Goal: Task Accomplishment & Management: Manage account settings

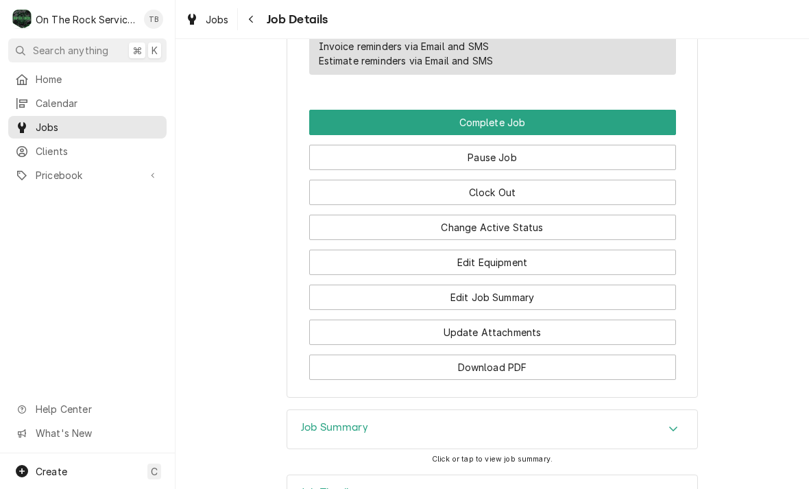
scroll to position [1086, 0]
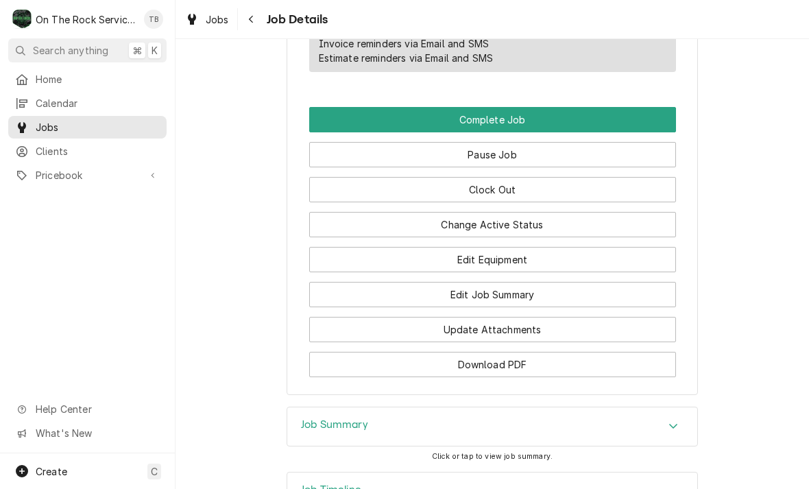
click at [506, 269] on button "Edit Equipment" at bounding box center [492, 259] width 367 height 25
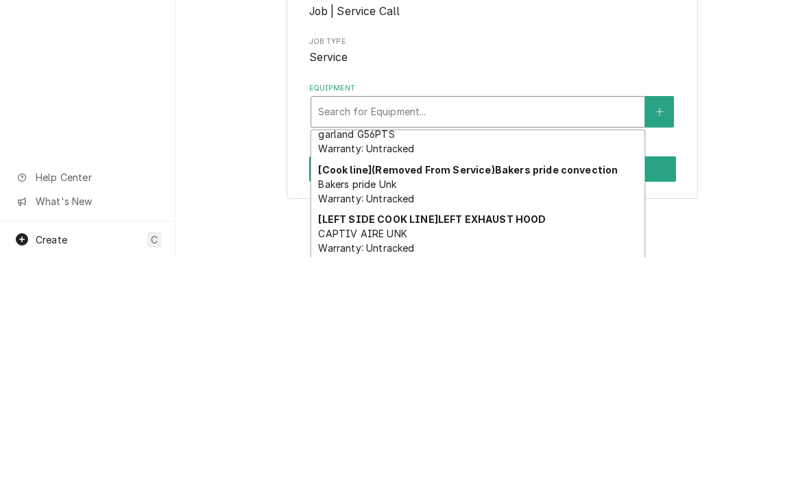
scroll to position [71, 0]
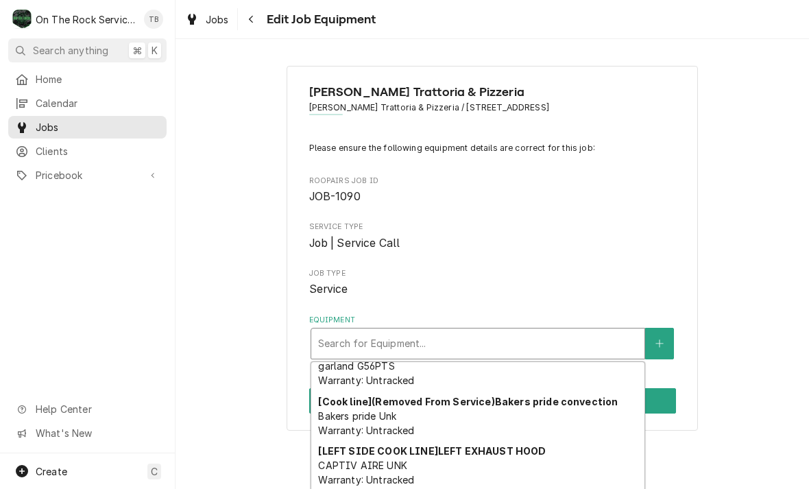
click at [663, 340] on icon "Create New Equipment" at bounding box center [659, 344] width 8 height 10
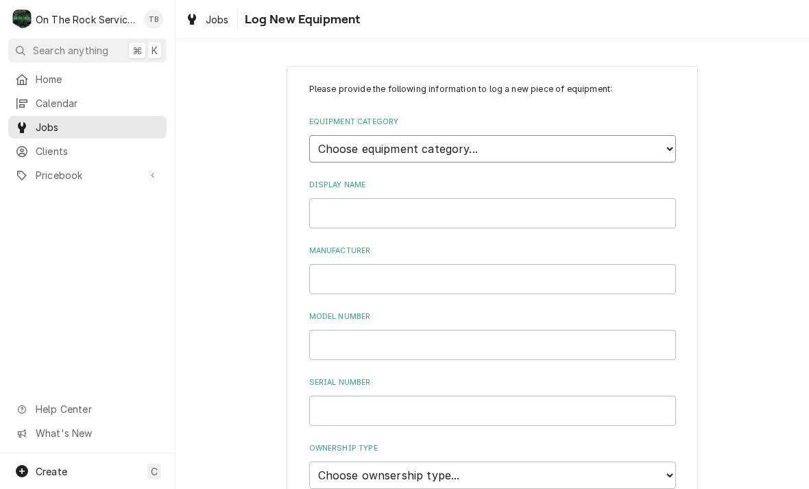
click at [669, 147] on select "Choose equipment category... Cooking Equipment Fryers Ice Machines Ovens and Ra…" at bounding box center [492, 148] width 367 height 27
select select "8"
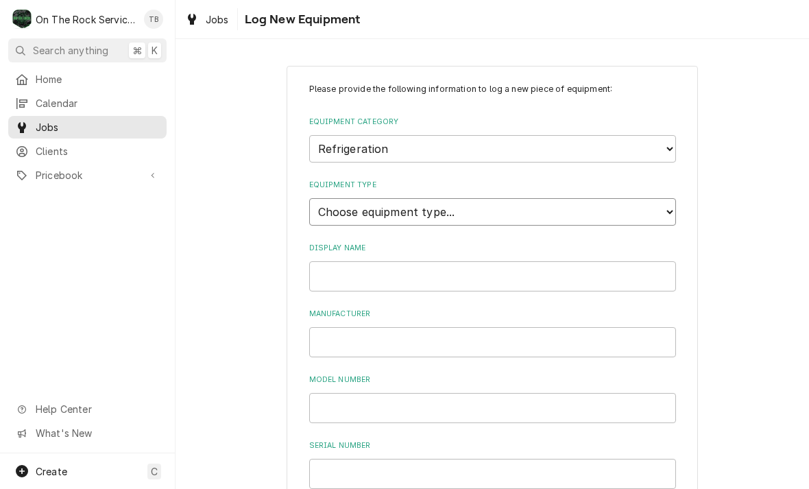
click at [644, 203] on select "Choose equipment type... Bar Refrigeration Blast Chiller Chef Base Freezer Chef…" at bounding box center [492, 211] width 367 height 27
select select "64"
click at [623, 265] on input "Display Name" at bounding box center [492, 276] width 367 height 30
type input "E"
type input "2 DRAWER FREEZER"
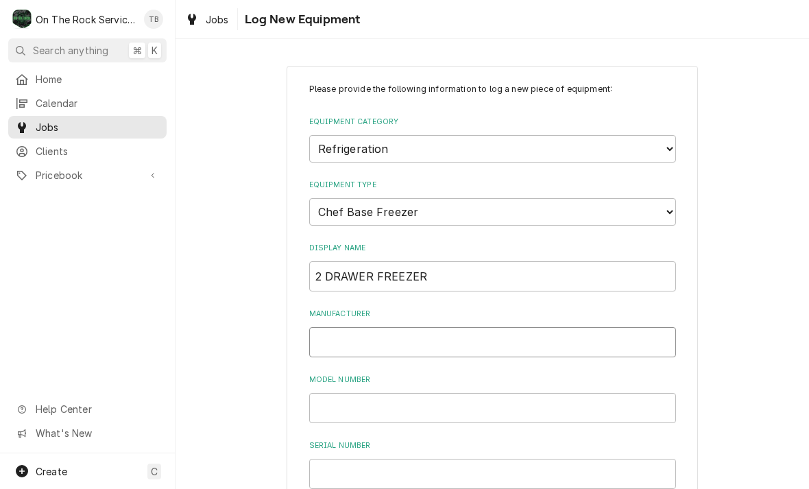
click at [356, 327] on input "Manufacturer" at bounding box center [492, 342] width 367 height 30
type input "TRUE"
click at [362, 393] on input "Model Number" at bounding box center [492, 408] width 367 height 30
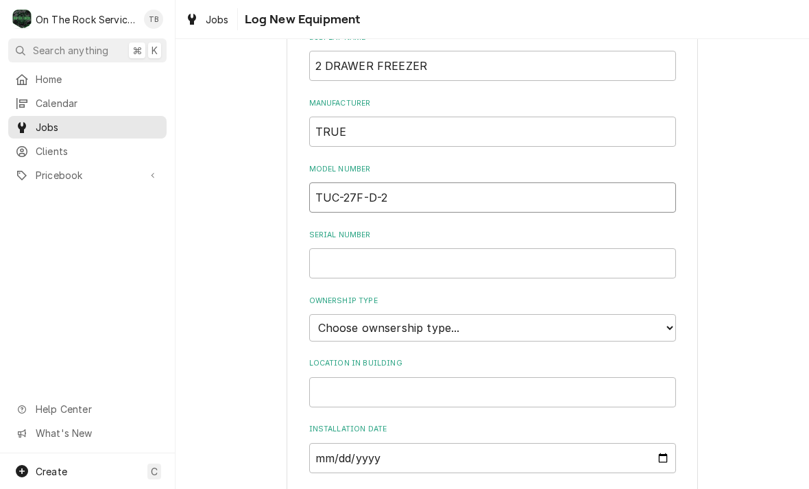
scroll to position [210, 0]
type input "TUC-27F-D-2"
click at [353, 249] on input "Serial Number" at bounding box center [492, 264] width 367 height 30
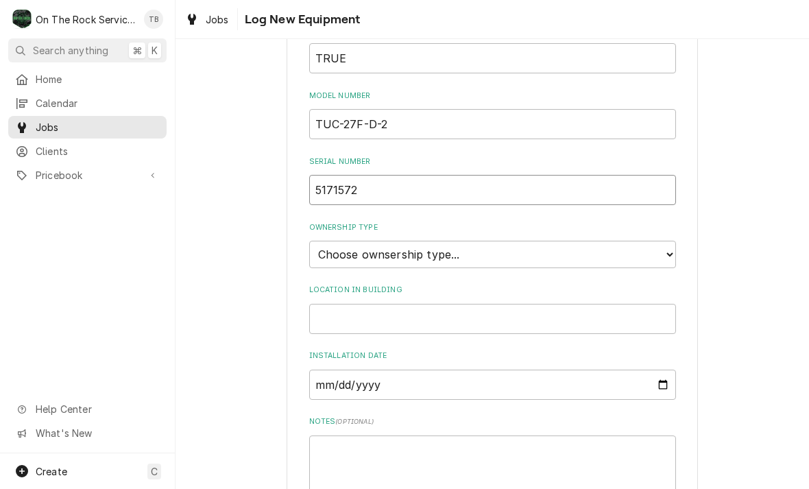
scroll to position [306, 0]
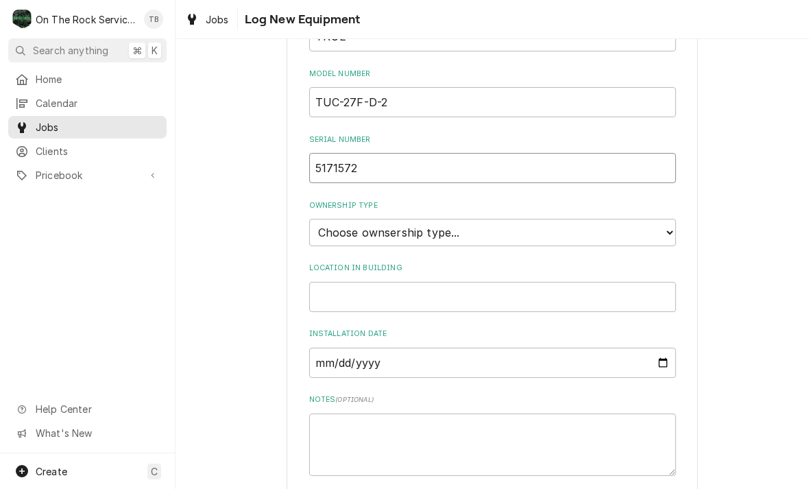
type input "5171572"
click at [670, 219] on select "Choose ownsership type... Unknown Owned Leased Rented" at bounding box center [492, 232] width 367 height 27
select select "1"
click at [408, 282] on input "Location in Building" at bounding box center [492, 297] width 367 height 30
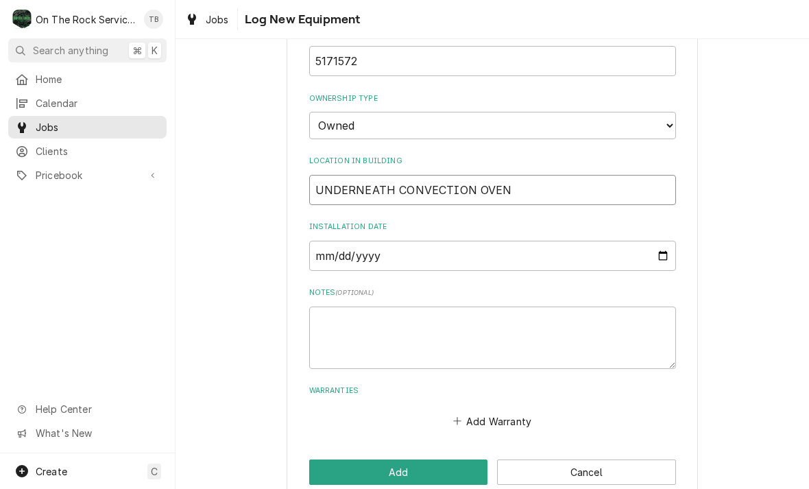
scroll to position [413, 0]
type input "UNDERNEATH CONVECTION OVEN"
click at [348, 312] on textarea "Notes ( optional )" at bounding box center [492, 337] width 367 height 62
type textarea "x"
type textarea "1"
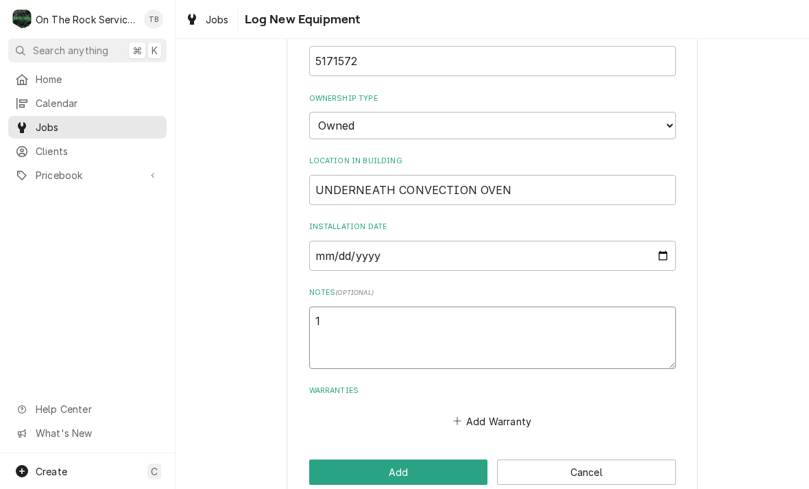
type textarea "x"
type textarea "11"
type textarea "x"
type textarea "115"
type textarea "x"
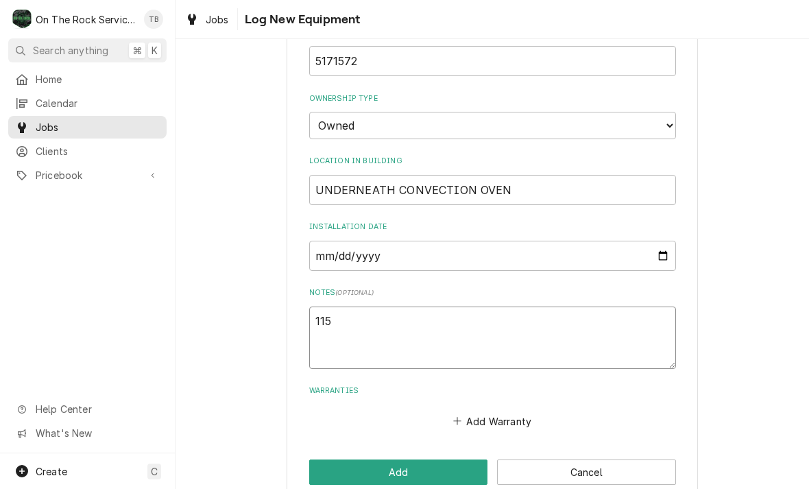
type textarea "115V"
type textarea "x"
type textarea "115VA"
type textarea "x"
type textarea "115VAC"
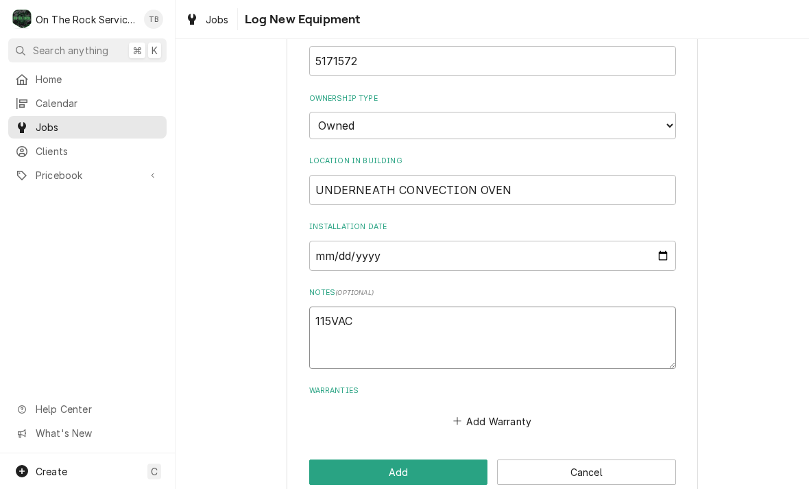
type textarea "x"
type textarea "115VAC"
type textarea "x"
type textarea "115VAC R"
type textarea "x"
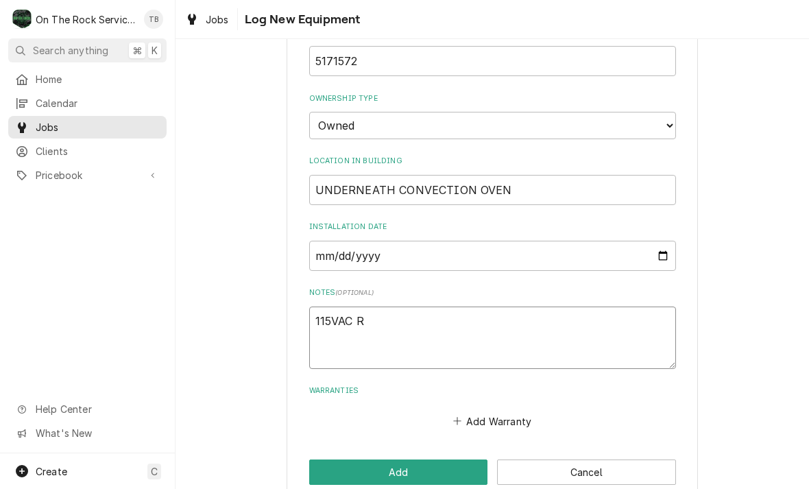
type textarea "115VAC R4"
type textarea "x"
type textarea "115VAC R40"
type textarea "x"
type textarea "115VAC R404"
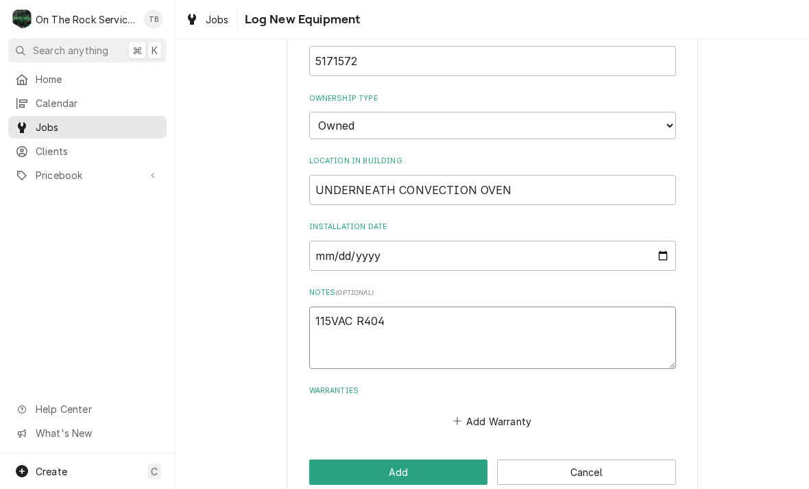
type textarea "x"
type textarea "115VAC R404A"
type textarea "x"
type textarea "115VAC R404A"
type textarea "x"
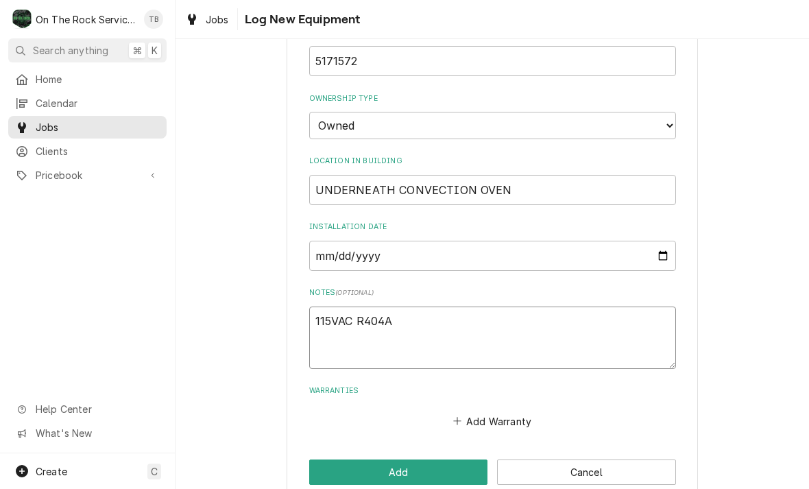
type textarea "115VAC R404A"
click at [3, 339] on div "Home Calendar Jobs Clients Pricebook Services Parts & Materials Miscellaneous D…" at bounding box center [87, 260] width 175 height 385
click at [414, 306] on textarea "115VAC R404A" at bounding box center [492, 337] width 367 height 62
type textarea "x"
type textarea "115VAC R404A"
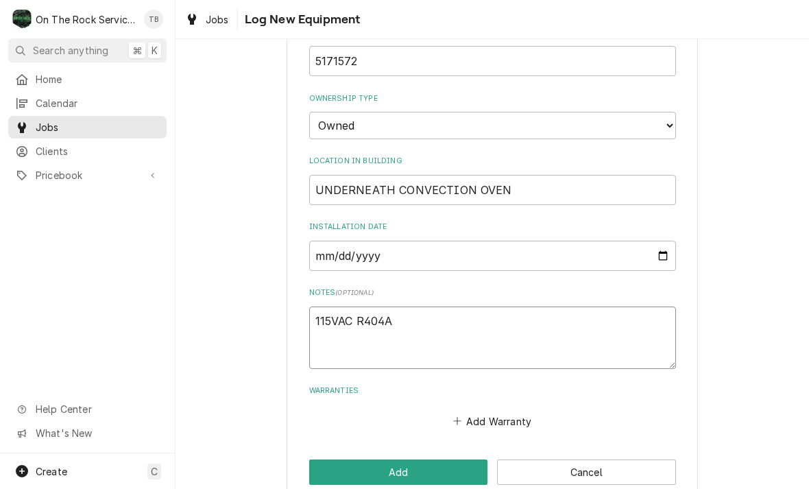
type textarea "x"
type textarea "115VAC R404A C"
type textarea "x"
type textarea "115VAC R404A CO"
type textarea "x"
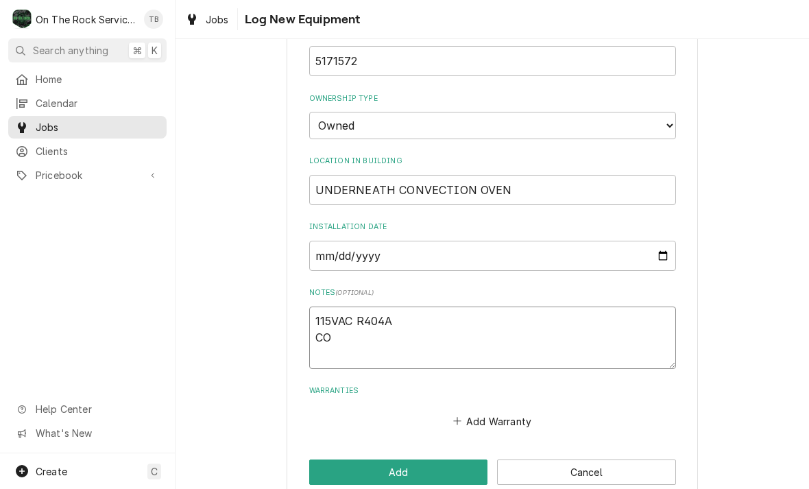
type textarea "115VAC R404A COM"
type textarea "x"
type textarea "115VAC R404A COMP"
type textarea "x"
type textarea "115VAC R404A COMPR"
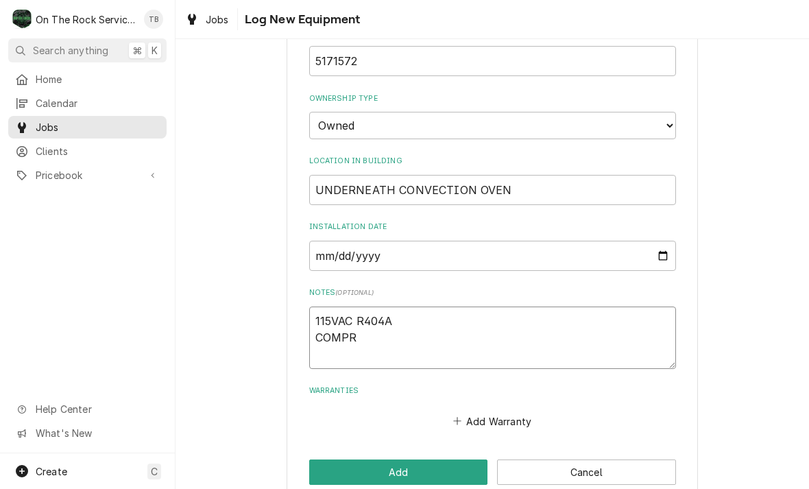
type textarea "x"
type textarea "115VAC R404A COMPRES"
type textarea "x"
type textarea "115VAC R404A COMPRESS"
type textarea "x"
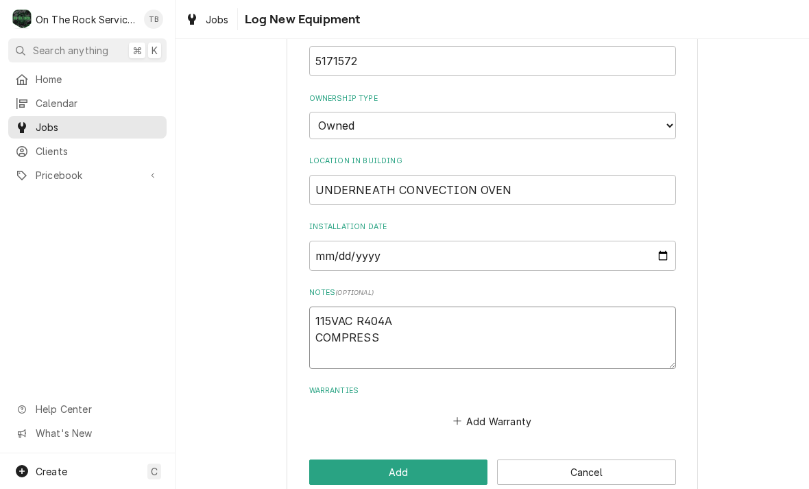
type textarea "115VAC R404A COMPRESSO"
type textarea "x"
type textarea "115VAC R404A COMPRESSOR"
type textarea "x"
type textarea "115VAC R404A COMPRESSOR."
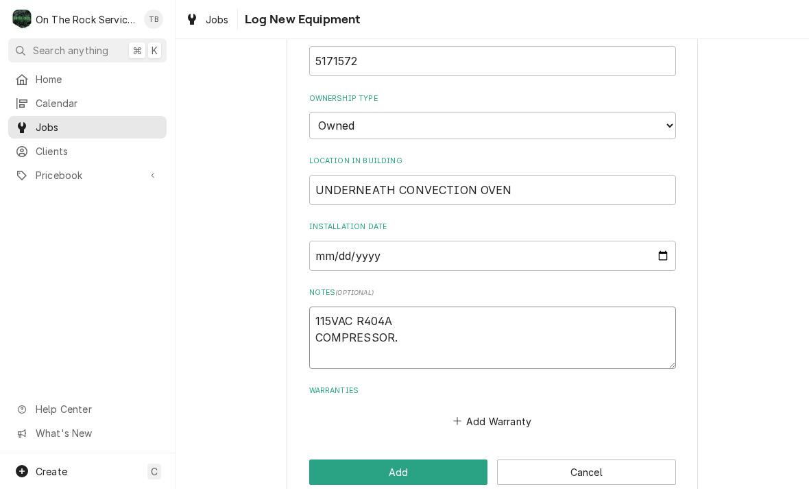
type textarea "x"
type textarea "115VAC R404A COMPRESSOR."
type textarea "x"
type textarea "115VAC R404A COMPRESSOR. A"
type textarea "x"
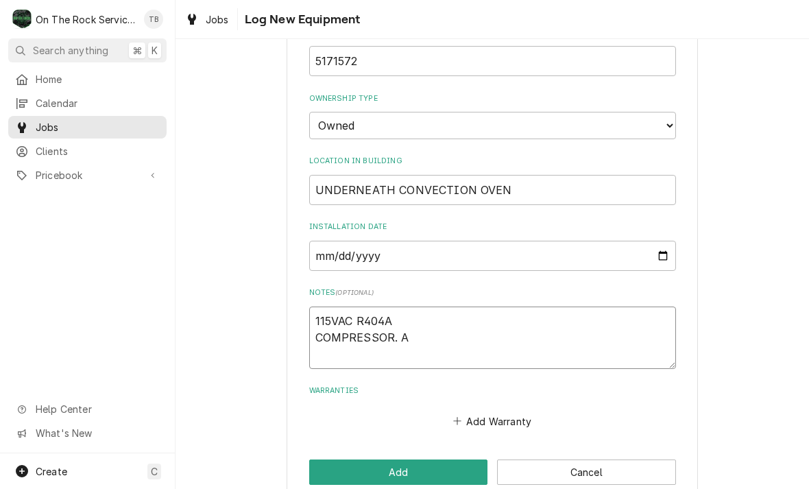
type textarea "115VAC R404A COMPRESSOR. AE"
type textarea "x"
type textarea "115VAC R404A COMPRESSOR. AEA"
type textarea "x"
type textarea "115VAC R404A COMPRESSOR. AEA2"
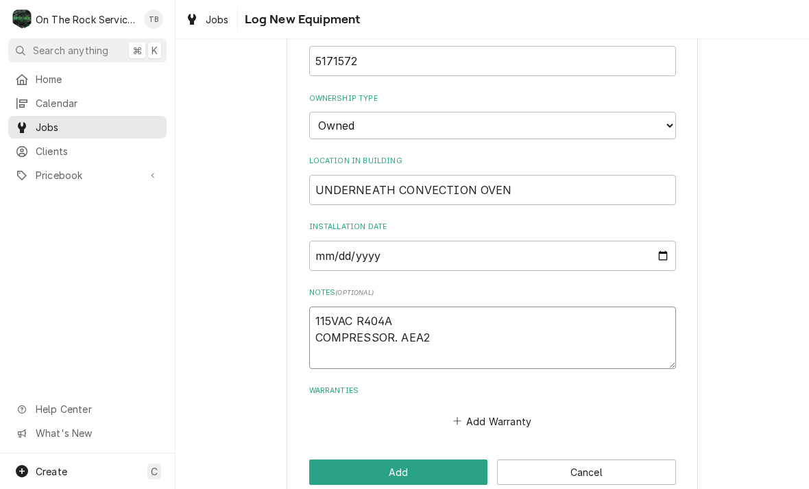
type textarea "x"
type textarea "115VAC R404A COMPRESSOR. AEA24"
type textarea "x"
type textarea "115VAC R404A COMPRESSOR. AEA241"
type textarea "x"
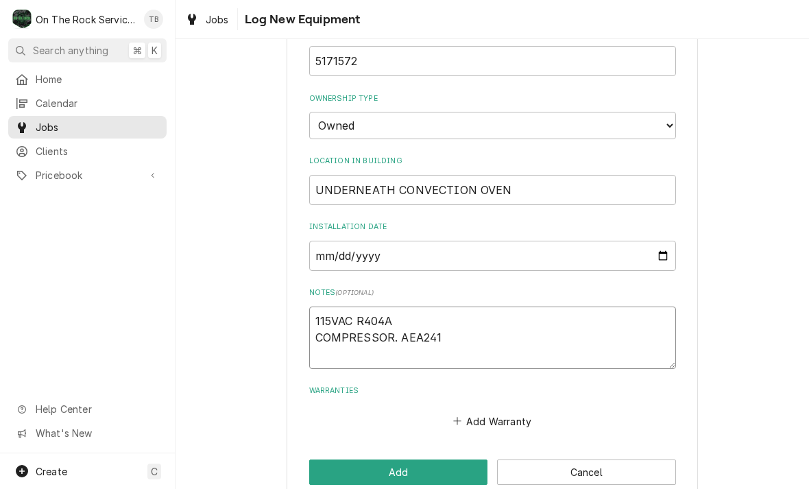
type textarea "115VAC R404A COMPRESSOR. AEA2411"
type textarea "x"
type textarea "115VAC R404A COMPRESSOR. AEA2411Z"
type textarea "x"
type textarea "115VAC R404A COMPRESSOR. AEA2411ZX"
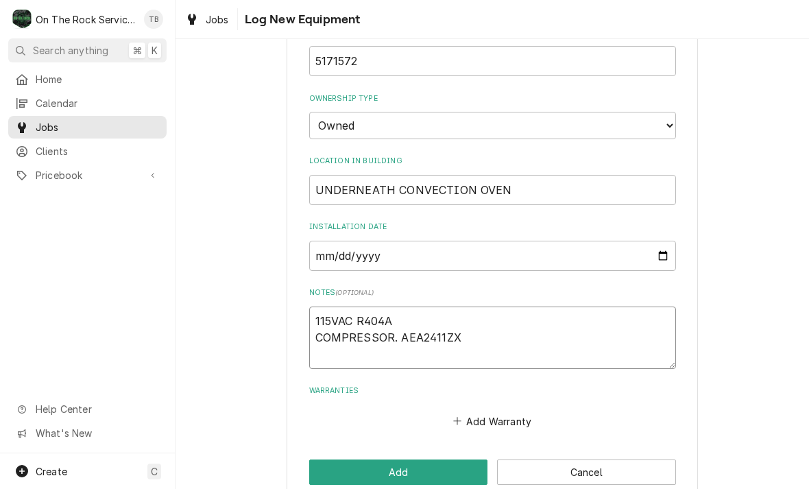
type textarea "x"
type textarea "115VAC R404A COMPRESSOR. AEA2411ZXA"
type textarea "x"
type textarea "115VAC R404A COMPRESSOR. AEA2411ZXA"
type textarea "x"
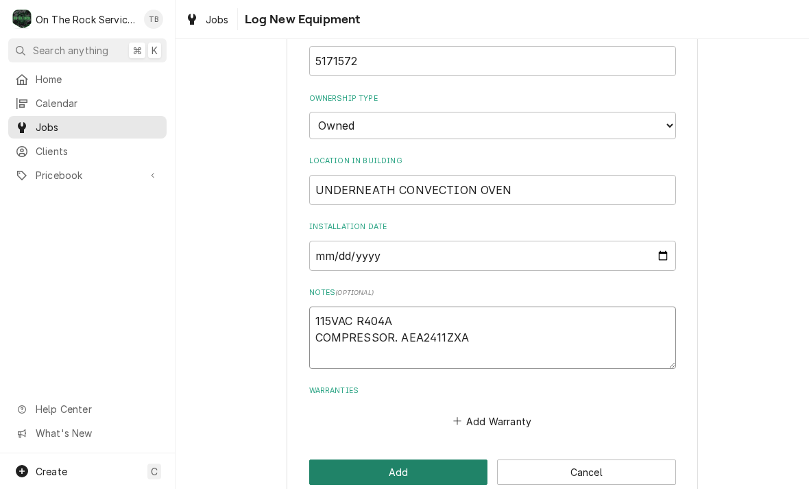
type textarea "115VAC R404A COMPRESSOR. AEA2411ZXA"
click at [406, 459] on button "Add" at bounding box center [398, 471] width 179 height 25
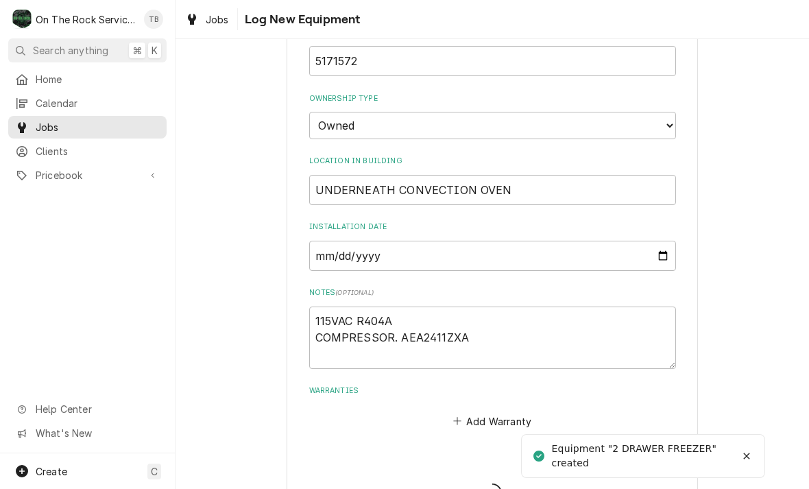
type textarea "x"
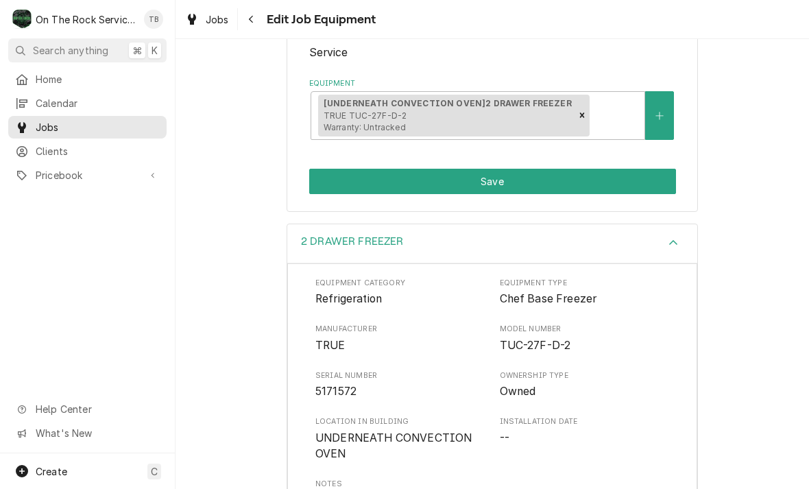
scroll to position [207, 0]
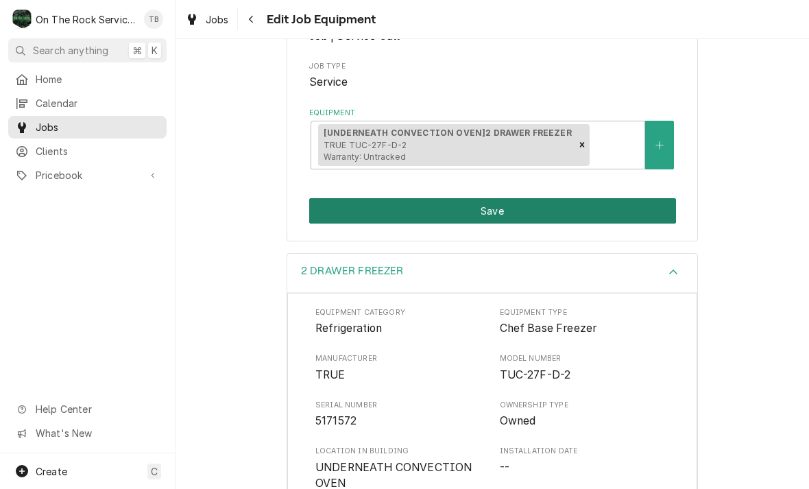
click at [470, 209] on button "Save" at bounding box center [492, 210] width 367 height 25
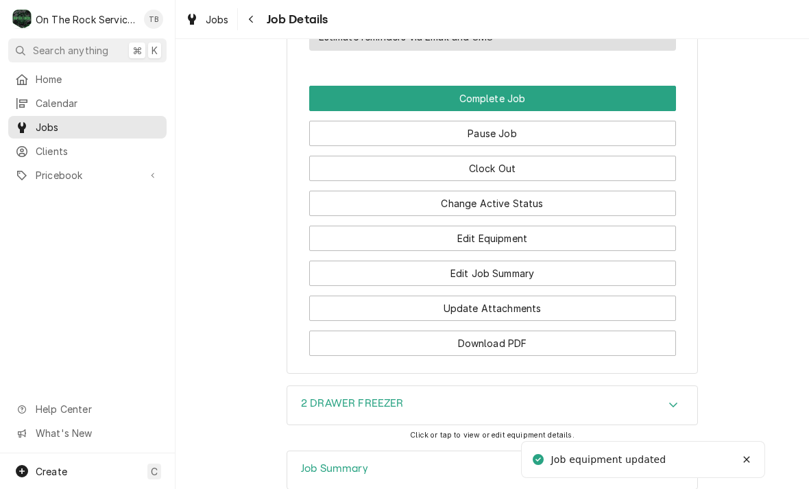
scroll to position [1122, 0]
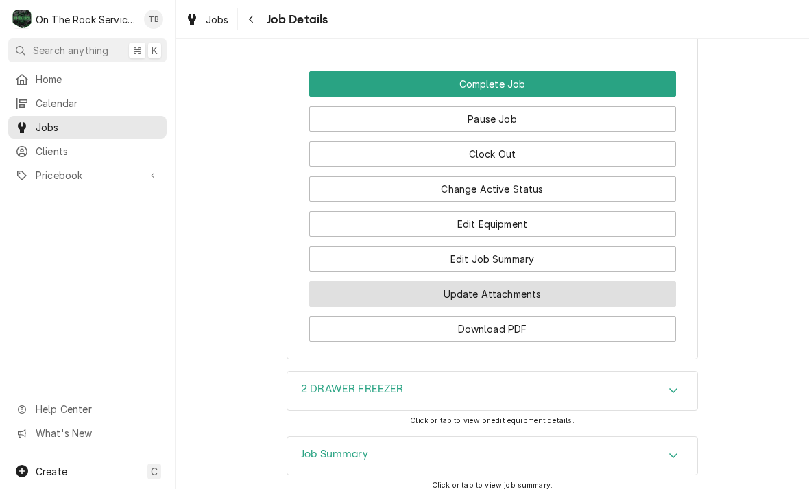
click at [480, 297] on button "Update Attachments" at bounding box center [492, 293] width 367 height 25
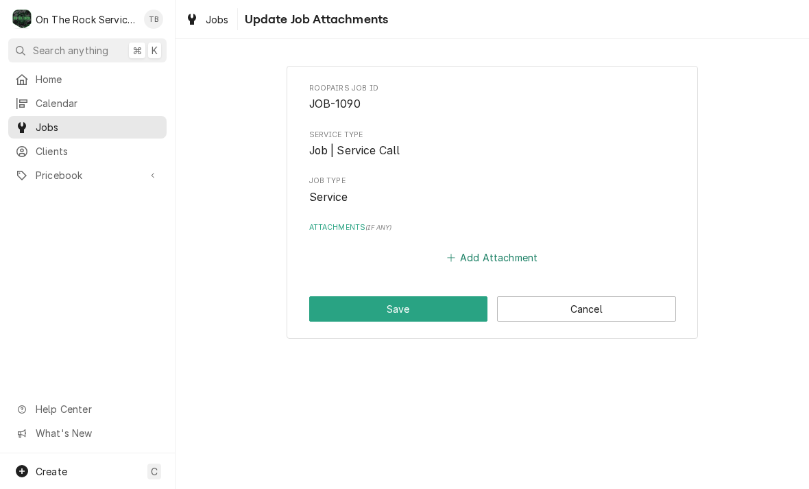
click at [491, 259] on button "Add Attachment" at bounding box center [492, 257] width 96 height 19
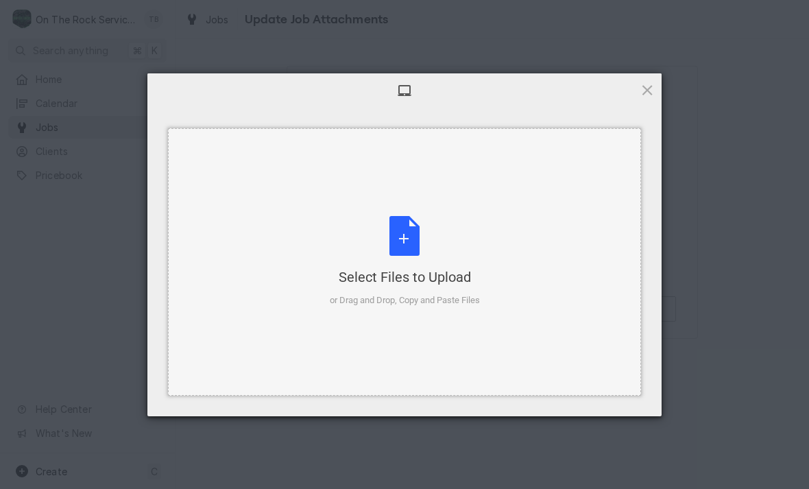
click at [410, 249] on div "Select Files to Upload or Drag and Drop, Copy and Paste Files" at bounding box center [405, 261] width 150 height 91
click at [648, 77] on div at bounding box center [404, 90] width 514 height 34
click at [652, 93] on span at bounding box center [646, 89] width 15 height 15
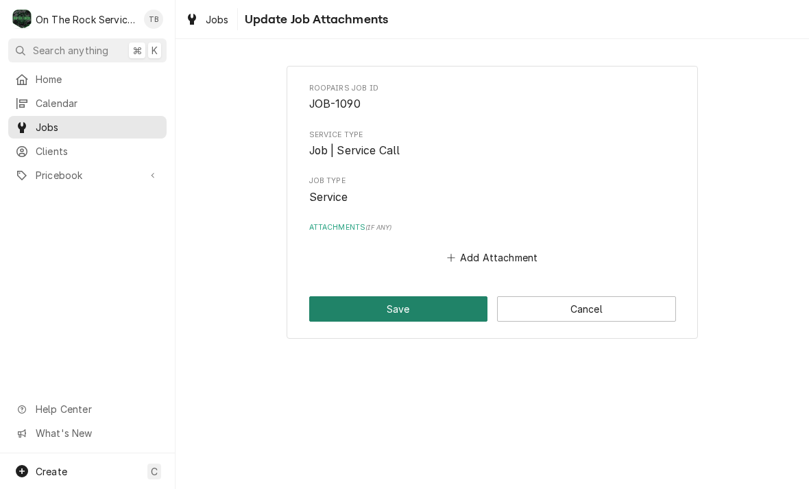
click at [450, 311] on button "Save" at bounding box center [398, 308] width 179 height 25
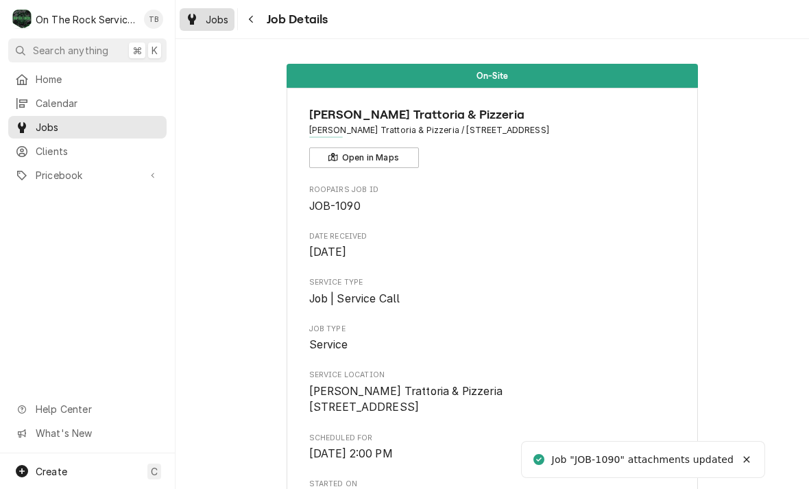
click at [217, 29] on link "Jobs" at bounding box center [207, 19] width 55 height 23
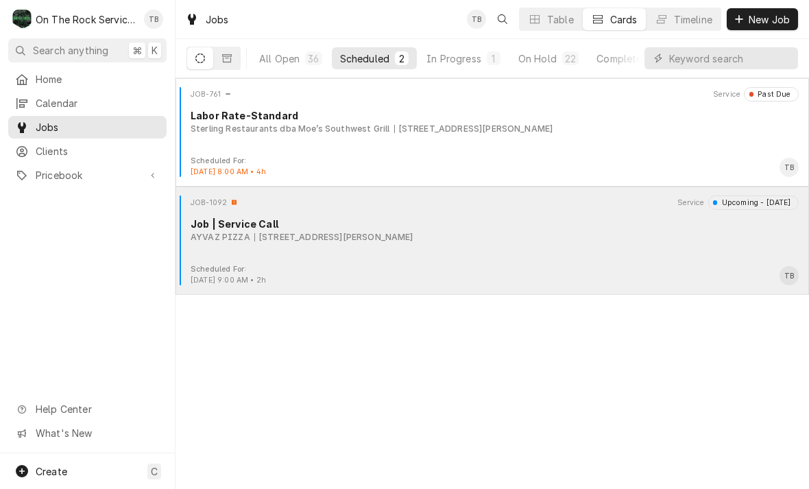
click at [494, 262] on div "JOB-1092 Service Upcoming - Tomorrow Job | Service Call AYVAZ PIZZA 272 E Frank…" at bounding box center [492, 229] width 622 height 69
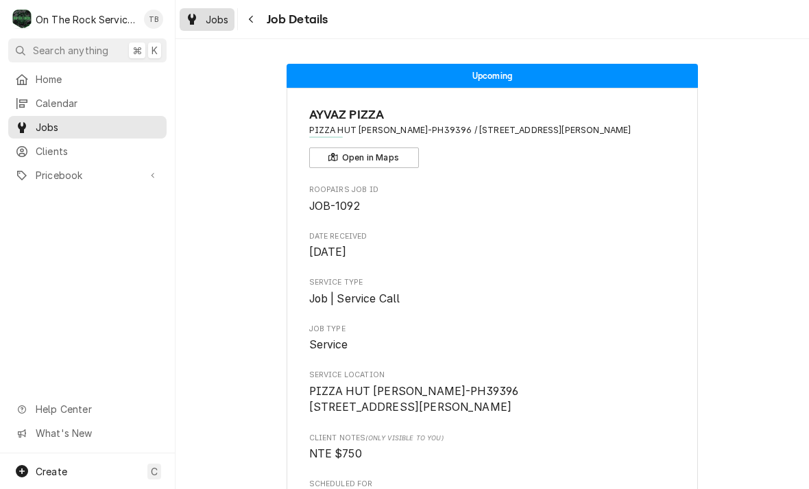
click at [208, 29] on link "Jobs" at bounding box center [207, 19] width 55 height 23
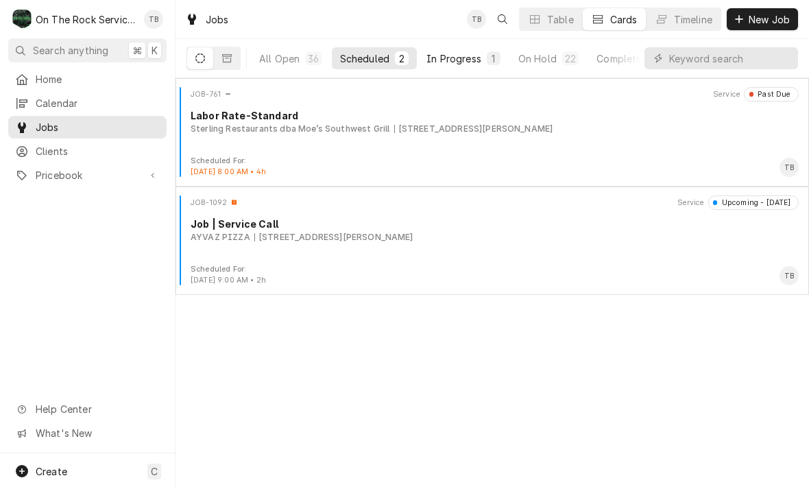
click at [457, 62] on div "In Progress" at bounding box center [453, 58] width 55 height 14
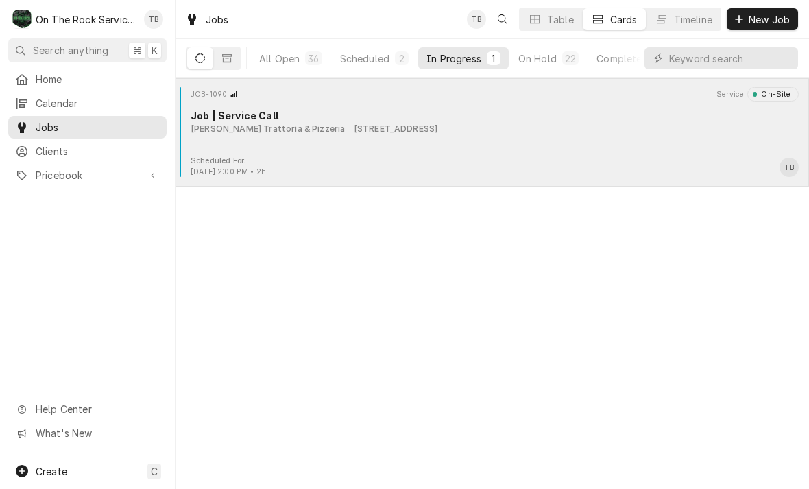
click at [429, 149] on div "JOB-1090 Service On-Site Job | Service Call [PERSON_NAME] Trattoria & Pizzeria …" at bounding box center [492, 121] width 622 height 69
click at [452, 156] on div "Scheduled For: [DATE] 2:00 PM • 2h TB" at bounding box center [492, 167] width 622 height 22
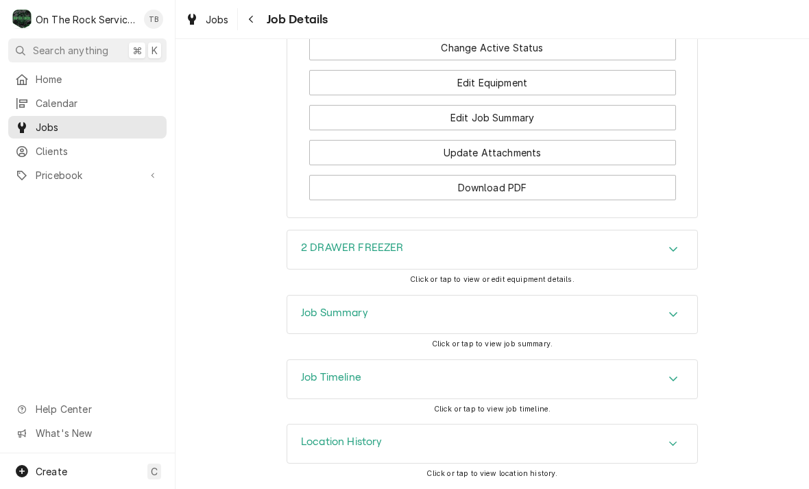
scroll to position [1262, 0]
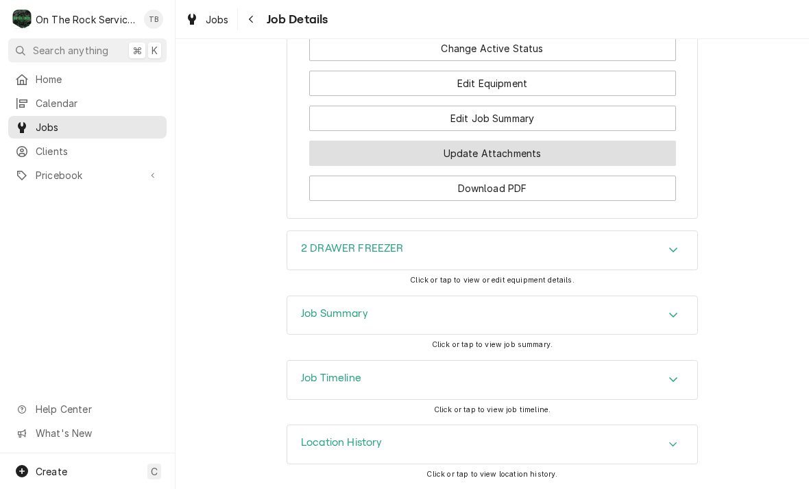
click at [506, 154] on button "Update Attachments" at bounding box center [492, 152] width 367 height 25
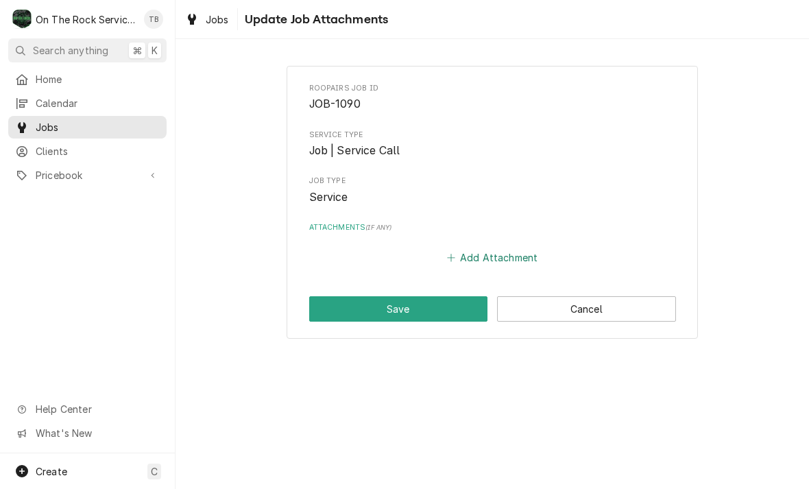
click at [508, 252] on button "Add Attachment" at bounding box center [492, 257] width 96 height 19
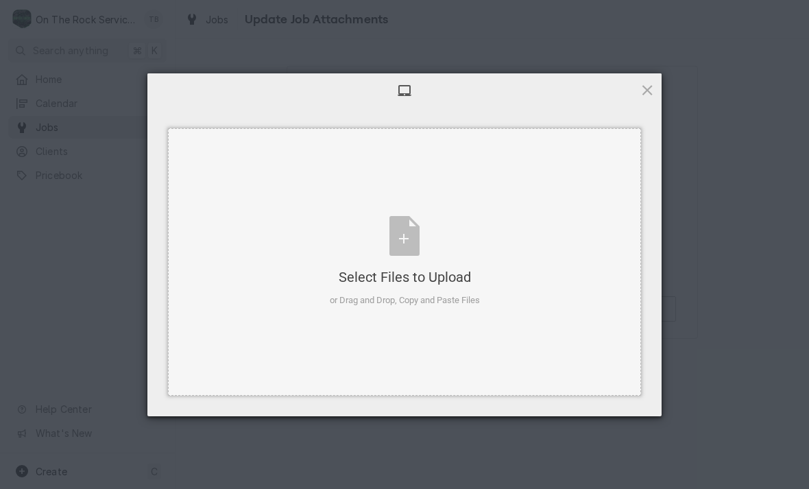
click at [408, 240] on div "Select Files to Upload or Drag and Drop, Copy and Paste Files" at bounding box center [405, 261] width 150 height 91
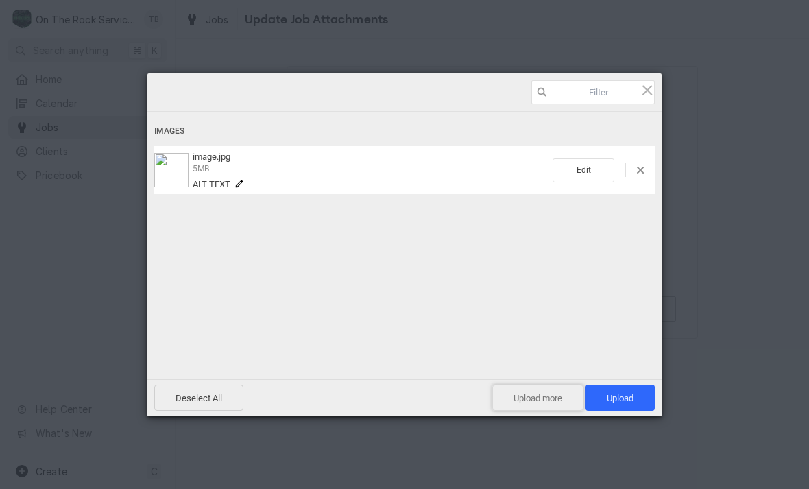
click at [535, 397] on span "Upload more" at bounding box center [537, 397] width 91 height 26
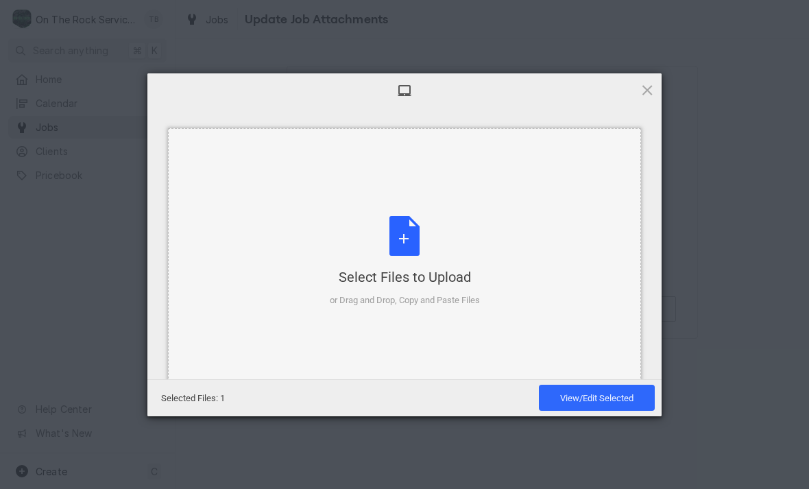
click at [399, 243] on div "Select Files to Upload or Drag and Drop, Copy and Paste Files" at bounding box center [405, 261] width 150 height 91
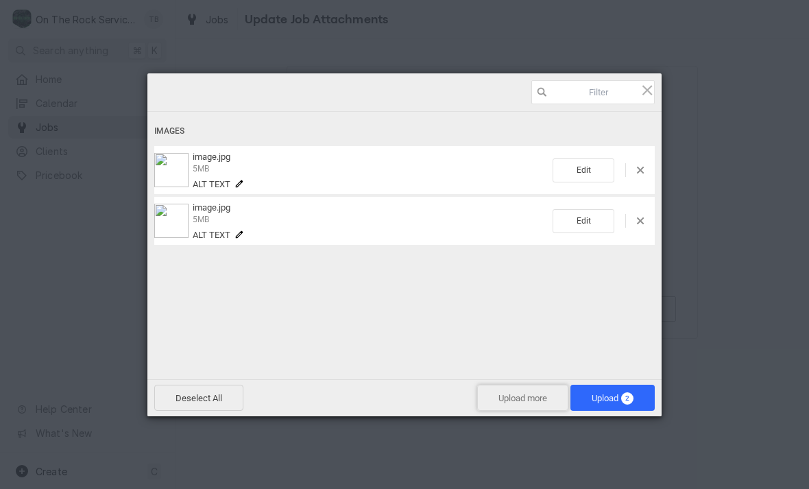
click at [517, 392] on span "Upload more" at bounding box center [522, 397] width 91 height 26
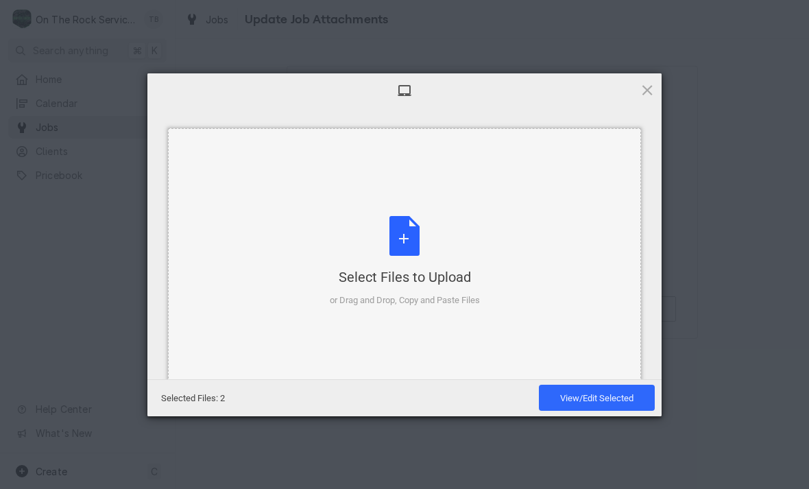
click at [391, 252] on div "Select Files to Upload or Drag and Drop, Copy and Paste Files" at bounding box center [405, 261] width 150 height 91
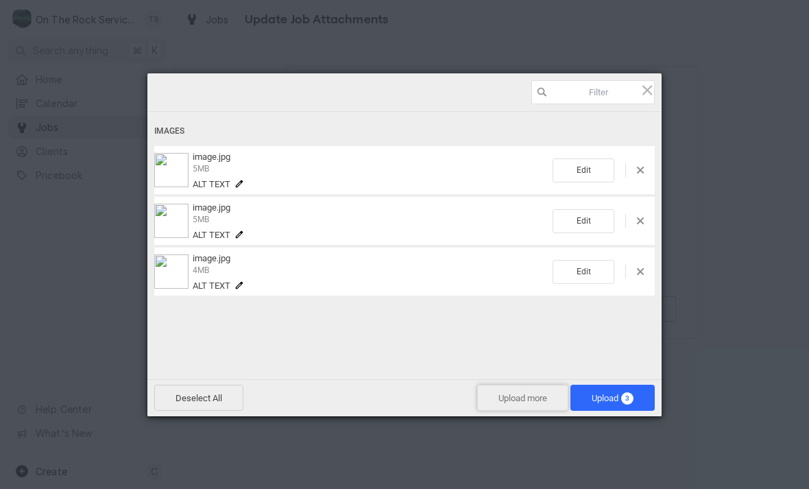
click at [522, 395] on span "Upload more" at bounding box center [522, 397] width 91 height 26
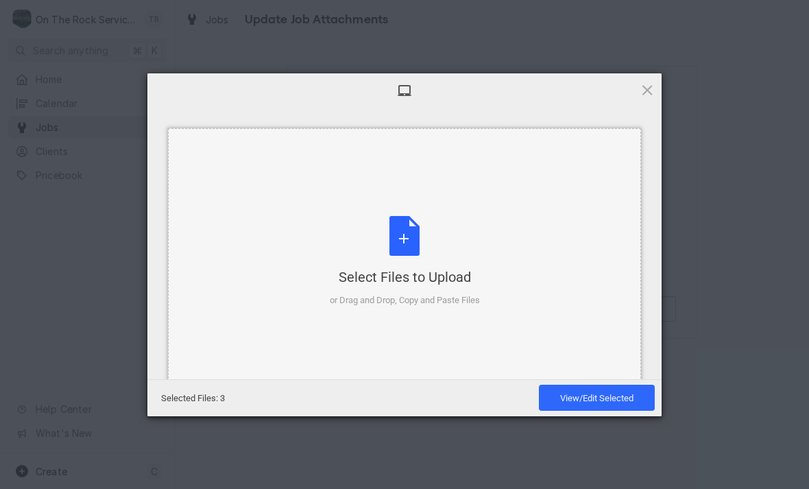
click at [396, 244] on div "Select Files to Upload or Drag and Drop, Copy and Paste Files" at bounding box center [405, 261] width 150 height 91
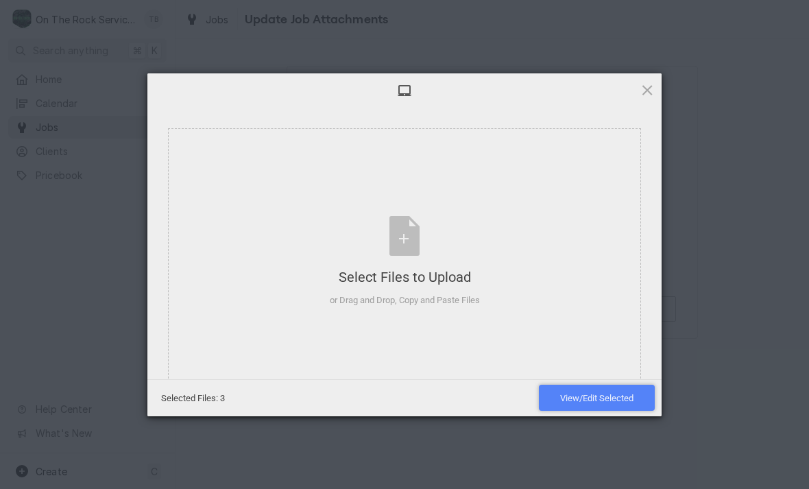
click at [592, 401] on span "View/Edit Selected" at bounding box center [596, 398] width 73 height 10
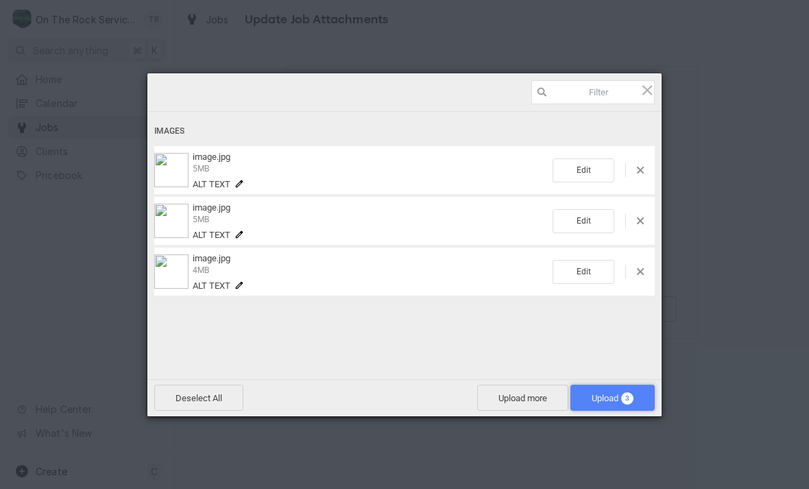
click at [601, 398] on span "Upload 3" at bounding box center [612, 398] width 42 height 10
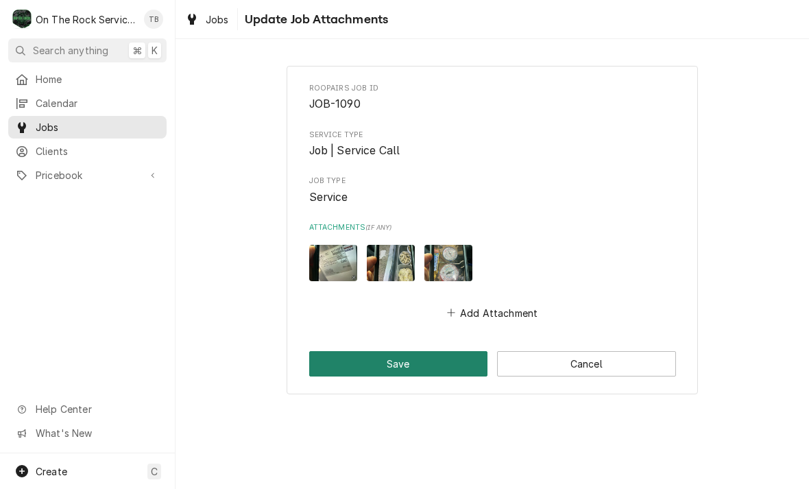
click at [356, 360] on button "Save" at bounding box center [398, 363] width 179 height 25
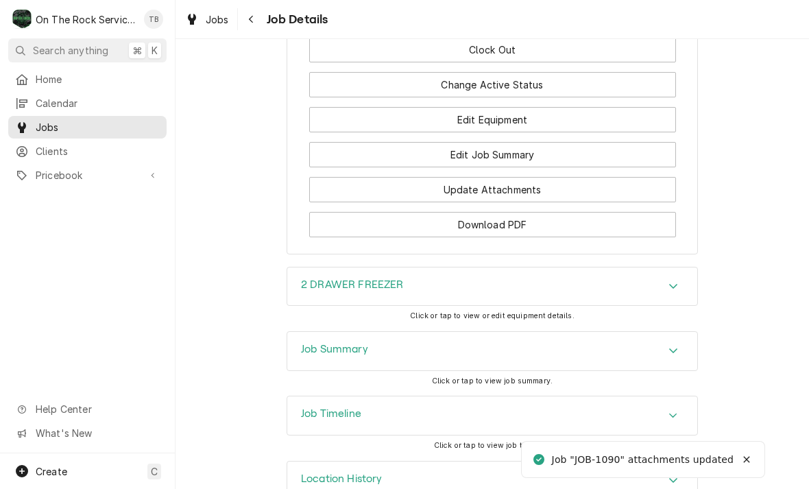
scroll to position [1316, 0]
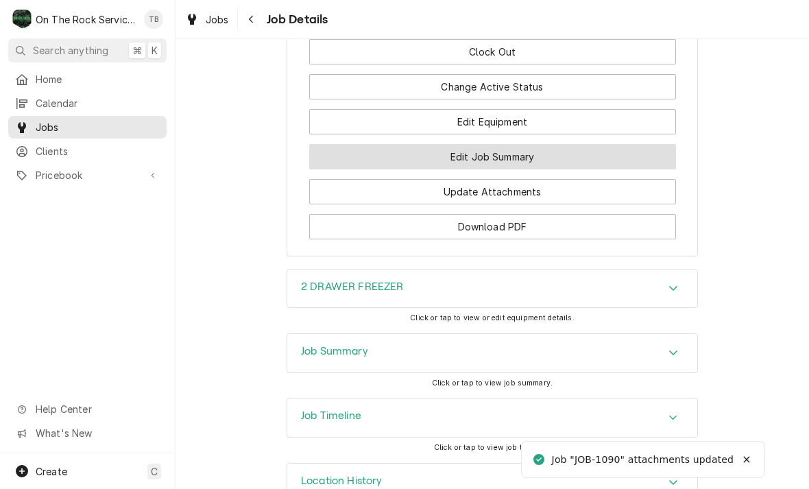
click at [550, 158] on button "Edit Job Summary" at bounding box center [492, 156] width 367 height 25
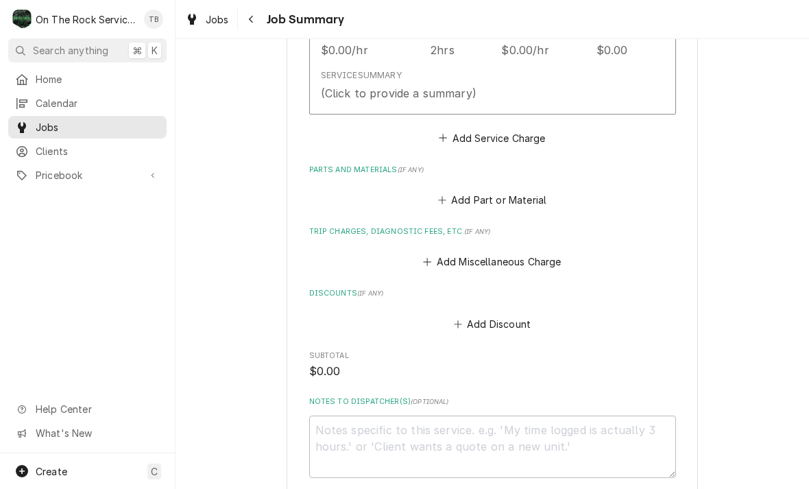
scroll to position [426, 0]
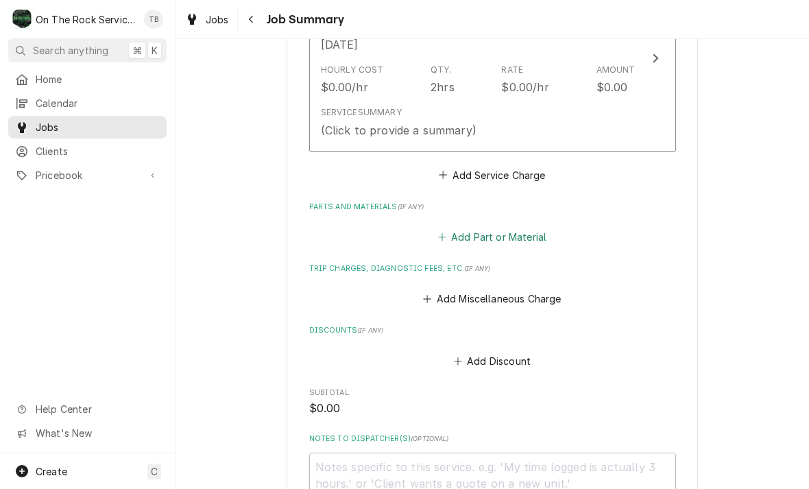
click at [544, 229] on button "Add Part or Material" at bounding box center [491, 237] width 113 height 19
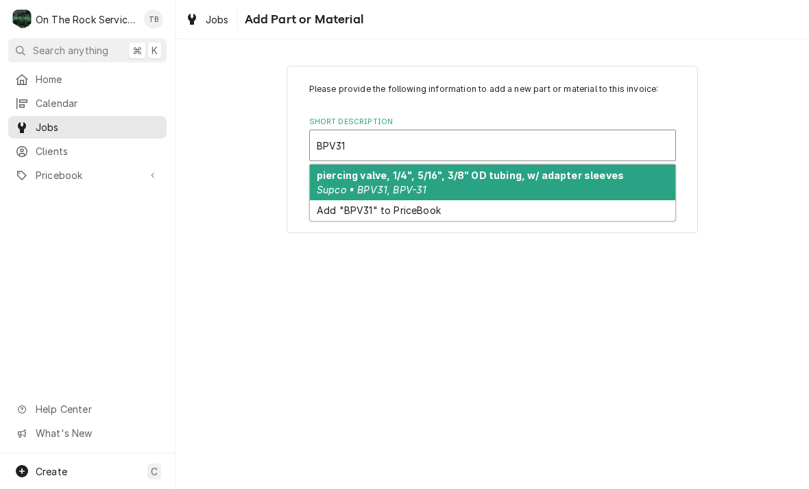
click at [421, 180] on strong "piercing valve, 1/4", 5/16", 3/8" OD tubing, w/ adapter sleeves" at bounding box center [470, 175] width 307 height 12
type input "BPV31"
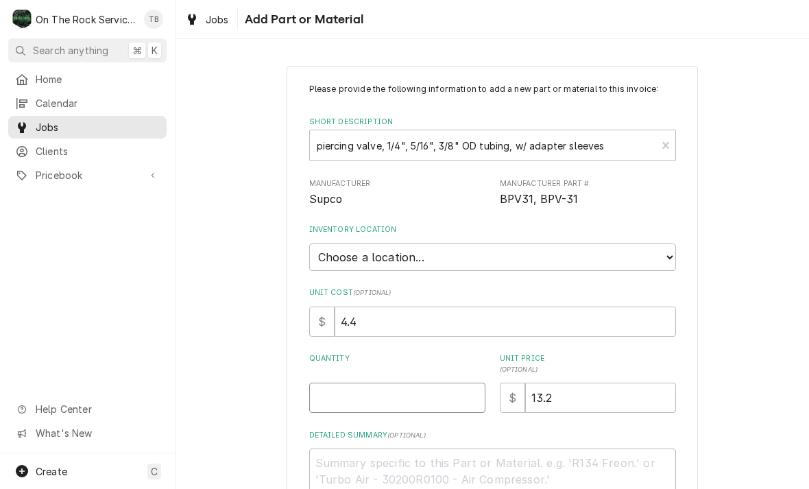
click at [360, 384] on input "Quantity" at bounding box center [397, 397] width 176 height 30
type textarea "x"
type input "2"
click at [662, 256] on select "Choose a location... [PERSON_NAME]'s Truck Rich's Truck [PERSON_NAME] Truck War…" at bounding box center [492, 256] width 367 height 27
select select "442"
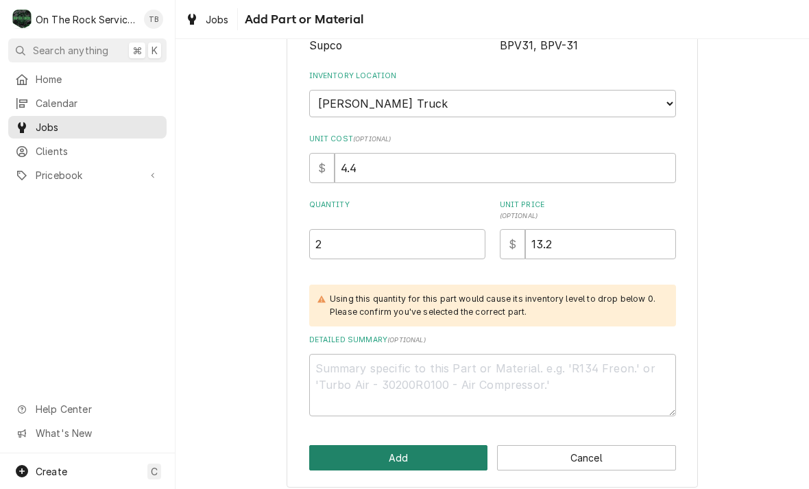
click at [397, 447] on button "Add" at bounding box center [398, 457] width 179 height 25
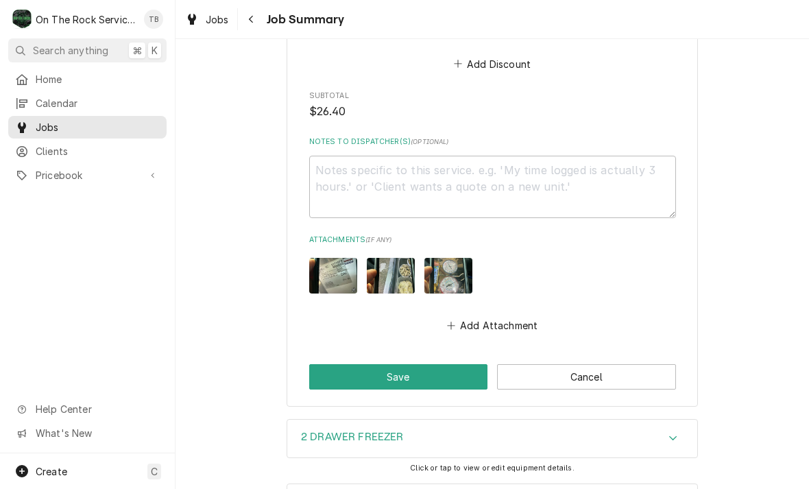
scroll to position [931, 0]
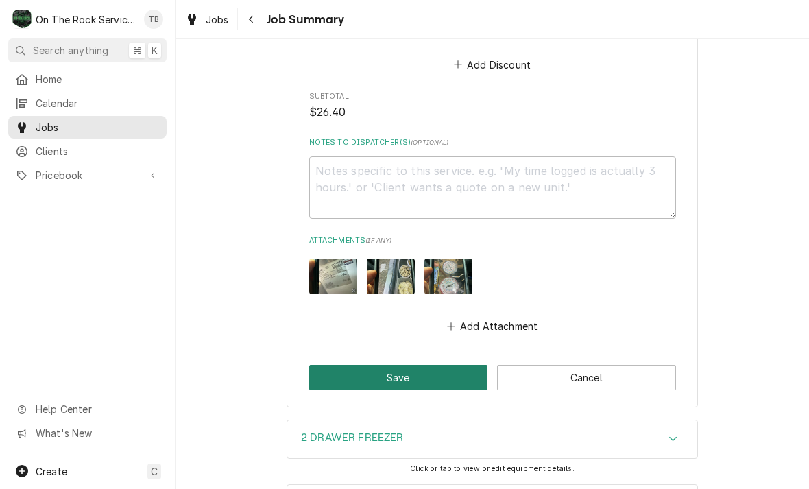
click at [391, 377] on button "Save" at bounding box center [398, 377] width 179 height 25
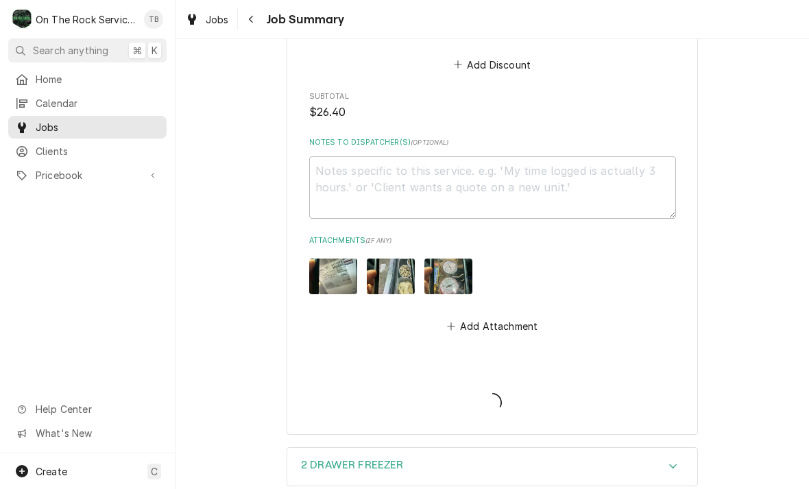
type textarea "x"
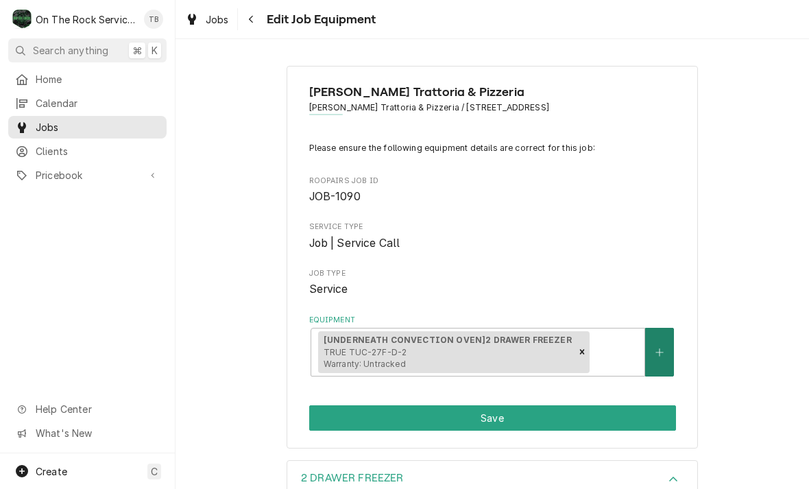
click at [656, 358] on button "Equipment" at bounding box center [659, 352] width 29 height 49
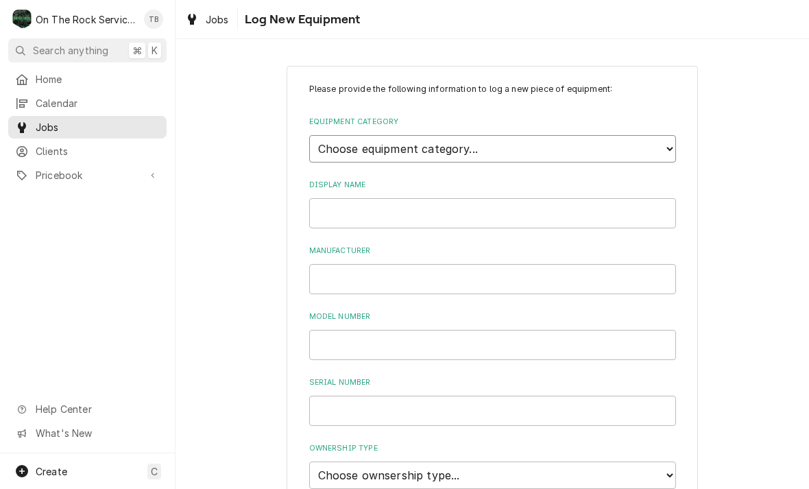
click at [659, 154] on select "Choose equipment category... Cooking Equipment Fryers Ice Machines Ovens and Ra…" at bounding box center [492, 148] width 367 height 27
select select "3"
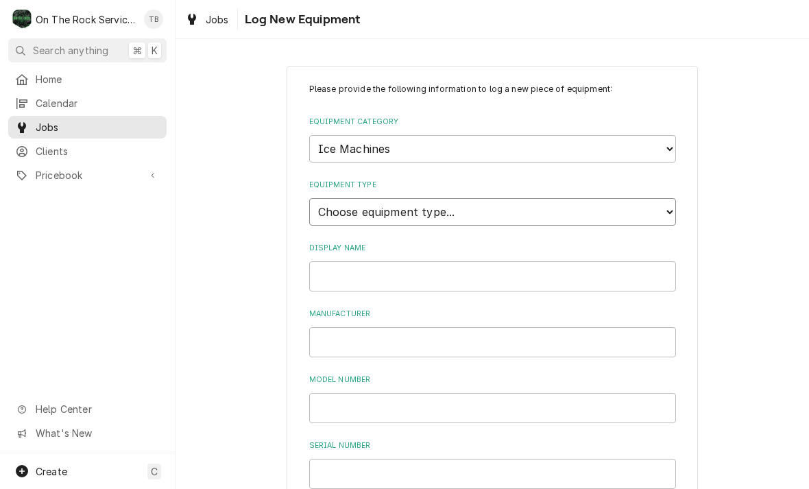
click at [453, 199] on select "Choose equipment type... Ice Bin Ice Dispenser Ice Maker Ice Merchandiser" at bounding box center [492, 211] width 367 height 27
select select "18"
click at [400, 261] on input "Display Name" at bounding box center [492, 276] width 367 height 30
type input "ICE MACHINE BOH"
click at [369, 328] on input "Manufacturer" at bounding box center [492, 342] width 367 height 30
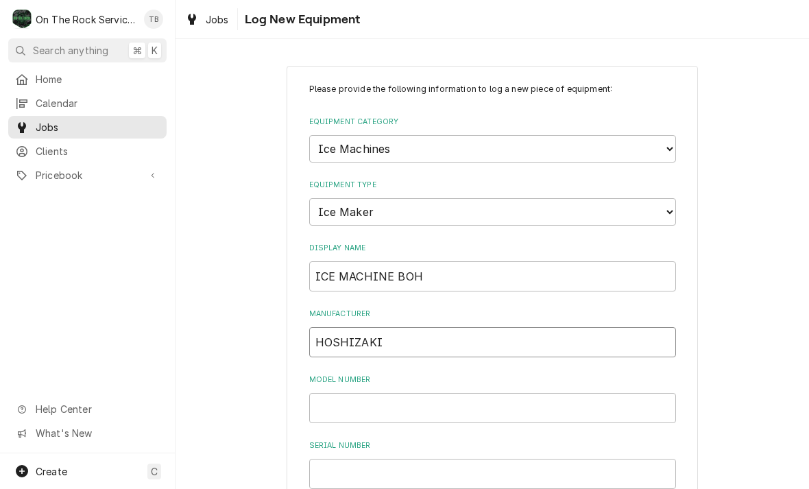
type input "HOSHIZAKI"
click at [412, 393] on input "Model Number" at bounding box center [492, 408] width 367 height 30
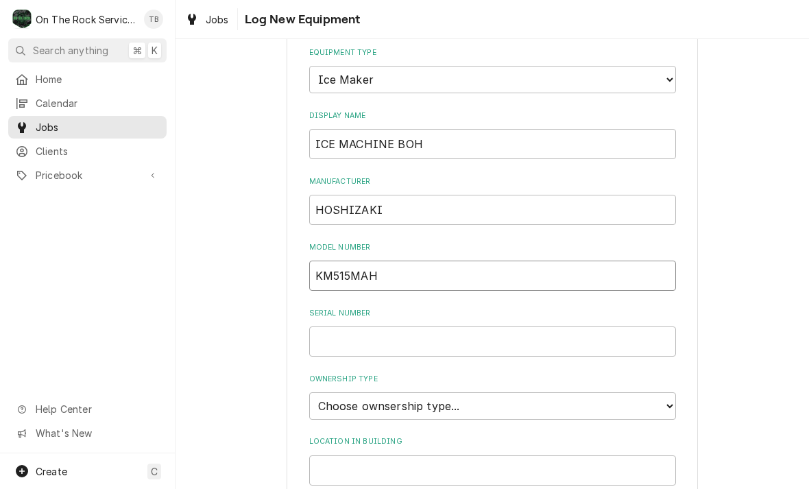
scroll to position [137, 0]
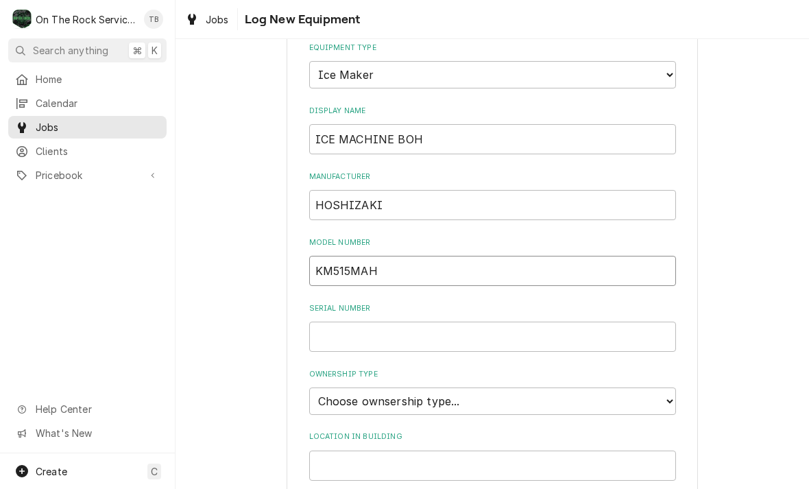
type input "KM515MAH"
click at [352, 321] on input "Serial Number" at bounding box center [492, 336] width 367 height 30
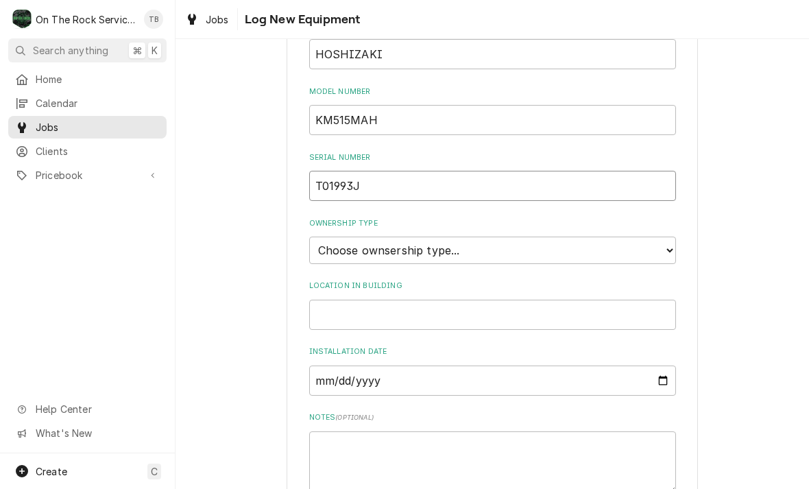
scroll to position [289, 0]
type input "T01993J"
click at [665, 235] on select "Choose ownsership type... Unknown Owned Leased Rented" at bounding box center [492, 248] width 367 height 27
select select "1"
click at [369, 298] on input "Location in Building" at bounding box center [492, 313] width 367 height 30
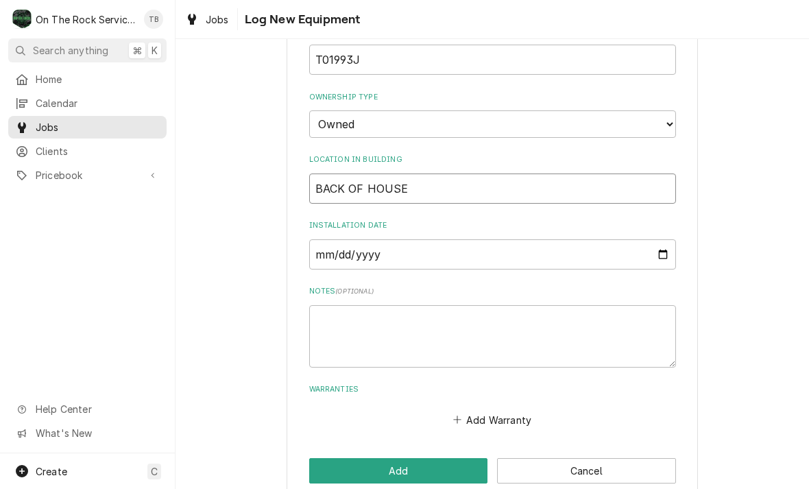
scroll to position [413, 0]
type input "BACK OF HOUSE"
click at [358, 310] on textarea "Notes ( optional )" at bounding box center [492, 337] width 367 height 62
type textarea "x"
type textarea "1"
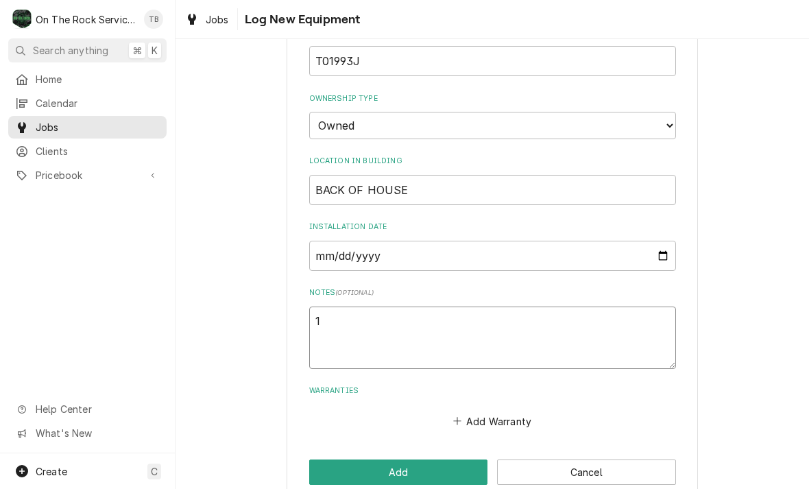
type textarea "x"
type textarea "11"
type textarea "x"
type textarea "115"
type textarea "x"
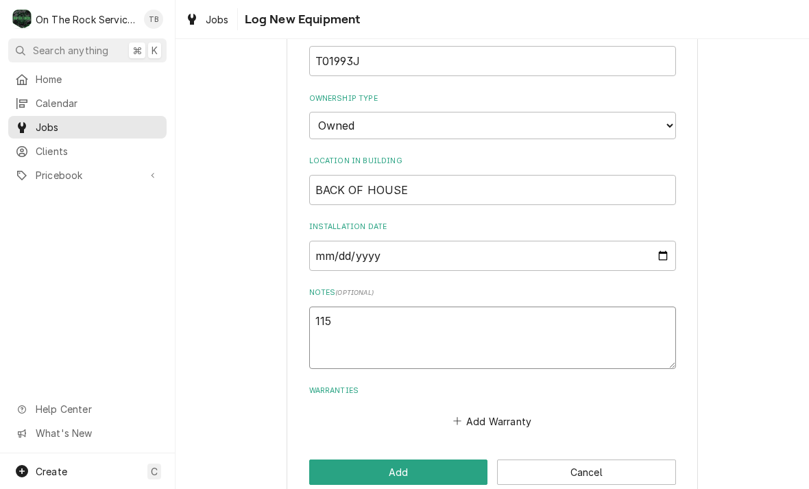
type textarea "115V"
type textarea "x"
type textarea "115VA"
type textarea "x"
type textarea "115VAC"
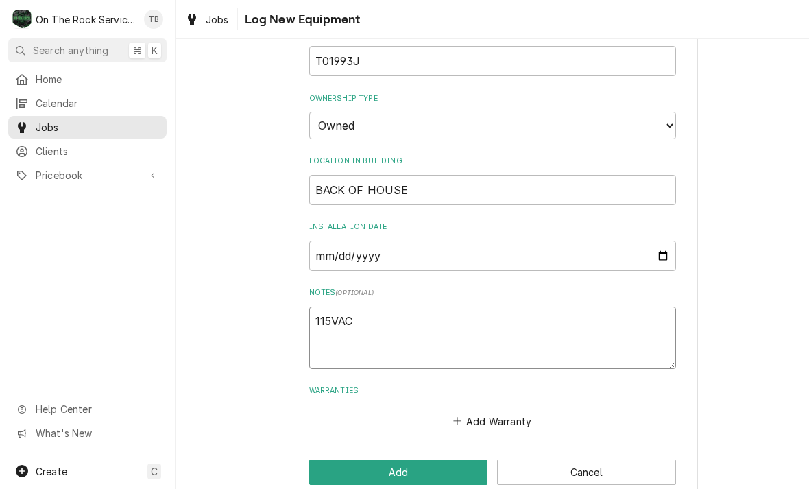
type textarea "x"
type textarea "115VAC"
type textarea "x"
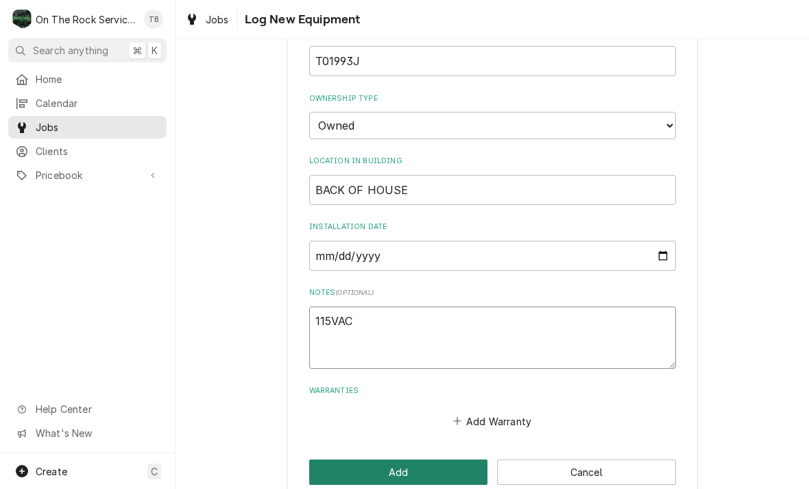
type textarea "115VAC"
click at [396, 459] on button "Add" at bounding box center [398, 471] width 179 height 25
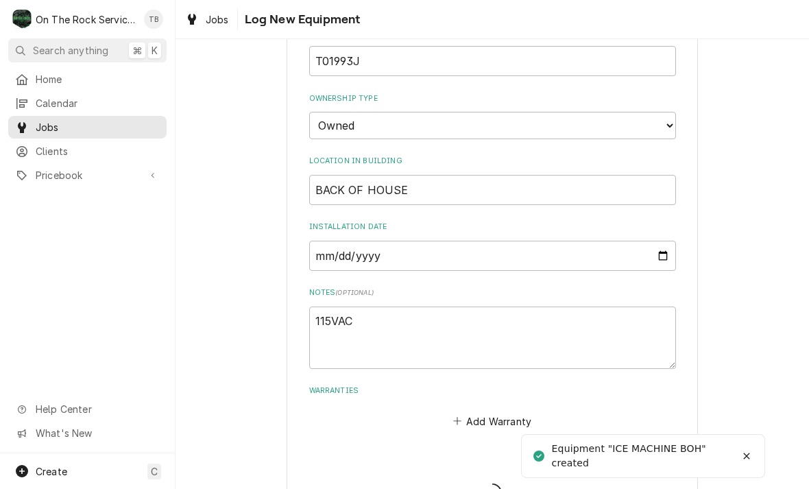
type textarea "x"
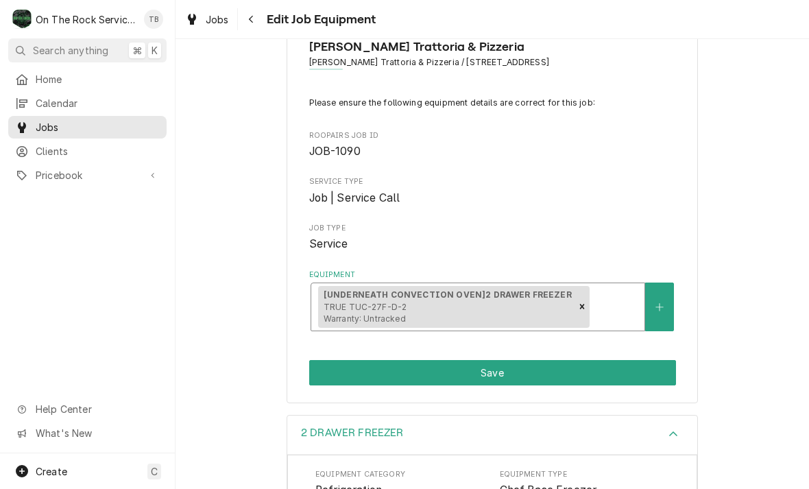
scroll to position [53, 0]
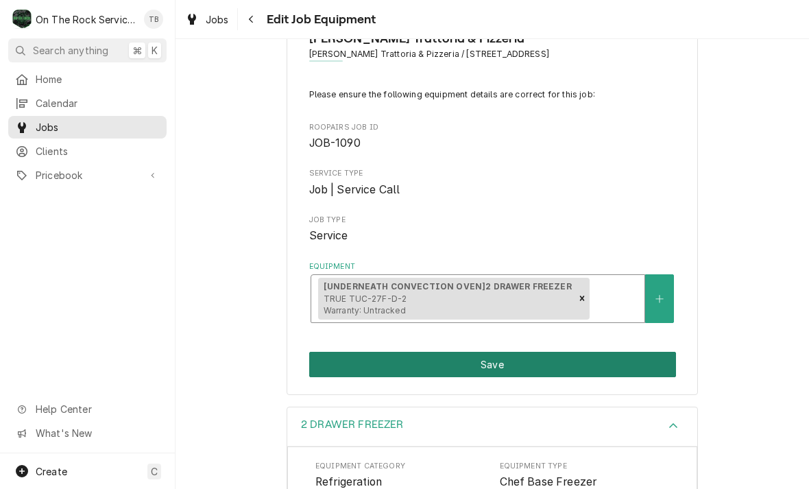
click at [519, 364] on button "Save" at bounding box center [492, 364] width 367 height 25
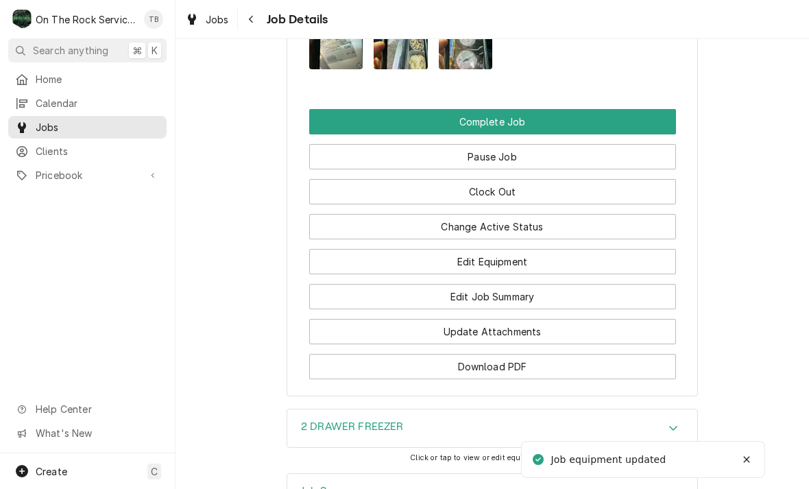
scroll to position [1292, 0]
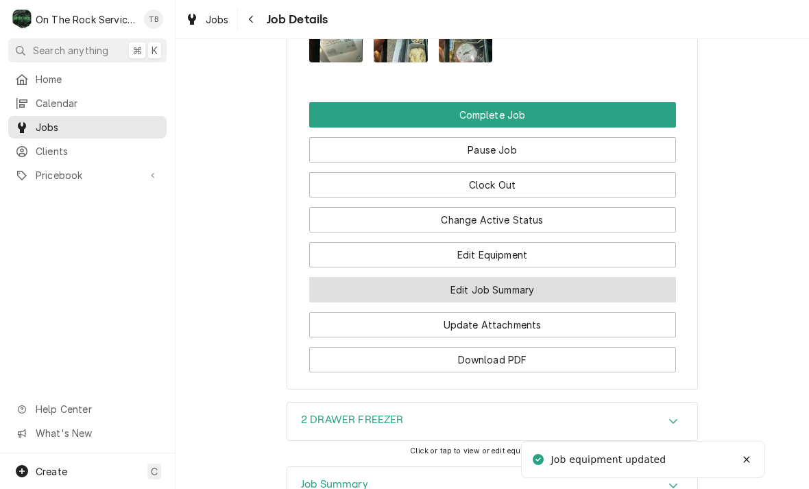
click at [506, 297] on button "Edit Job Summary" at bounding box center [492, 289] width 367 height 25
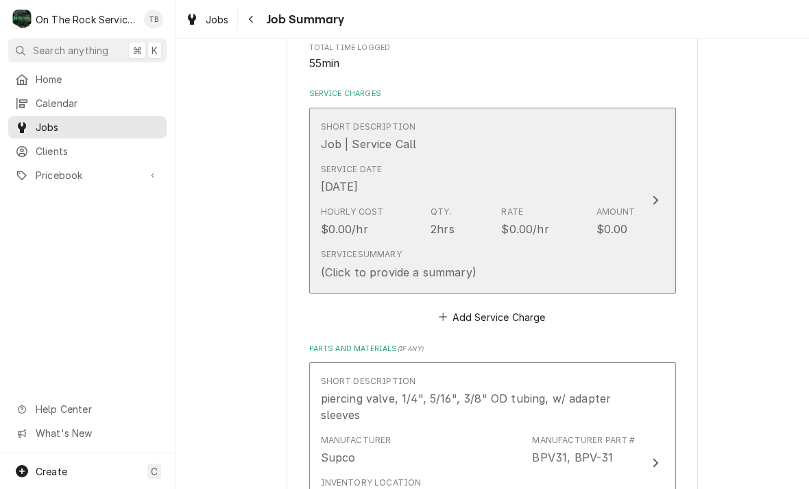
click at [495, 267] on div "Service Summary (Click to provide a summary)" at bounding box center [478, 264] width 315 height 42
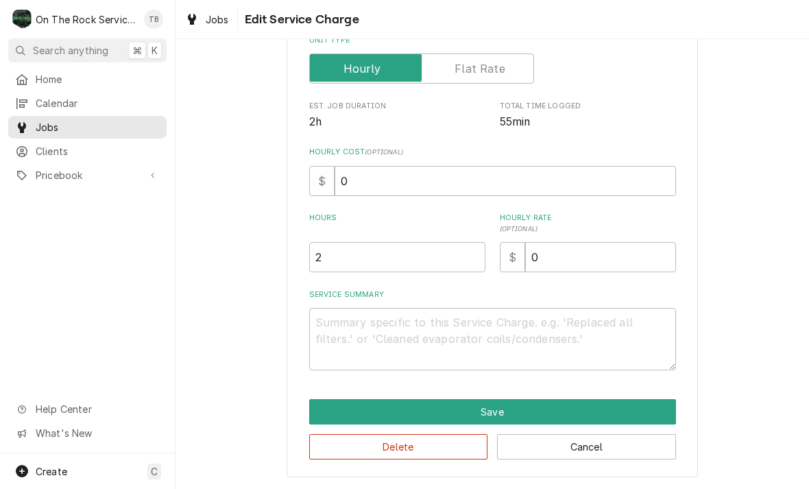
scroll to position [208, 0]
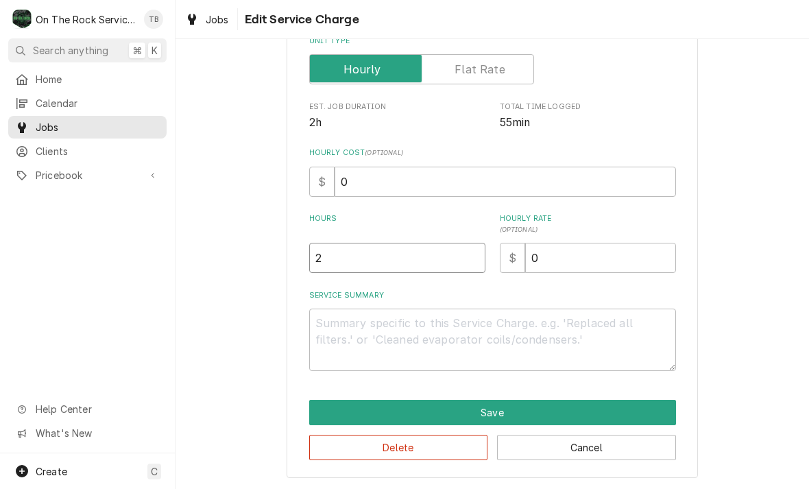
click at [359, 265] on input "2" at bounding box center [397, 258] width 176 height 30
type textarea "x"
type input "1"
click at [356, 339] on textarea "Service Summary" at bounding box center [492, 339] width 367 height 62
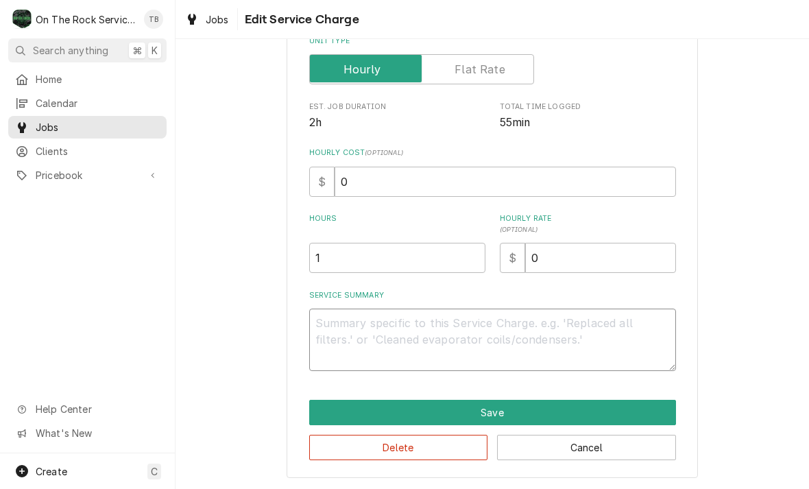
type textarea "x"
type textarea "9"
type textarea "x"
type textarea "9/"
type textarea "x"
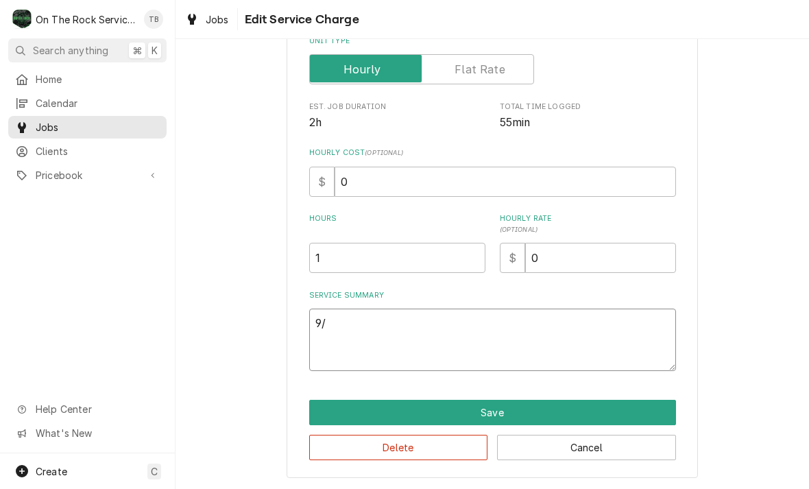
type textarea "9/2"
type textarea "x"
type textarea "9/23"
type textarea "x"
type textarea "9/23/"
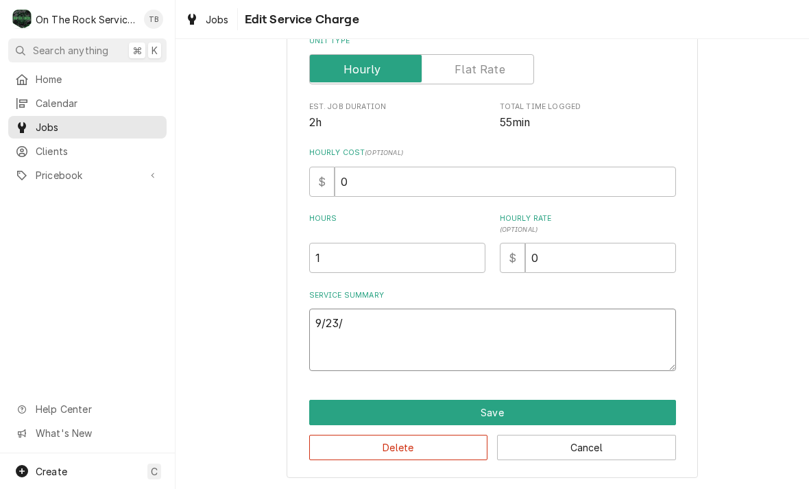
type textarea "x"
type textarea "9/23/2"
type textarea "x"
type textarea "[DATE]"
type textarea "x"
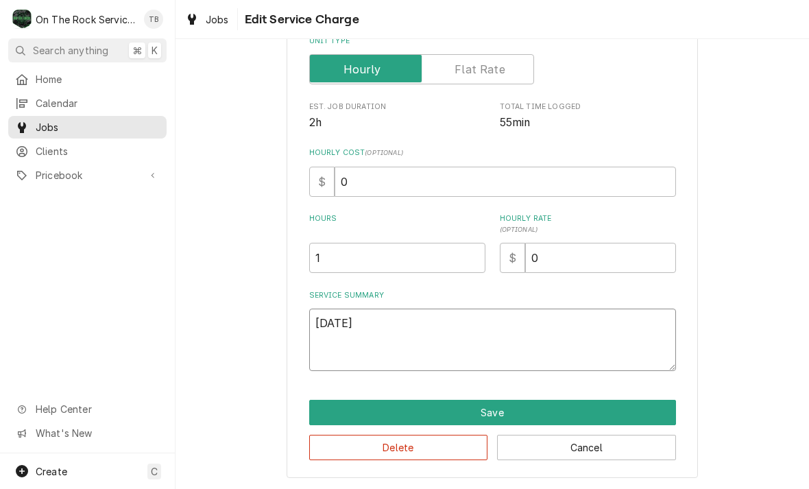
type textarea "[DATE]"
type textarea "x"
type textarea "[DATE] T"
type textarea "x"
type textarea "[DATE] TMB"
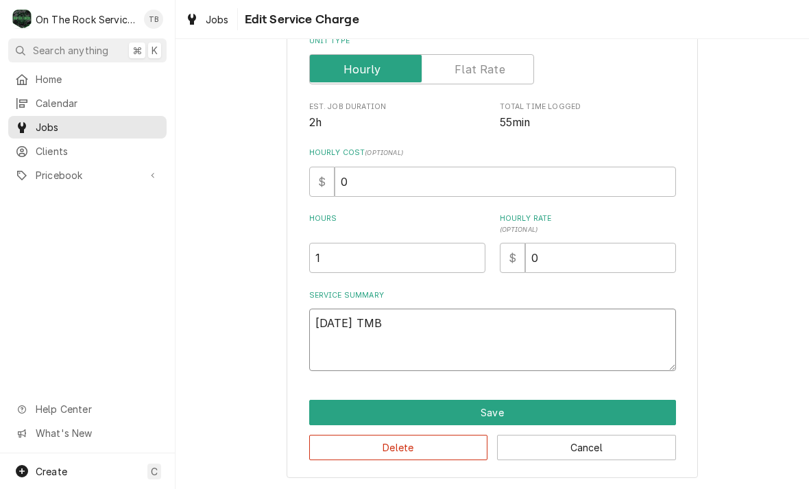
type textarea "x"
type textarea "[DATE] TMB"
type textarea "x"
type textarea "[DATE] TMB P"
type textarea "x"
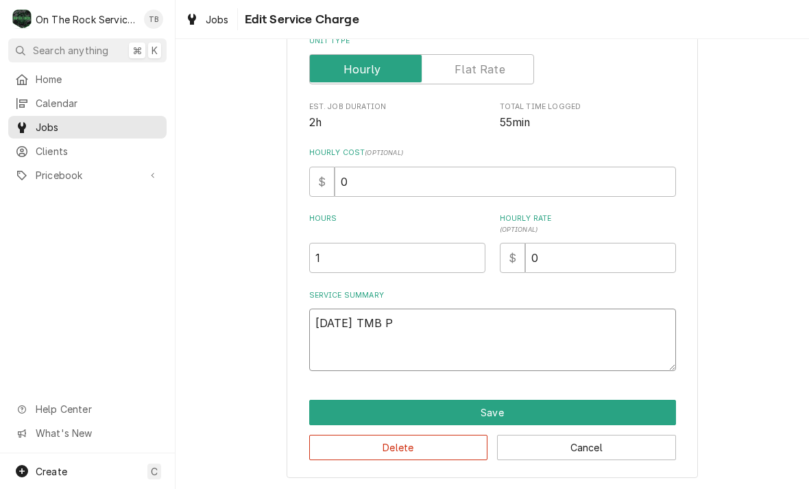
type textarea "[DATE] TMB PR"
type textarea "x"
type textarea "[DATE] TMB PRO"
type textarea "x"
type textarea "[DATE] TMB PROV"
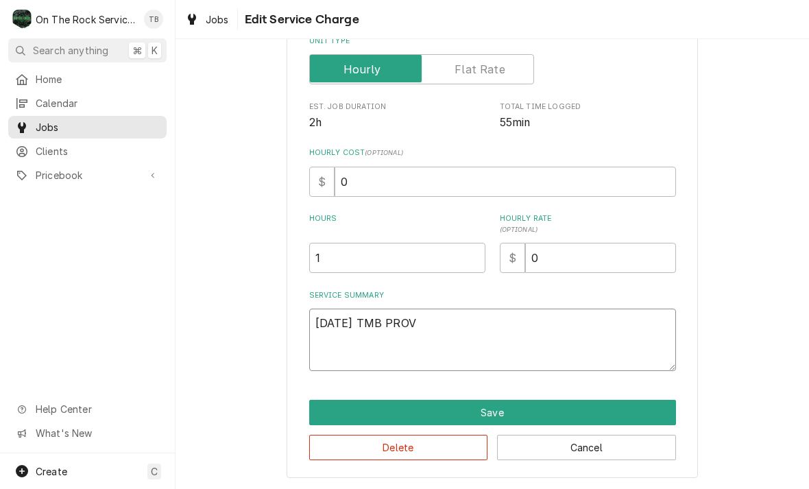
type textarea "x"
type textarea "[DATE] TMB PROVI"
type textarea "x"
type textarea "[DATE] TMB PROVIDE"
type textarea "x"
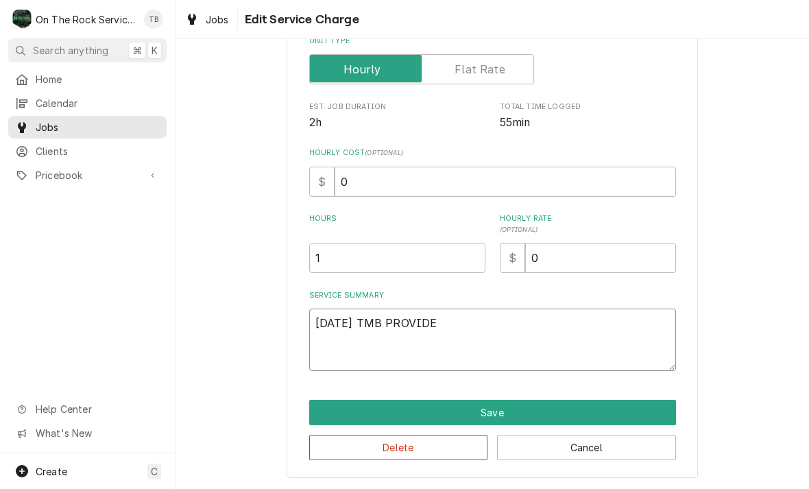
type textarea "[DATE] TMB PROVIDE"
type textarea "x"
type textarea "[DATE] TMB PROVIDE S"
type textarea "x"
type textarea "[DATE] TMB PROVIDE SE"
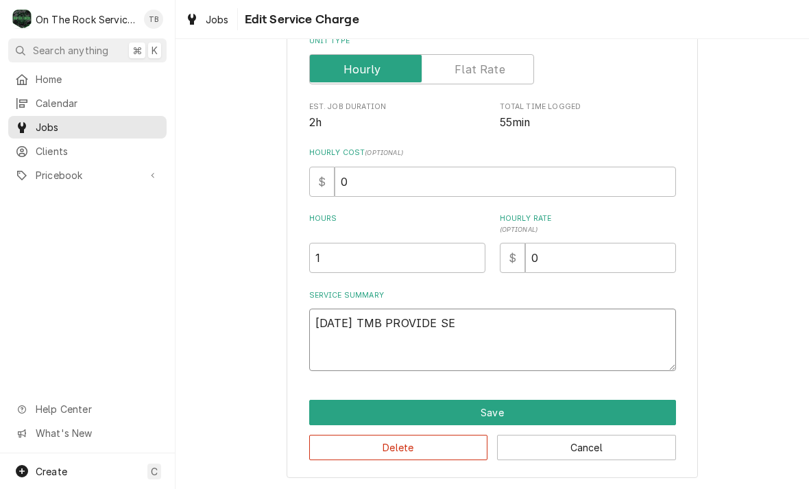
type textarea "x"
type textarea "[DATE] TMB PROVIDE SER"
type textarea "x"
type textarea "[DATE] TMB PROVIDE SERV"
type textarea "x"
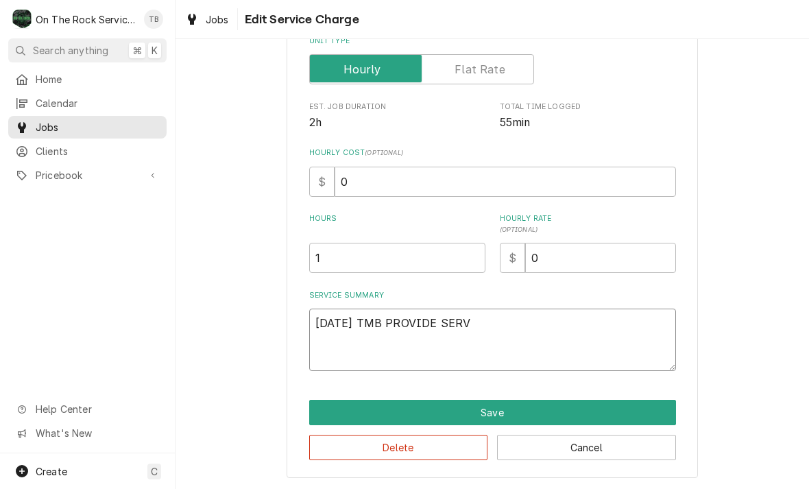
type textarea "[DATE] TMB PROVIDE SERVI"
type textarea "x"
type textarea "[DATE] TMB PROVIDE SERVIC"
type textarea "x"
type textarea "[DATE] TMB PROVIDE SERVICE"
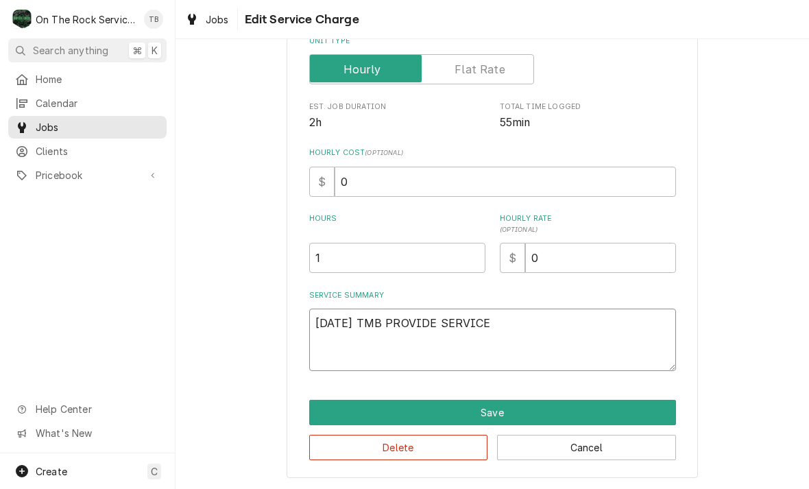
type textarea "x"
type textarea "[DATE] TMB PROVIDE SERVICE P"
type textarea "x"
type textarea "[DATE] TMB PROVIDE SERVICE PAR"
type textarea "x"
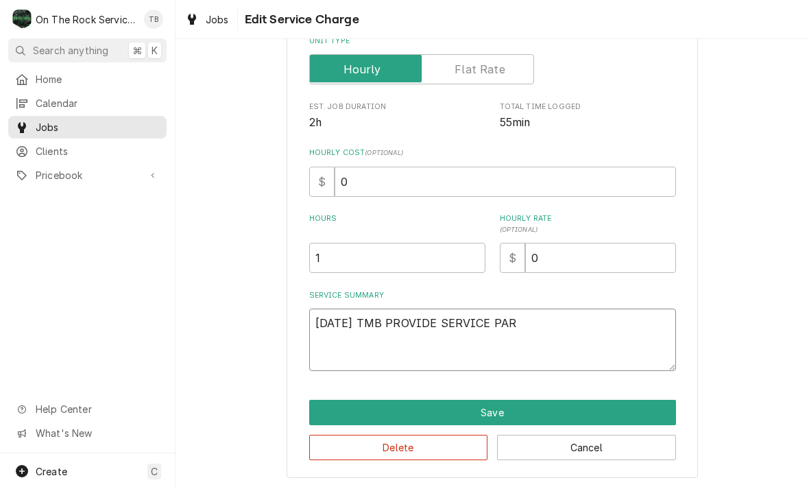
type textarea "[DATE] TMB PROVIDE SERVICE PART"
type textarea "x"
type textarea "[DATE] TMB PROVIDE SERVICE PARTS"
type textarea "x"
type textarea "[DATE] TMB PROVIDE SERVICE PARTS"
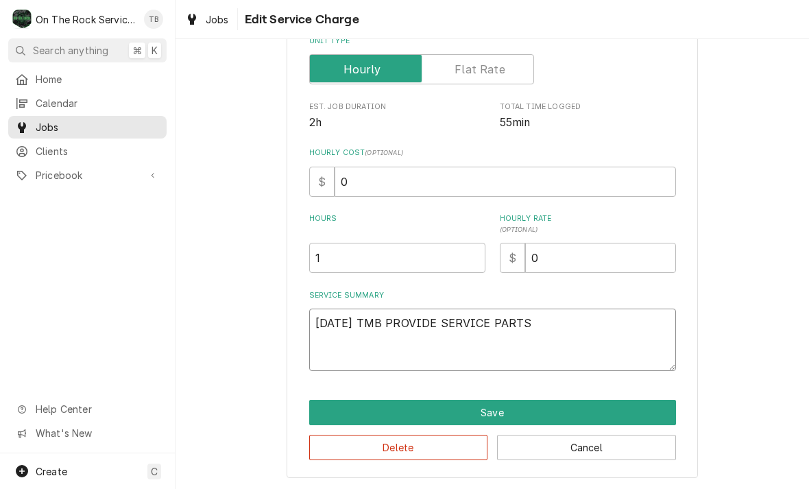
type textarea "x"
type textarea "[DATE] TMB PROVIDE SERVICE PARTS A"
type textarea "x"
type textarea "[DATE] TMB PROVIDE SERVICE PARTS AN"
type textarea "x"
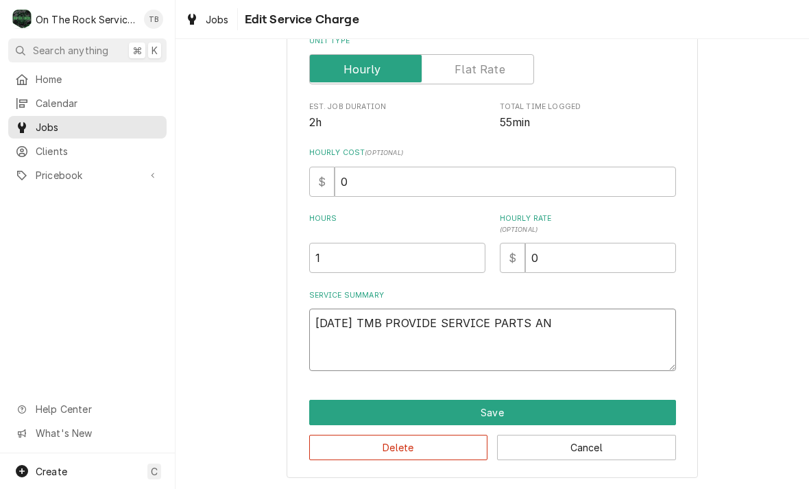
type textarea "[DATE] TMB PROVIDE SERVICE PARTS AND"
type textarea "x"
type textarea "[DATE] TMB PROVIDE SERVICE PARTS AND"
type textarea "x"
type textarea "[DATE] TMB PROVIDE SERVICE PARTS AND L"
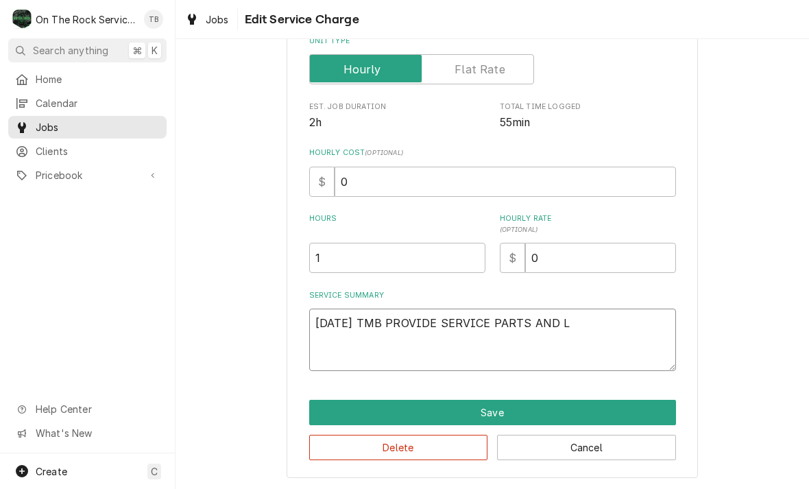
type textarea "x"
type textarea "[DATE] TMB PROVIDE SERVICE PARTS AND [GEOGRAPHIC_DATA]"
type textarea "x"
type textarea "[DATE] TMB PROVIDE SERVICE PARTS AND LABO"
type textarea "x"
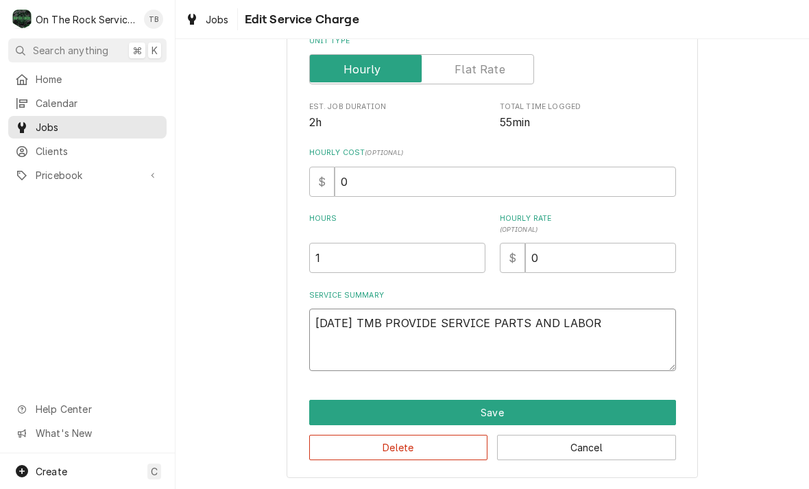
type textarea "[DATE] TMB PROVIDE SERVICE PARTS AND LABOR"
type textarea "x"
type textarea "[DATE] TMB PROVIDE SERVICE PARTS AND LABOR."
type textarea "x"
type textarea "[DATE] TMB PROVIDE SERVICE PARTS AND LABOR."
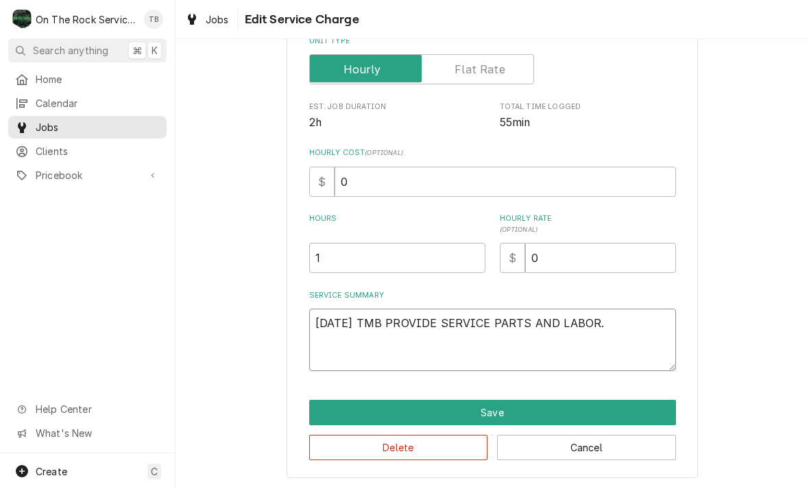
type textarea "x"
type textarea "[DATE] TMB PROVIDE SERVICE PARTS AND LABOR. T"
type textarea "x"
type textarea "[DATE] TMB PROVIDE SERVICE PARTS AND LABOR. TO"
type textarea "x"
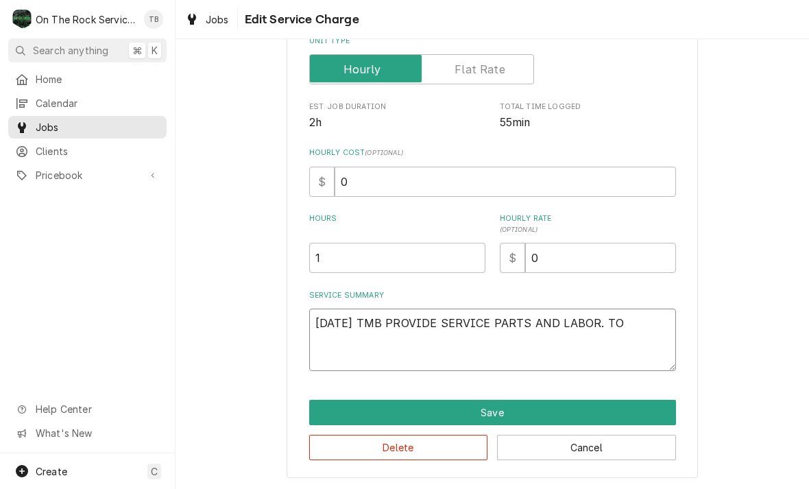
type textarea "[DATE] TMB PROVIDE SERVICE PARTS AND LABOR. T"
type textarea "x"
type textarea "[DATE] TMB PROVIDE SERVICE PARTS AND LABOR."
type textarea "x"
type textarea "[DATE] TMB PROVIDE SERVICE PARTS AND LABOR."
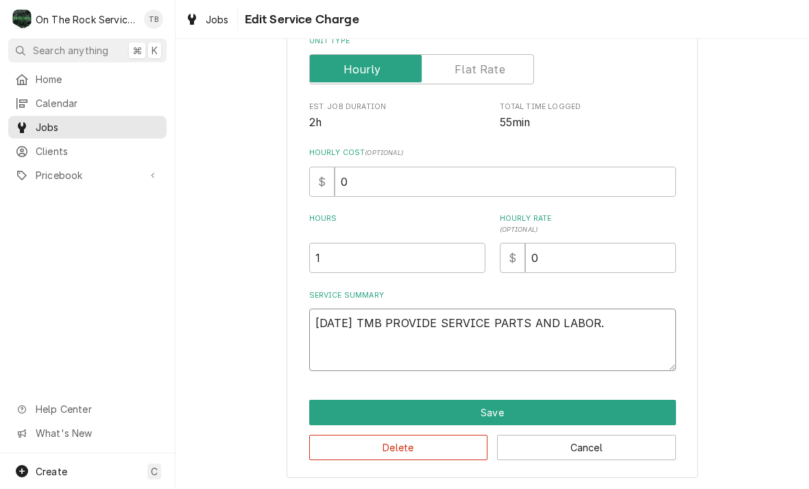
type textarea "x"
type textarea "[DATE] TMB PROVIDE SERVICE PARTS AND LABOR"
type textarea "x"
type textarea "[DATE] TMB PROVIDE SERVICE PARTS AND LABOR"
type textarea "x"
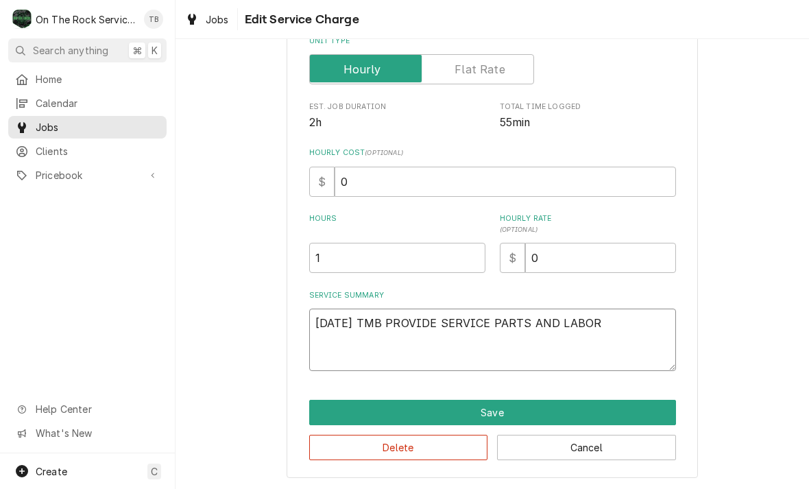
type textarea "[DATE] TMB PROVIDE SERVICE PARTS AND LABOR T"
type textarea "x"
type textarea "[DATE] TMB PROVIDE SERVICE PARTS AND LABOR TO"
type textarea "x"
type textarea "[DATE] TMB PROVIDE SERVICE PARTS AND LABOR TO."
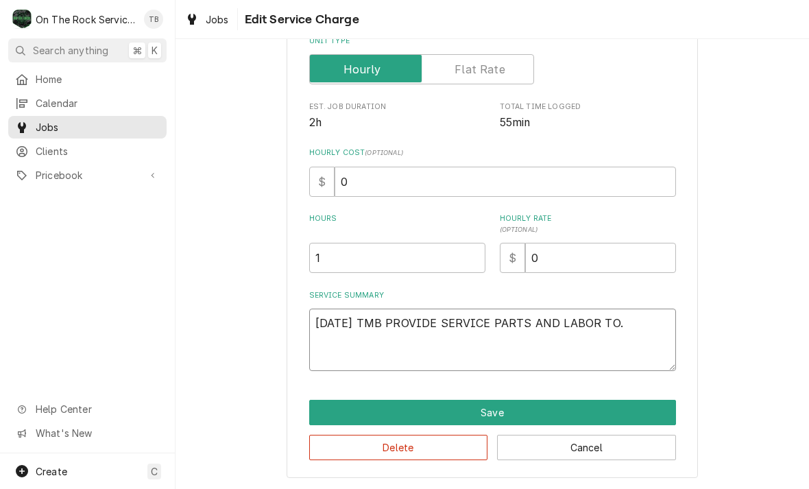
type textarea "x"
type textarea "9/23/25 TMB PROVIDE SERVICE PARTS AND LABOR TO."
type textarea "x"
type textarea "9/23/25 TMB PROVIDE SERVICE PARTS AND LABOR TO. D"
type textarea "x"
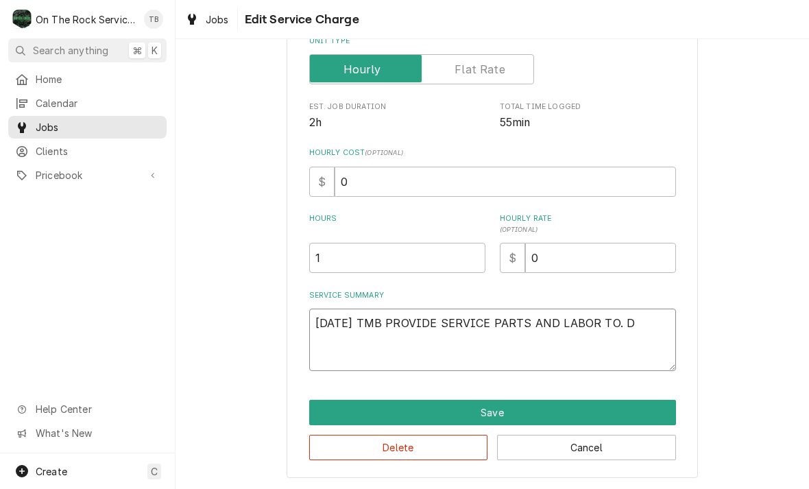
type textarea "9/23/25 TMB PROVIDE SERVICE PARTS AND LABOR TO. DE"
type textarea "x"
type textarea "9/23/25 TMB PROVIDE SERVICE PARTS AND LABOR TO. DET"
type textarea "x"
type textarea "9/23/25 TMB PROVIDE SERVICE PARTS AND LABOR TO. DETE"
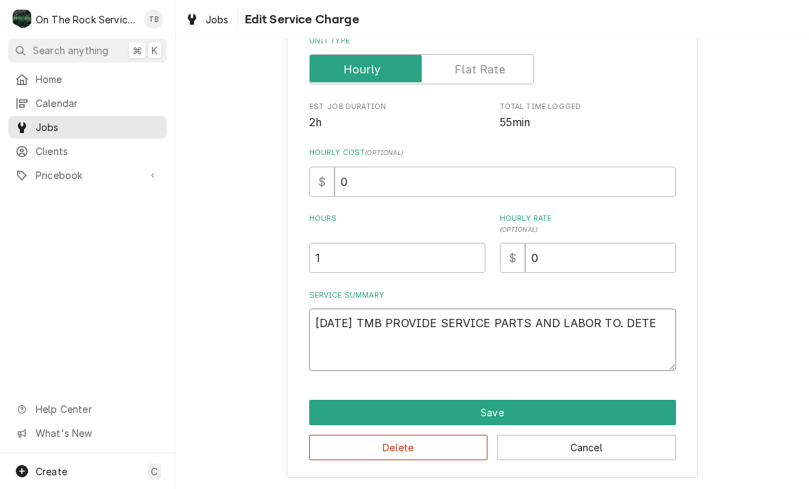
type textarea "x"
type textarea "9/23/25 TMB PROVIDE SERVICE PARTS AND LABOR TO. DETER"
type textarea "x"
type textarea "9/23/25 TMB PROVIDE SERVICE PARTS AND LABOR TO. DETERM"
type textarea "x"
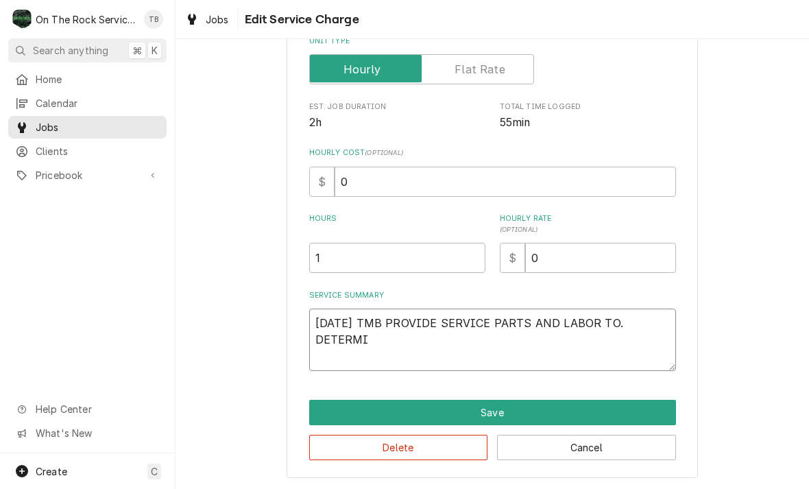
type textarea "9/23/25 TMB PROVIDE SERVICE PARTS AND LABOR TO. DETERMIN"
type textarea "x"
type textarea "9/23/25 TMB PROVIDE SERVICE PARTS AND LABOR TO. DETERMINE"
type textarea "x"
type textarea "9/23/25 TMB PROVIDE SERVICE PARTS AND LABOR TO. DETERMINE"
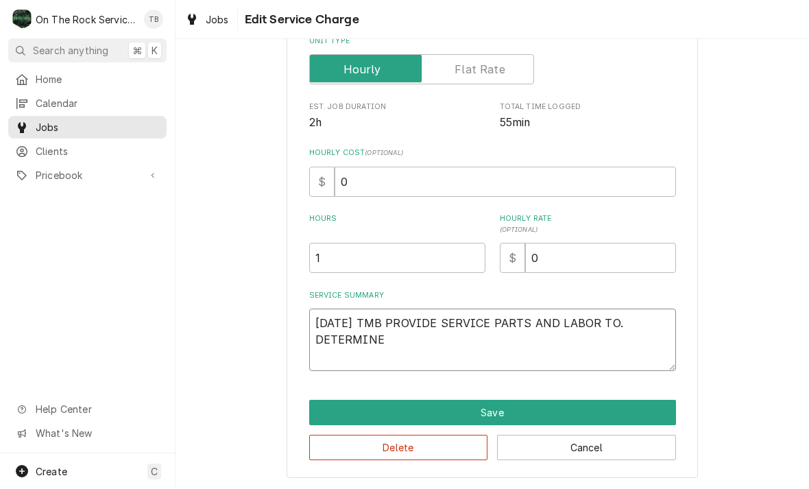
type textarea "x"
type textarea "9/23/25 TMB PROVIDE SERVICE PARTS AND LABOR TO. DETERMINE T"
type textarea "x"
type textarea "9/23/25 TMB PROVIDE SERVICE PARTS AND LABOR TO. DETERMINE THA"
type textarea "x"
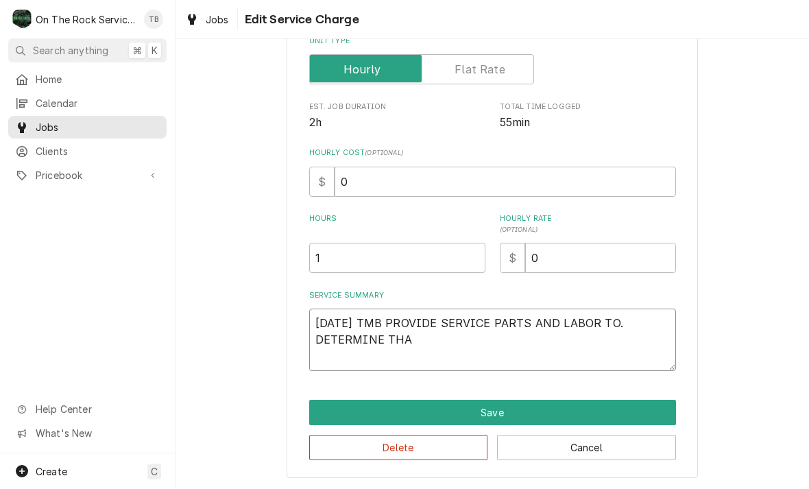
type textarea "9/23/25 TMB PROVIDE SERVICE PARTS AND LABOR TO. DETERMINE THAT"
type textarea "x"
type textarea "9/23/25 TMB PROVIDE SERVICE PARTS AND LABOR TO. DETERMINE THATUP"
type textarea "x"
type textarea "9/23/25 TMB PROVIDE SERVICE PARTS AND LABOR TO. DETERMINE THATUPO"
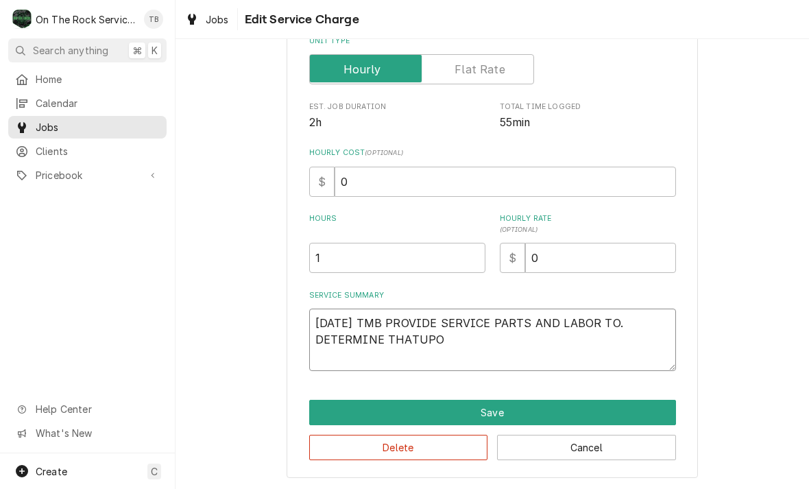
type textarea "x"
type textarea "9/23/25 TMB PROVIDE SERVICE PARTS AND LABOR TO. DETERMINE THATUPON"
type textarea "x"
type textarea "9/23/25 TMB PROVIDE SERVICE PARTS AND LABOR TO. DETERMINE THATUPON A"
type textarea "x"
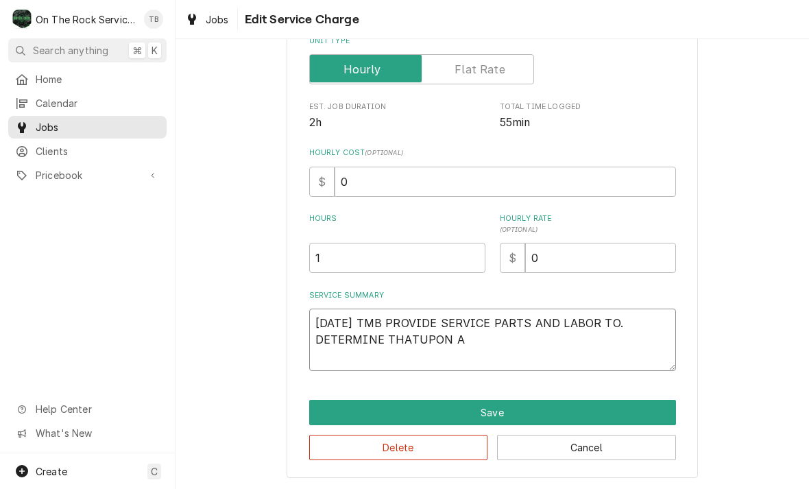
type textarea "9/23/25 TMB PROVIDE SERVICE PARTS AND LABOR TO. DETERMINE THATUPON AR"
type textarea "x"
type textarea "9/23/25 TMB PROVIDE SERVICE PARTS AND LABOR TO. DETERMINE THATUPON ARR"
type textarea "x"
type textarea "9/23/25 TMB PROVIDE SERVICE PARTS AND LABOR TO. DETERMINE THATUPON ARRI"
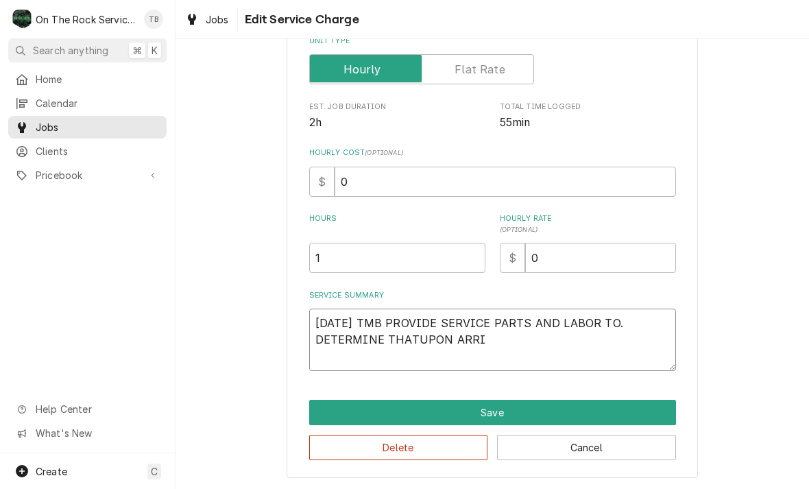
type textarea "x"
type textarea "9/23/25 TMB PROVIDE SERVICE PARTS AND LABOR TO. DETERMINE THATUPON ARRIVA"
type textarea "x"
type textarea "9/23/25 TMB PROVIDE SERVICE PARTS AND LABOR TO. DETERMINE THATUPON ARRIVAL"
type textarea "x"
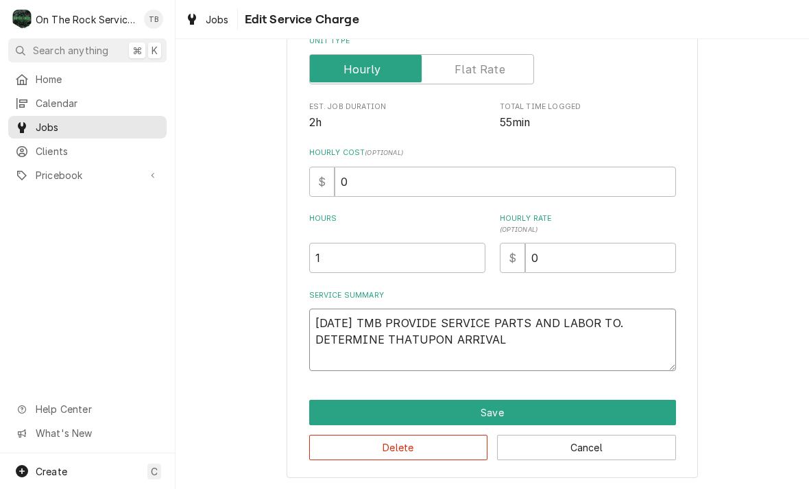
type textarea "9/23/25 TMB PROVIDE SERVICE PARTS AND LABOR TO. DETERMINE THATUPON ARRIVAL"
type textarea "x"
type textarea "9/23/25 TMB PROVIDE SERVICE PARTS AND LABOR TO. DETERMINE THATUPON ARRIVAL."
type textarea "x"
type textarea "9/23/25 TMB PROVIDE SERVICE PARTS AND LABOR TO. DETERMINE THATUPON ARRIVAL."
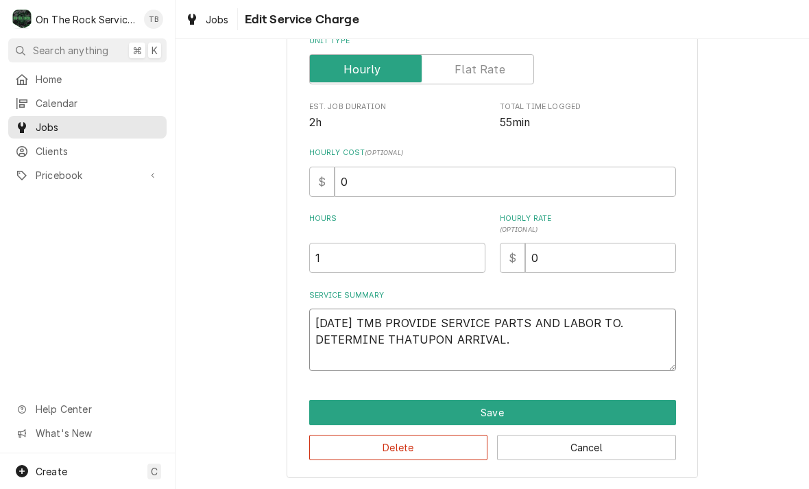
type textarea "x"
type textarea "9/23/25 TMB PROVIDE SERVICE PARTS AND LABOR TO. DETERMINE THATUPON ARRIVAL. U"
type textarea "x"
type textarea "9/23/25 TMB PROVIDE SERVICE PARTS AND LABOR TO. DETERMINE THATUPON ARRIVAL. UN"
type textarea "x"
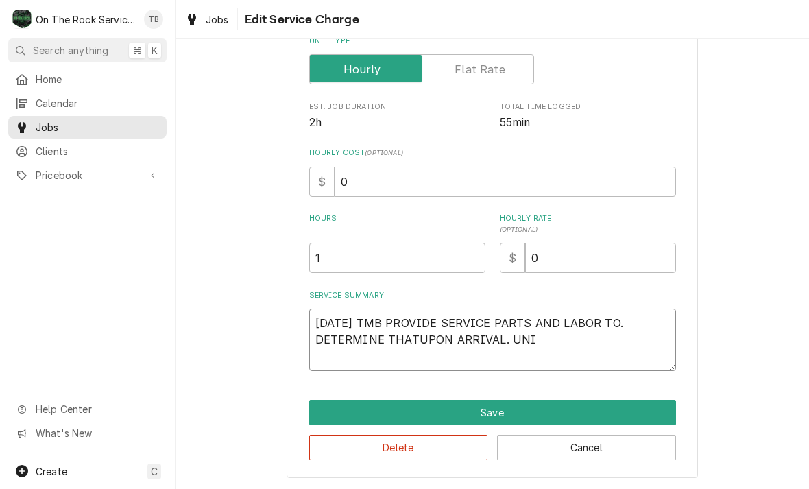
type textarea "9/23/25 TMB PROVIDE SERVICE PARTS AND LABOR TO. DETERMINE THATUPON ARRIVAL. UNIT"
type textarea "x"
type textarea "9/23/25 TMB PROVIDE SERVICE PARTS AND LABOR TO. DETERMINE THATUPON ARRIVAL. UNIT"
type textarea "x"
type textarea "9/23/25 TMB PROVIDE SERVICE PARTS AND LABOR TO. DETERMINE THATUPON ARRIVAL. UNI…"
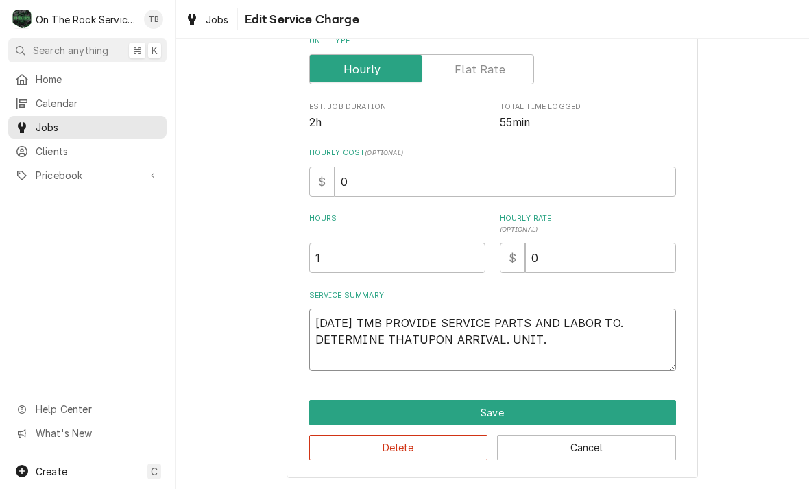
type textarea "x"
type textarea "9/23/25 TMB PROVIDE SERVICE PARTS AND LABOR TO. DETERMINE THATUPON ARRIVAL. UNI…"
type textarea "x"
type textarea "9/23/25 TMB PROVIDE SERVICE PARTS AND LABOR TO. DETERMINE THATUPON ARRIVAL. UNI…"
type textarea "x"
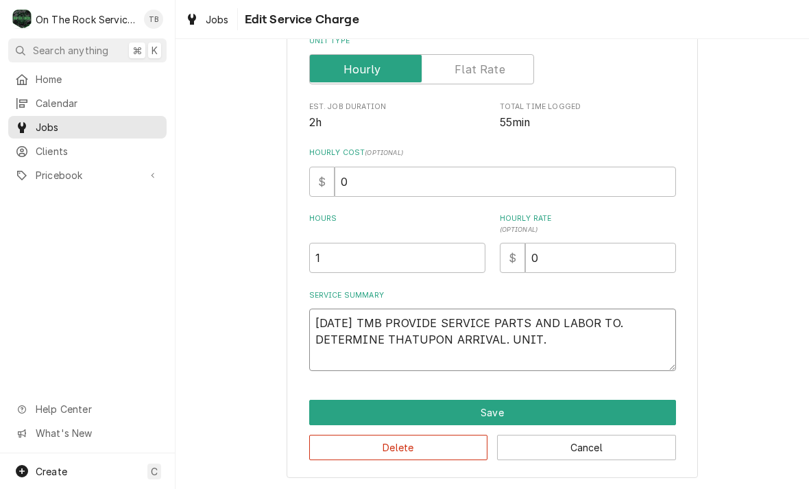
type textarea "9/23/25 TMB PROVIDE SERVICE PARTS AND LABOR TO. DETERMINE THATUPON ARRIVAL. UNIT"
type textarea "x"
type textarea "9/23/25 TMB PROVIDE SERVICE PARTS AND LABOR TO. DETERMINE THATUPON ARRIVAL. UNI"
type textarea "x"
type textarea "9/23/25 TMB PROVIDE SERVICE PARTS AND LABOR TO. DETERMINE THATUPON ARRIVAL. UN"
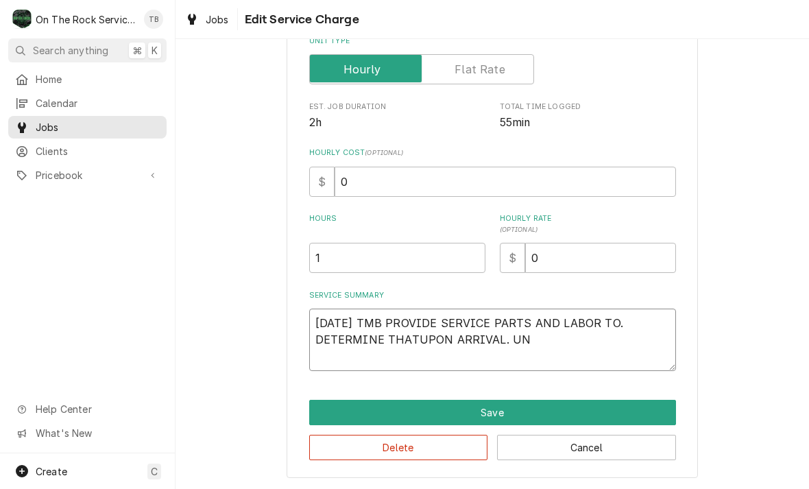
type textarea "x"
type textarea "9/23/25 TMB PROVIDE SERVICE PARTS AND LABOR TO. DETERMINE THATUPON ARRIVAL. U"
type textarea "x"
type textarea "9/23/25 TMB PROVIDE SERVICE PARTS AND LABOR TO. DETERMINE THATUPON ARRIVAL."
type textarea "x"
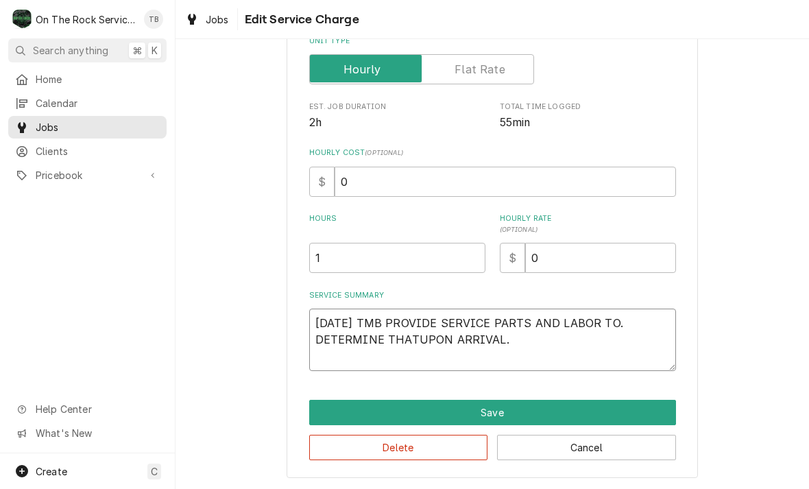
type textarea "9/23/25 TMB PROVIDE SERVICE PARTS AND LABOR TO. DETERMINE THATUPON ARRIVAL."
type textarea "x"
type textarea "9/23/25 TMB PROVIDE SERVICE PARTS AND LABOR TO. DETERMINE THATUPON ARRIVAL"
type textarea "x"
type textarea "9/23/25 TMB PROVIDE SERVICE PARTS AND LABOR TO. DETERMINE THATUPON ARRIVAL"
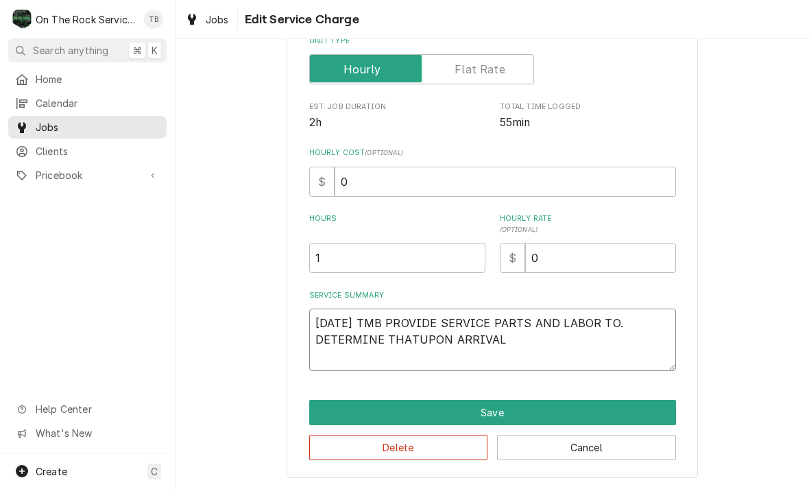
type textarea "x"
type textarea "9/23/25 TMB PROVIDE SERVICE PARTS AND LABOR TO. DETERMINE THATUPON ARRIVAL A"
type textarea "x"
type textarea "9/23/25 TMB PROVIDE SERVICE PARTS AND LABOR TO. DETERMINE THATUPON ARRIVAL"
type textarea "x"
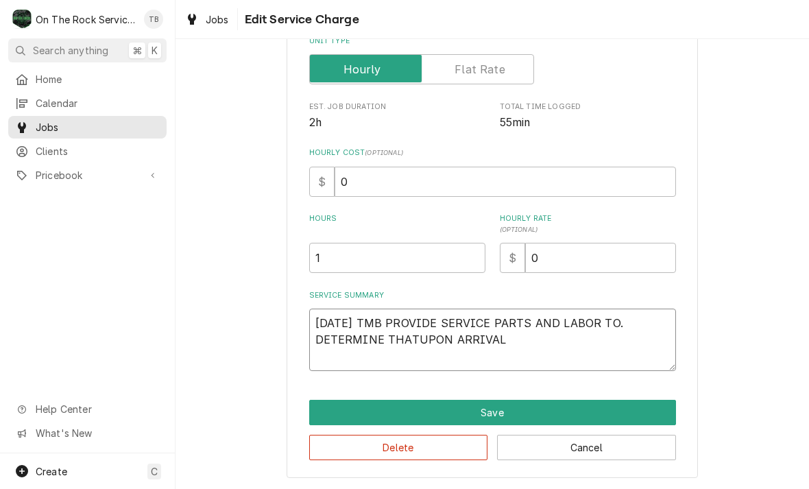
type textarea "9/23/25 TMB PROVIDE SERVICE PARTS AND LABOR TO. DETERMINE THATUPON ARRIVAL"
type textarea "x"
type textarea "9/23/25 TMB PROVIDE SERVICE PARTS AND LABOR TO. DETERMINE THATUPON ARRIVA"
type textarea "x"
type textarea "9/23/25 TMB PROVIDE SERVICE PARTS AND LABOR TO. DETERMINE THATUPON ARRIV"
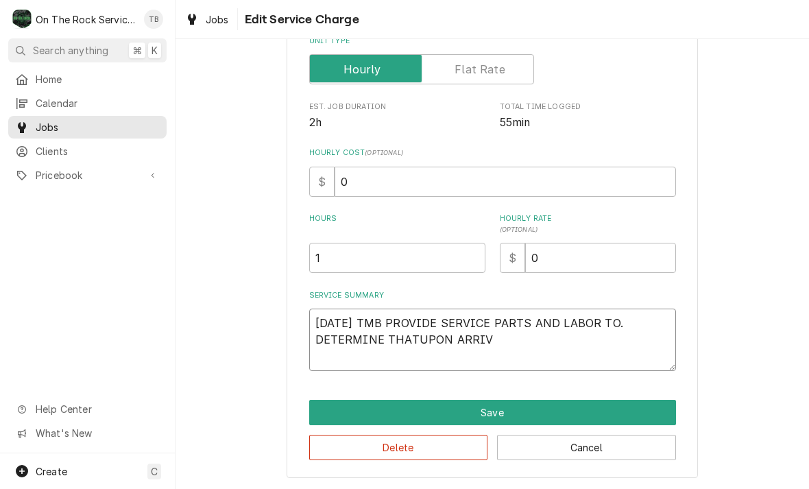
type textarea "x"
type textarea "9/23/25 TMB PROVIDE SERVICE PARTS AND LABOR TO. DETERMINE THATUPON ARRI"
type textarea "x"
type textarea "9/23/25 TMB PROVIDE SERVICE PARTS AND LABOR TO. DETERMINE THATUPON AR"
type textarea "x"
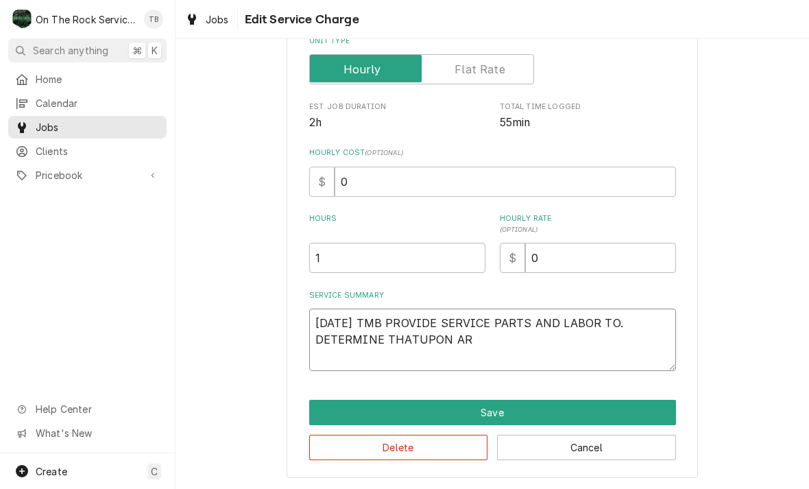
type textarea "9/23/25 TMB PROVIDE SERVICE PARTS AND LABOR TO. DETERMINE THATUPON A"
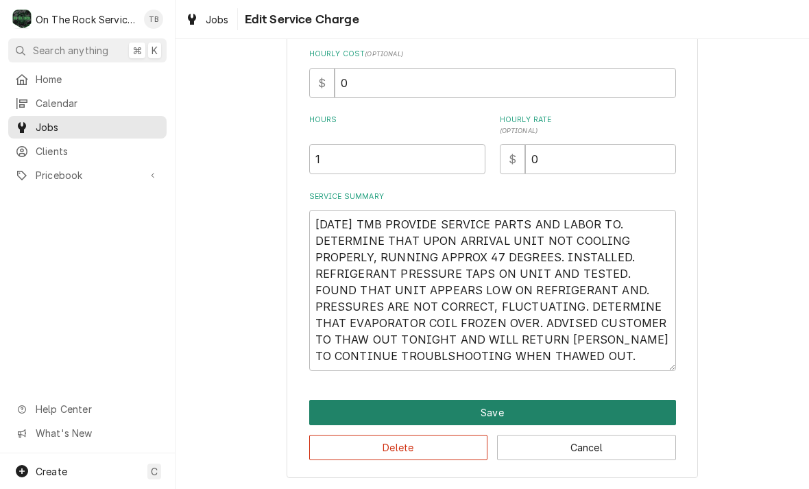
click at [617, 410] on button "Save" at bounding box center [492, 412] width 367 height 25
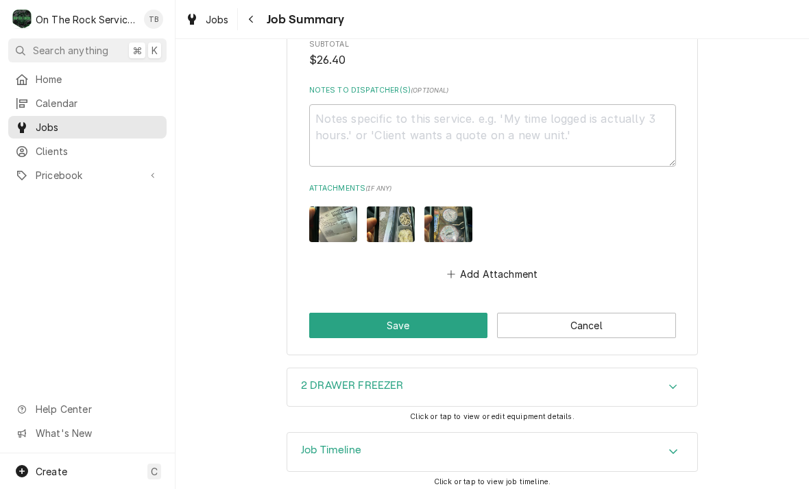
scroll to position [1131, 0]
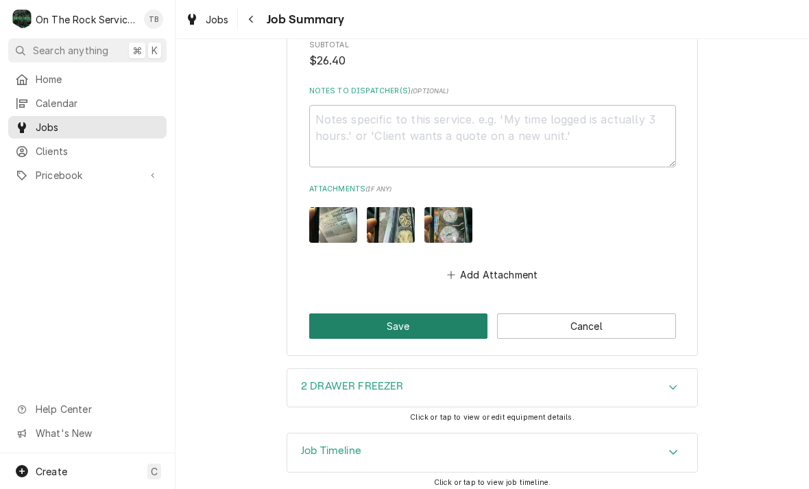
click at [433, 321] on button "Save" at bounding box center [398, 325] width 179 height 25
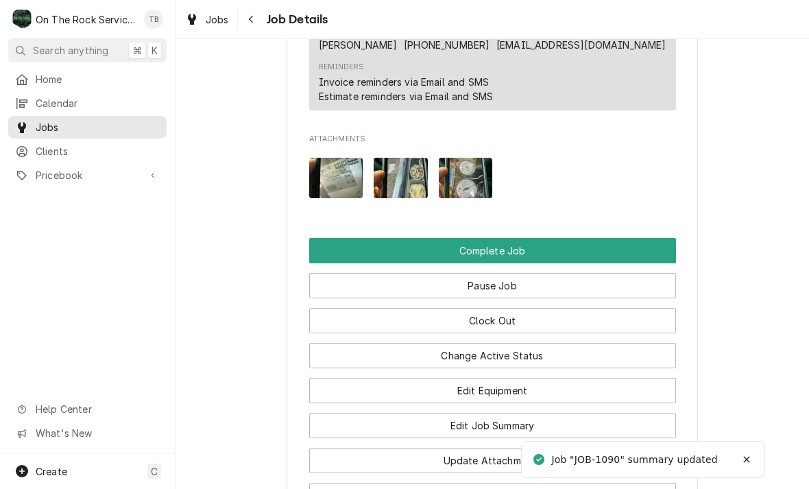
scroll to position [1220, 0]
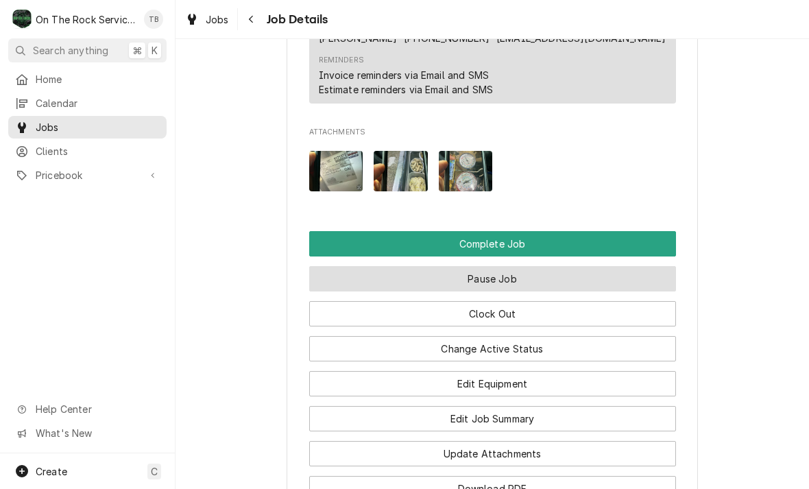
click at [515, 276] on button "Pause Job" at bounding box center [492, 278] width 367 height 25
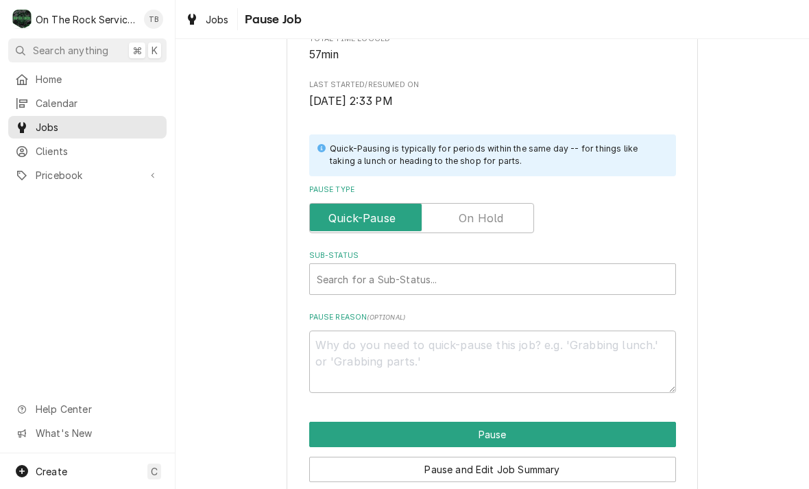
scroll to position [223, 0]
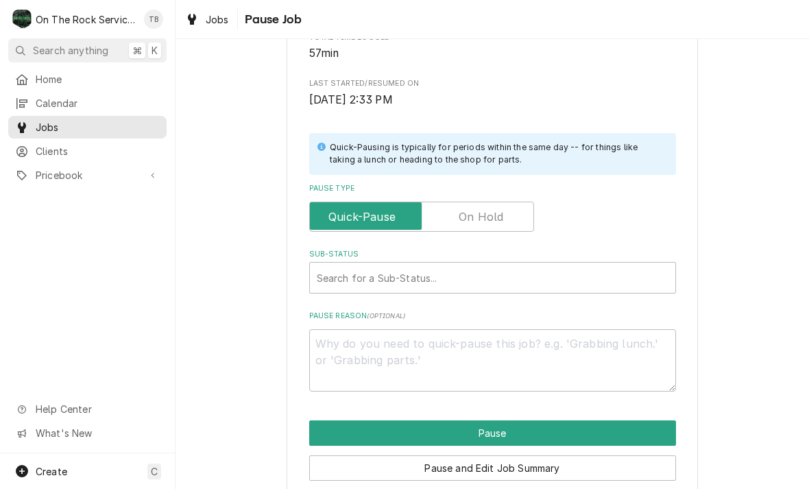
click at [492, 219] on input "Pause Type" at bounding box center [421, 216] width 212 height 30
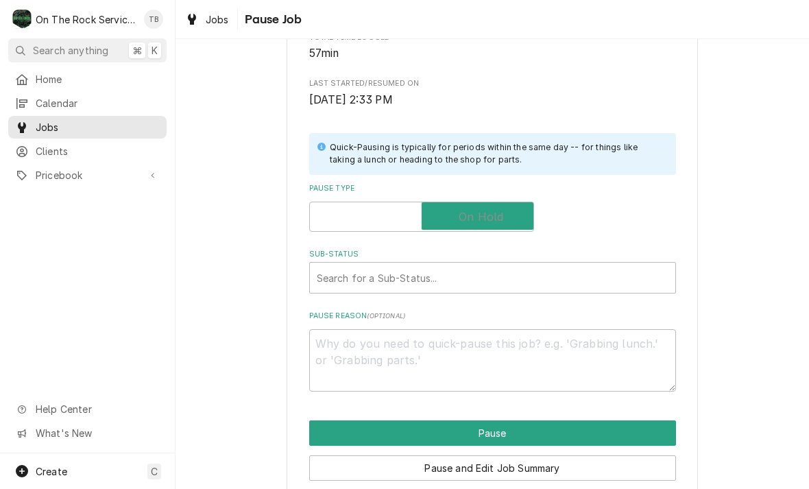
checkbox input "true"
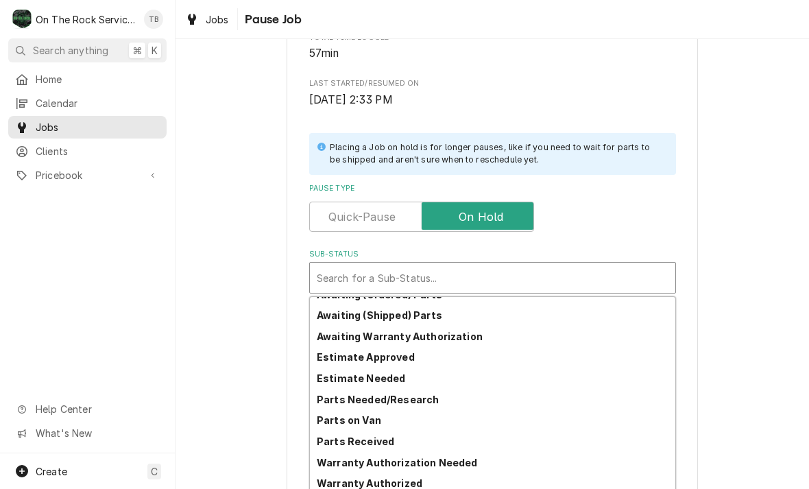
scroll to position [76, 0]
click at [425, 400] on div "Parts Needed/Research" at bounding box center [492, 399] width 365 height 21
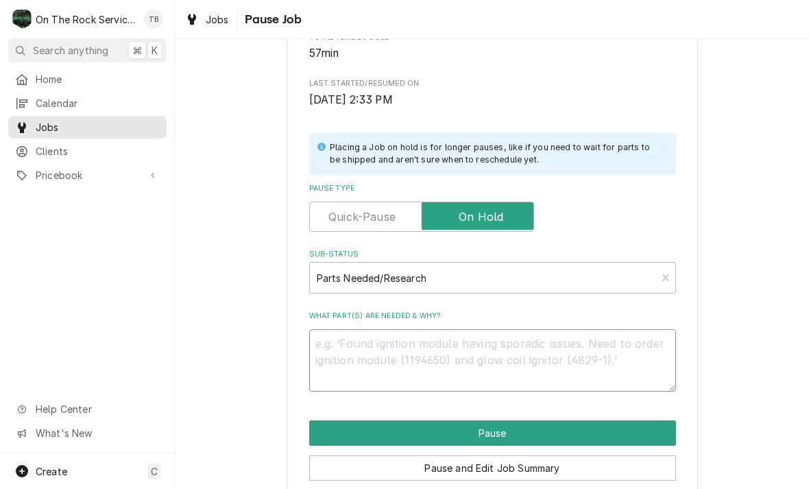
click at [358, 351] on textarea "What part(s) are needed & why?" at bounding box center [492, 360] width 367 height 62
type textarea "x"
type textarea "R"
type textarea "x"
type textarea "RE"
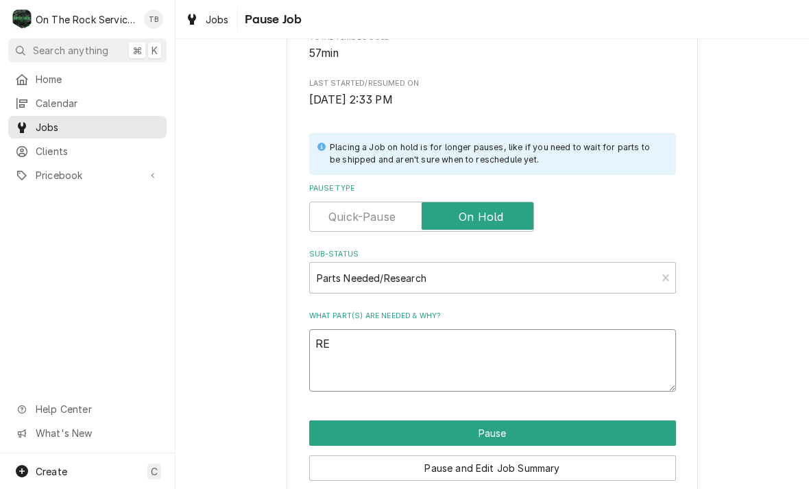
type textarea "x"
type textarea "REC"
type textarea "x"
type textarea "[PERSON_NAME]"
type textarea "x"
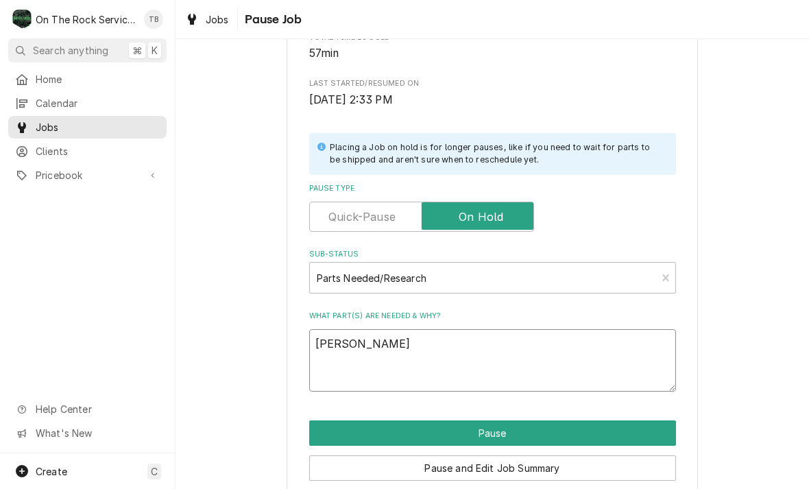
type textarea "RECHE"
type textarea "x"
type textarea "RECHECK"
type textarea "x"
type textarea "RECHECK"
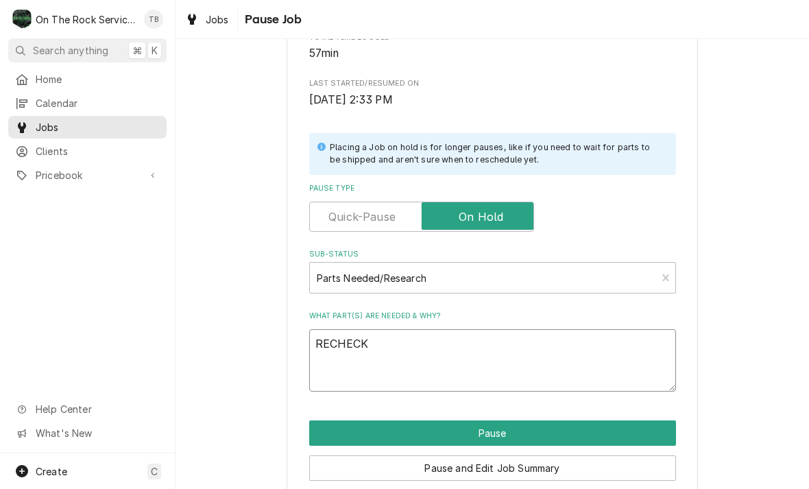
type textarea "x"
type textarea "RECHECK A"
type textarea "x"
type textarea "RECHECK AF"
type textarea "x"
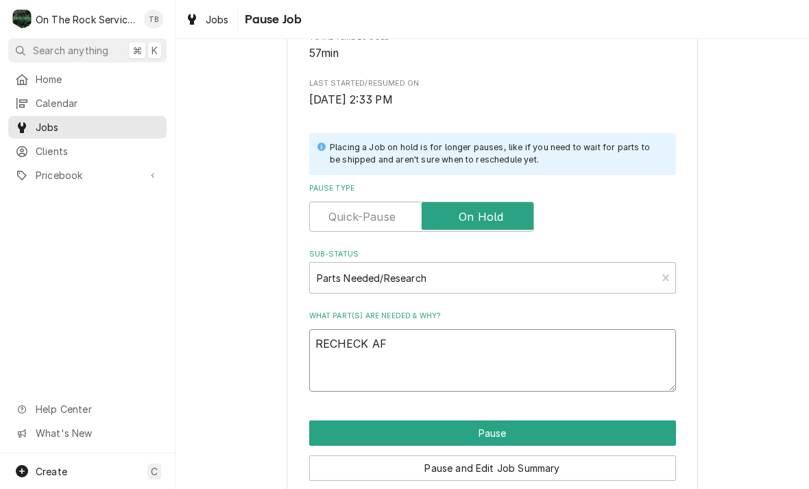
type textarea "RECHECK AFT"
type textarea "x"
type textarea "RECHECK AFTE"
type textarea "x"
type textarea "RECHECK AFTER"
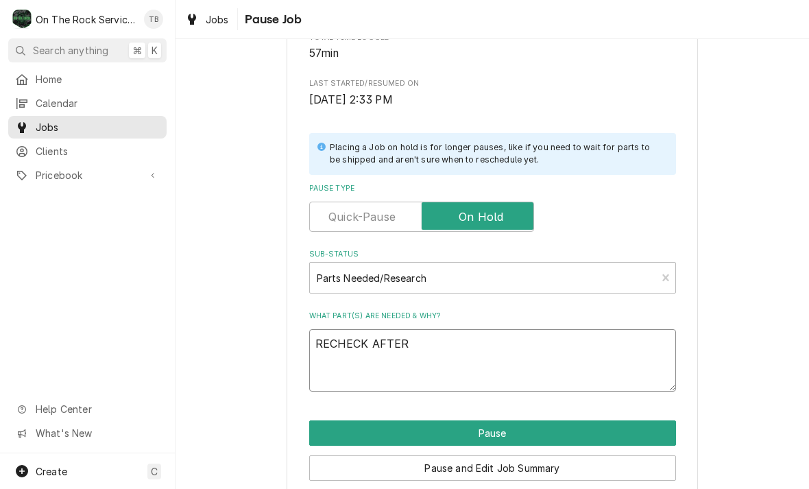
type textarea "x"
type textarea "RECHECK AFTER"
type textarea "x"
type textarea "RECHECK AFTER T"
type textarea "x"
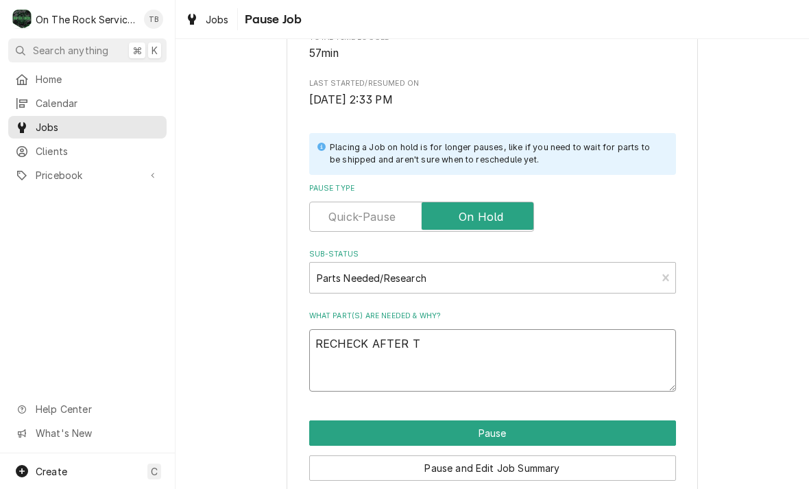
type textarea "RECHECK AFTER TH"
type textarea "x"
type textarea "RECHECK AFTER THA"
type textarea "x"
type textarea "RECHECK AFTER THAW"
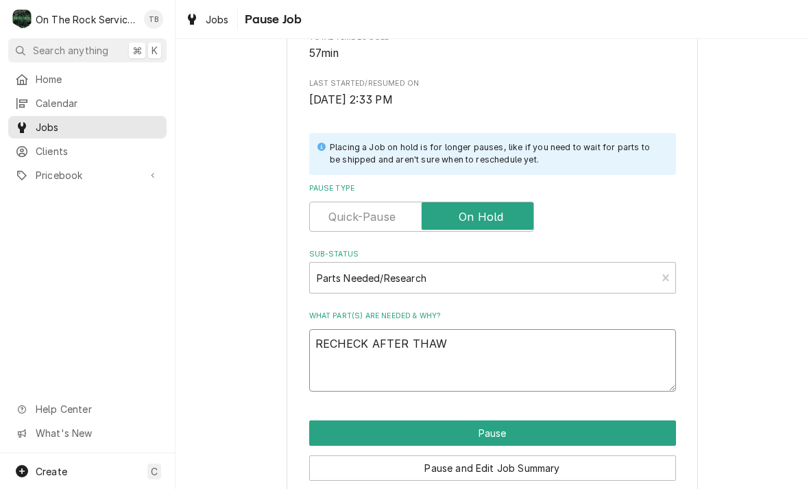
type textarea "x"
type textarea "RECHECK AFTER THAWE"
type textarea "x"
type textarea "RECHECK AFTER THAWED"
type textarea "x"
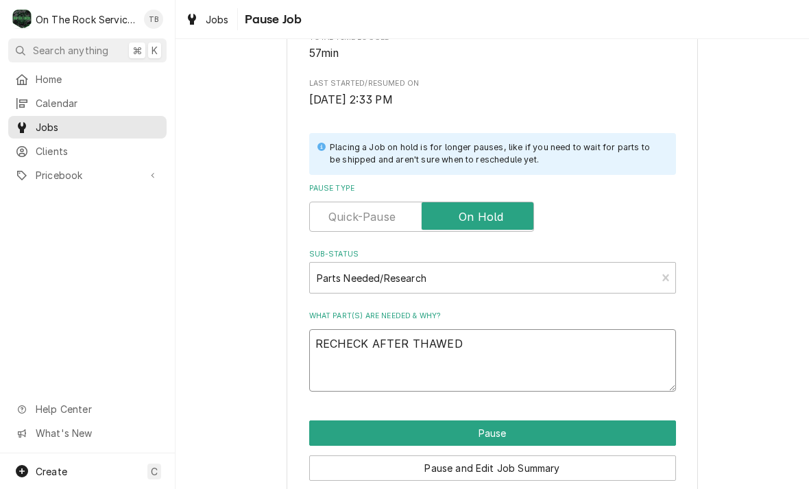
type textarea "RECHECK AFTER THAWED"
type textarea "x"
type textarea "RECHECK AFTER THAWED W"
type textarea "x"
type textarea "RECHECK AFTER THAWED WE"
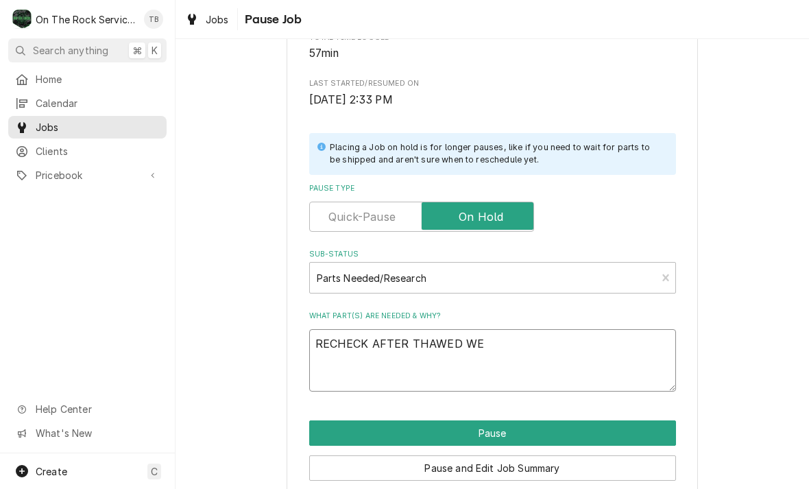
type textarea "x"
type textarea "RECHECK AFTER THAWED WED"
type textarea "x"
type textarea "RECHECK AFTER THAWED WEDN"
type textarea "x"
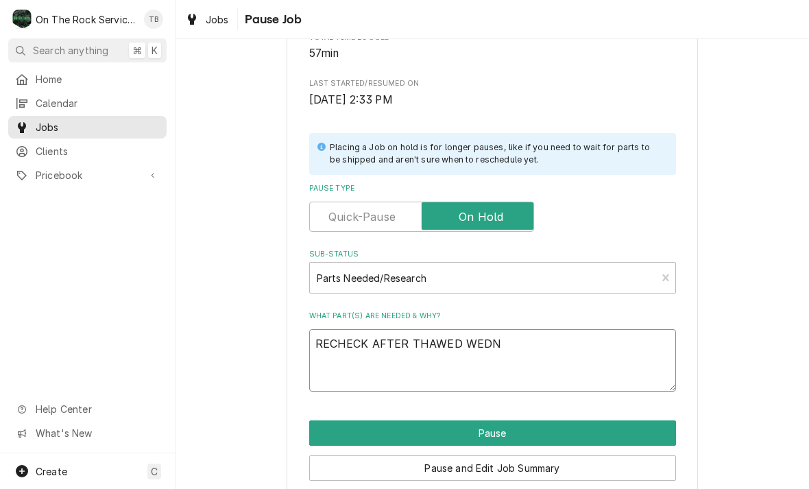
type textarea "RECHECK AFTER THAWED WEDNE"
type textarea "x"
type textarea "RECHECK AFTER THAWED WEDNES"
type textarea "x"
type textarea "RECHECK AFTER THAWED WEDNESD"
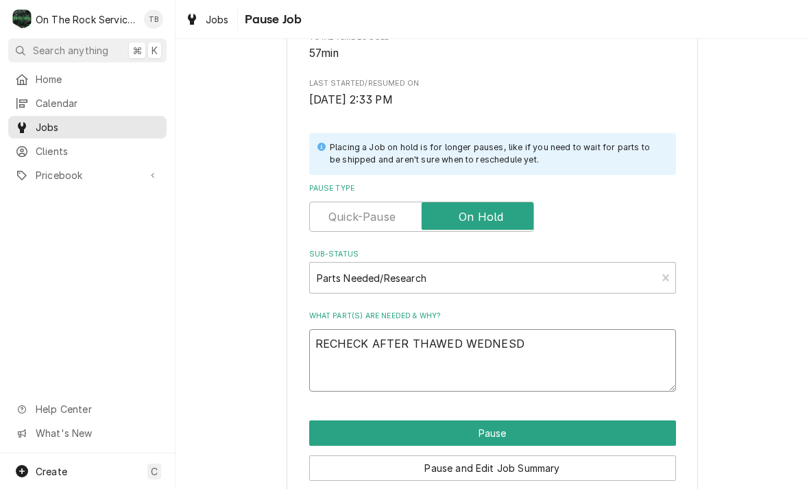
type textarea "x"
type textarea "RECHECK AFTER THAWED WEDNESDA"
type textarea "x"
type textarea "RECHECK AFTER THAWED [DATE]"
type textarea "x"
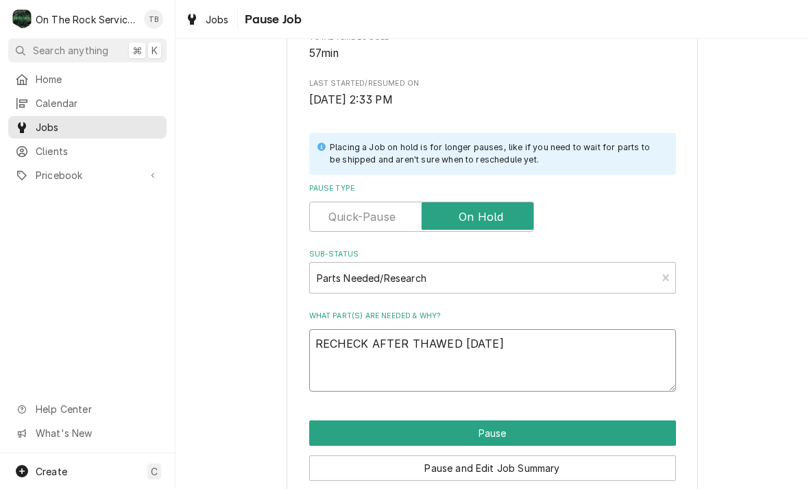
type textarea "RECHECK AFTER THAWED [DATE]"
type textarea "x"
type textarea "RECHECK AFTER THAWED [DATE] 9"
type textarea "x"
type textarea "RECHECK AFTER THAWED [DATE] 9/"
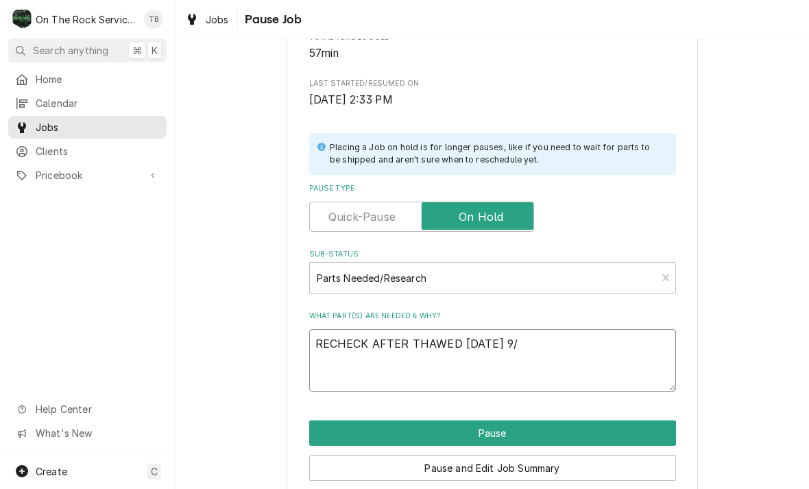
type textarea "x"
type textarea "RECHECK AFTER THAWED [DATE]"
type textarea "x"
type textarea "RECHECK AFTER THAWED [DATE]"
type textarea "x"
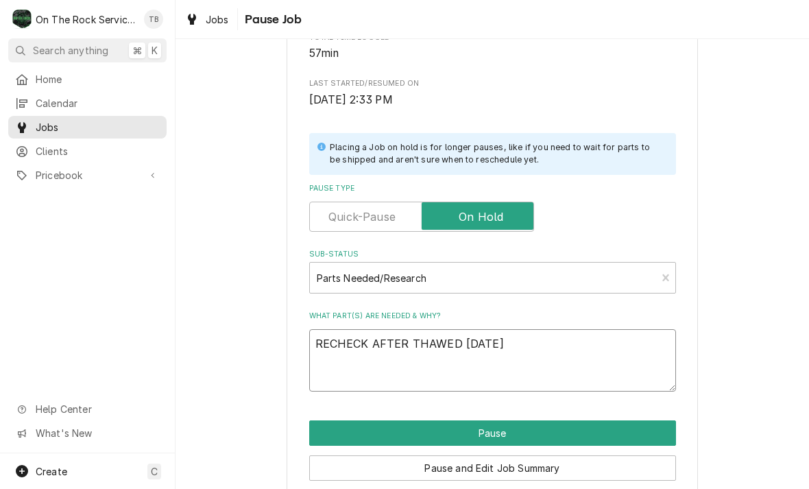
type textarea "RECHECK AFTER THAWED [DATE] 9/24/"
type textarea "x"
type textarea "RECHECK AFTER THAWED [DATE] 9/24/2"
type textarea "x"
type textarea "RECHECK AFTER THAWED [DATE]"
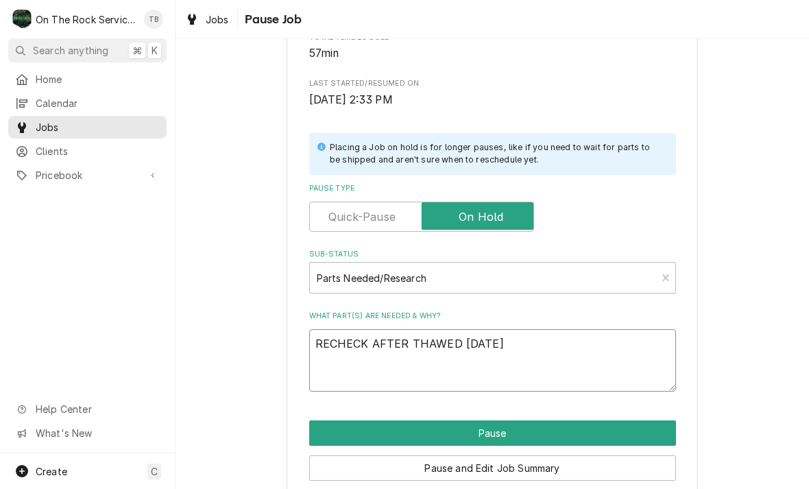
type textarea "x"
type textarea "RECHECK AFTER THAWED [DATE]"
type textarea "x"
type textarea "RECHECK AFTER THAWED [DATE]."
type textarea "x"
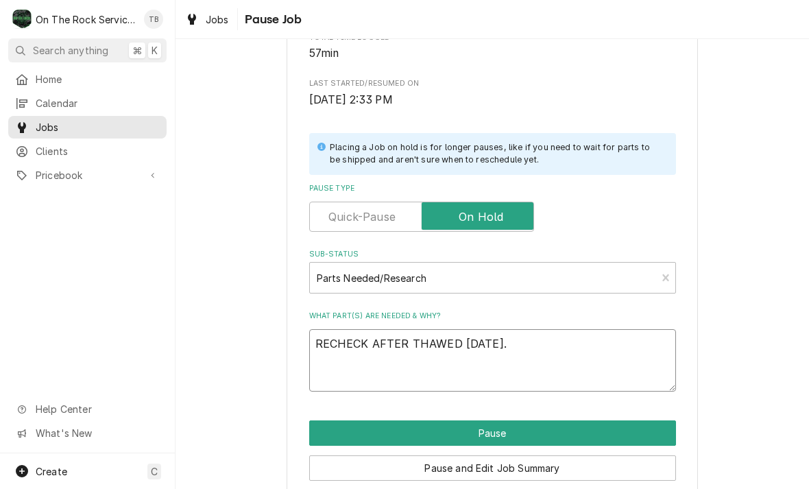
type textarea "RECHECK AFTER THAWED [DATE]."
type textarea "x"
type textarea "RECHECK AFTER THAWED [DATE]. F"
type textarea "x"
type textarea "RECHECK AFTER THAWED [DATE]. FA"
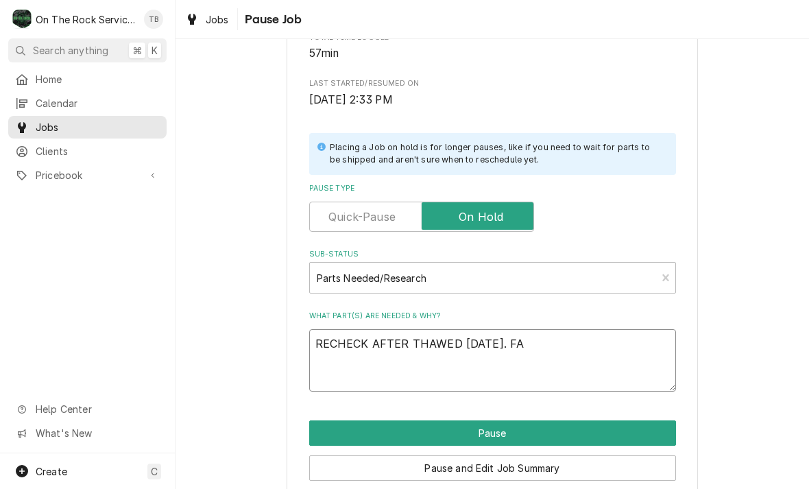
type textarea "x"
type textarea "RECHECK AFTER THAWED [DATE]. F"
type textarea "x"
type textarea "RECHECK AFTER THAWED [DATE]."
type textarea "x"
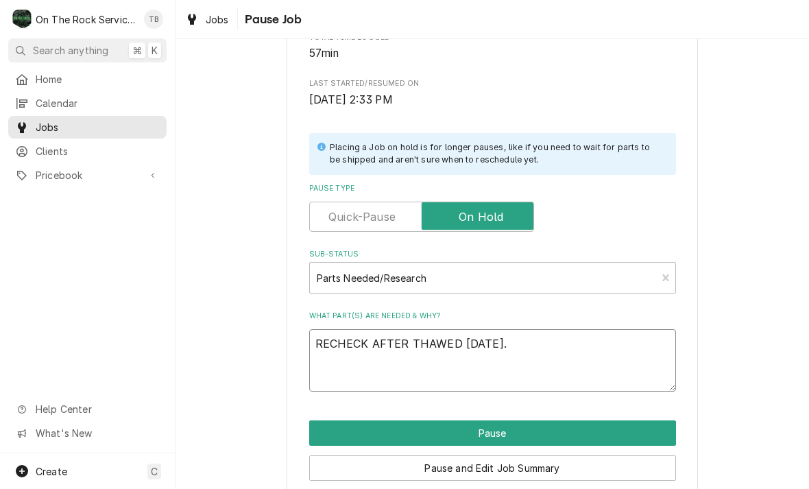
type textarea "RECHECK AFTER THAWED [DATE]. A"
type textarea "x"
type textarea "RECHECK AFTER THAWED [DATE]. AF"
type textarea "x"
type textarea "RECHECK AFTER THAWED [DATE]. AFT"
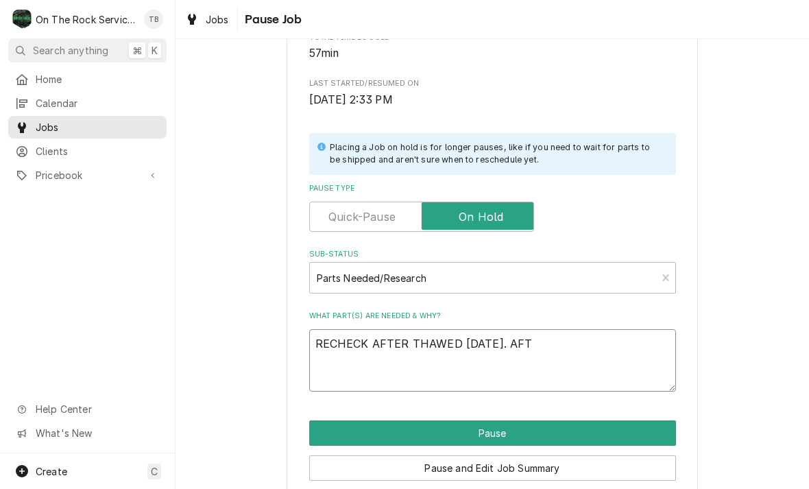
type textarea "x"
type textarea "RECHECK AFTER THAWED [DATE]. AFTE"
type textarea "x"
type textarea "RECHECK AFTER THAWED [DATE]. AFTER"
type textarea "x"
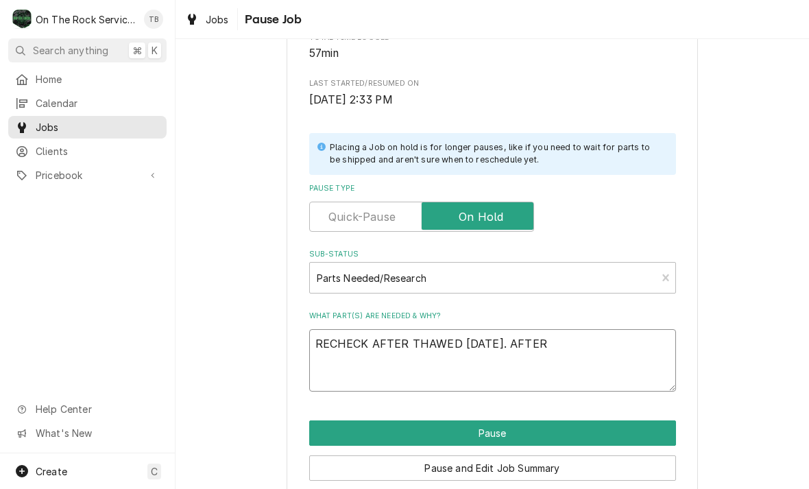
type textarea "RECHECK AFTER THAWED [DATE]. AFTER 1"
type textarea "x"
type textarea "RECHECK AFTER THAWED [DATE]. AFTER 10"
type textarea "x"
type textarea "RECHECK AFTER THAWED [DATE]. AFTER 10"
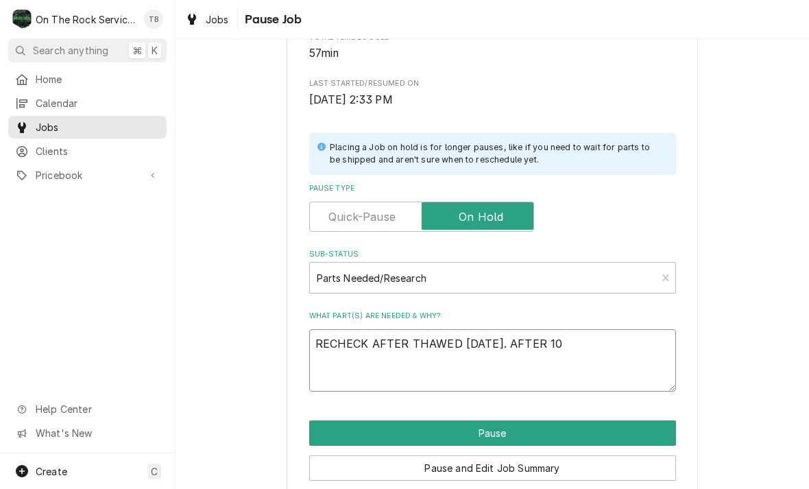
type textarea "x"
type textarea "RECHECK AFTER THAWED [DATE]. AFTER 10 AM"
type textarea "x"
type textarea "RECHECK AFTER THAWED [DATE]. AFTER 10 AMP"
type textarea "x"
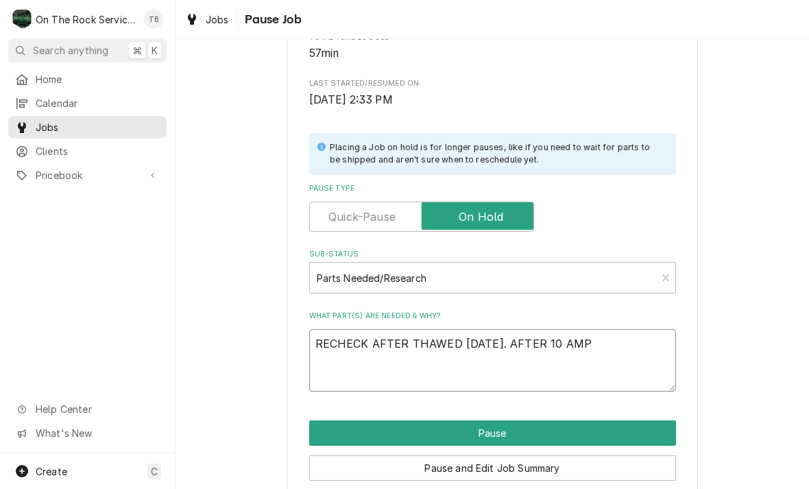
type textarea "RECHECK AFTER THAWED [DATE]. AFTER 10 AMP"
type textarea "x"
type textarea "RECHECK AFTER THAWED [DATE]. AFTER 10 AMP"
type textarea "x"
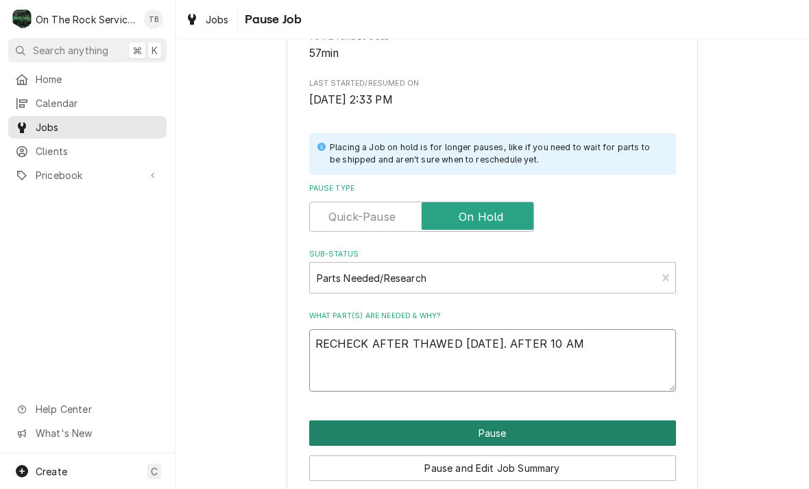
type textarea "RECHECK AFTER THAWED [DATE]. AFTER 10 AM"
click at [509, 428] on button "Pause" at bounding box center [492, 432] width 367 height 25
type textarea "x"
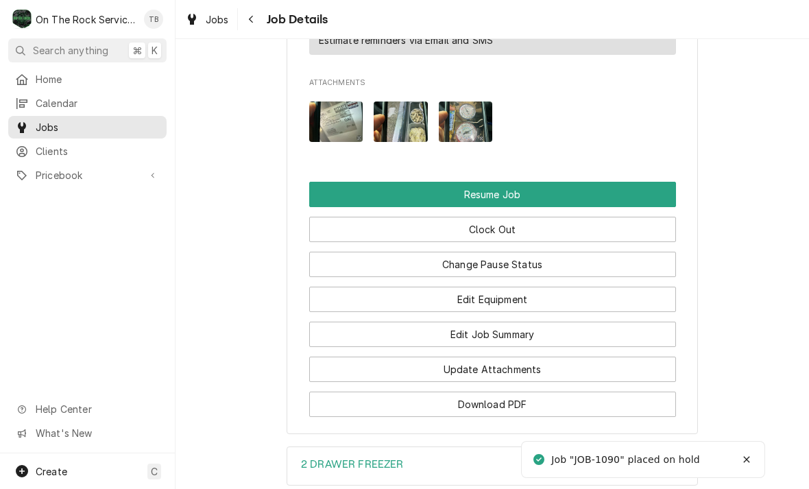
scroll to position [1340, 0]
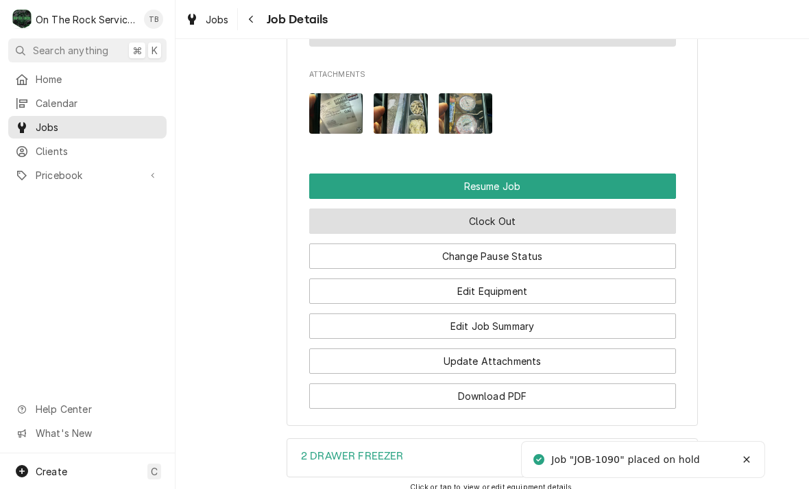
click at [507, 216] on button "Clock Out" at bounding box center [492, 220] width 367 height 25
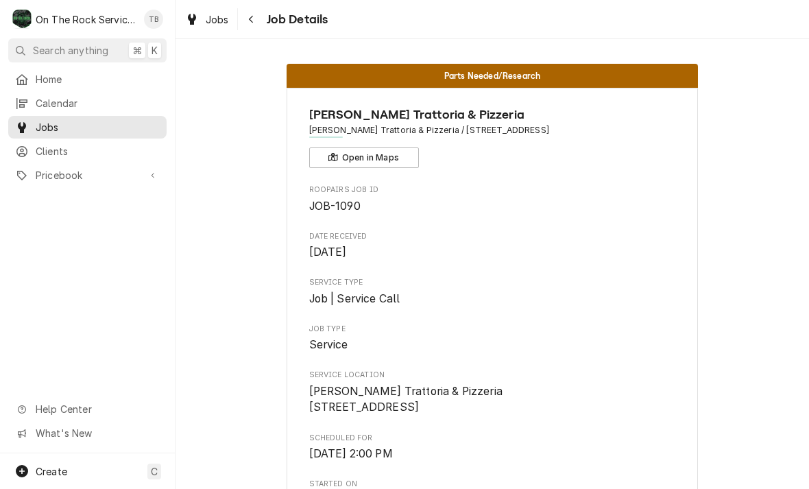
scroll to position [0, 0]
click at [201, 25] on div "Jobs" at bounding box center [206, 19] width 49 height 17
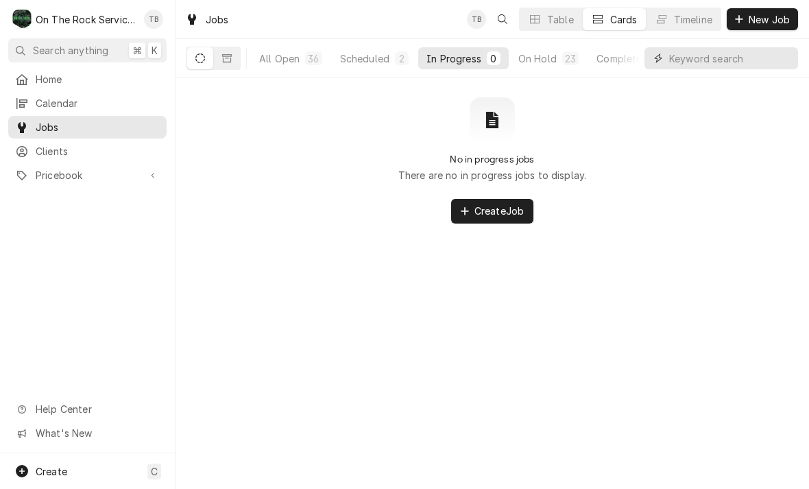
click at [712, 64] on input "Dynamic Content Wrapper" at bounding box center [730, 58] width 122 height 22
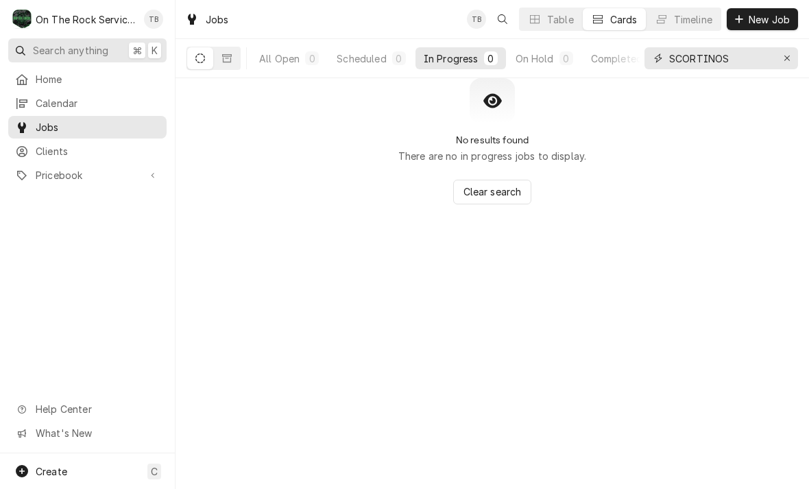
type input "SCORTINOS"
click at [87, 60] on button "Search anything ⌘ K" at bounding box center [87, 50] width 158 height 24
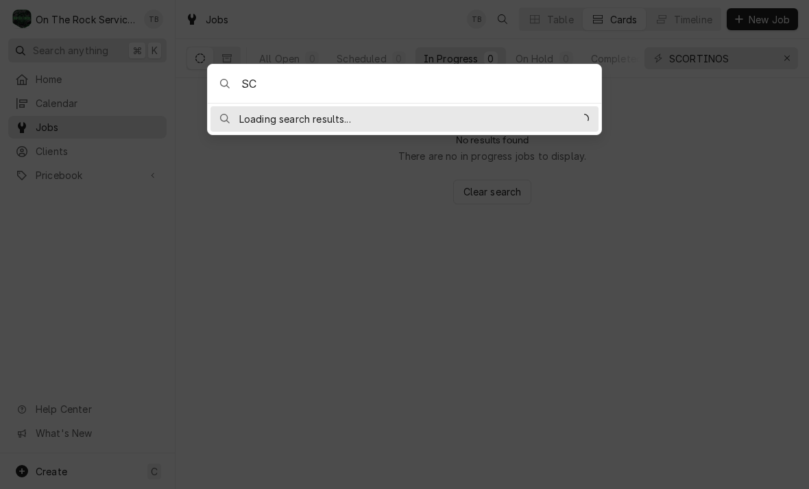
type input "S"
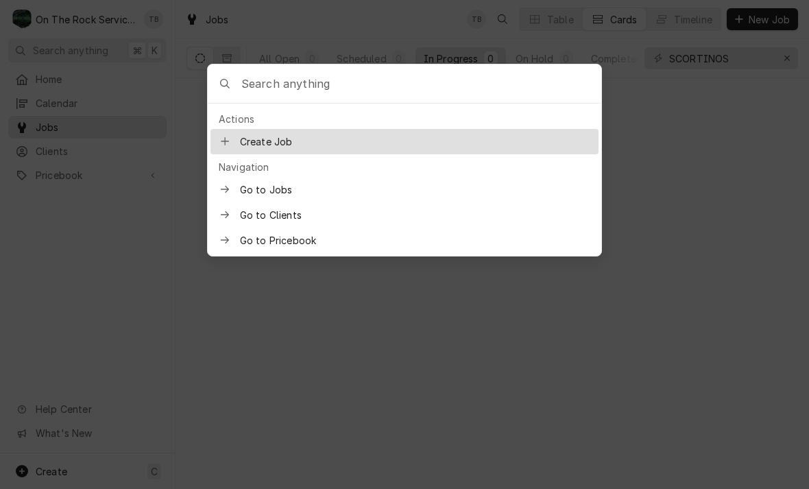
click at [288, 145] on span "Create Job" at bounding box center [415, 141] width 350 height 14
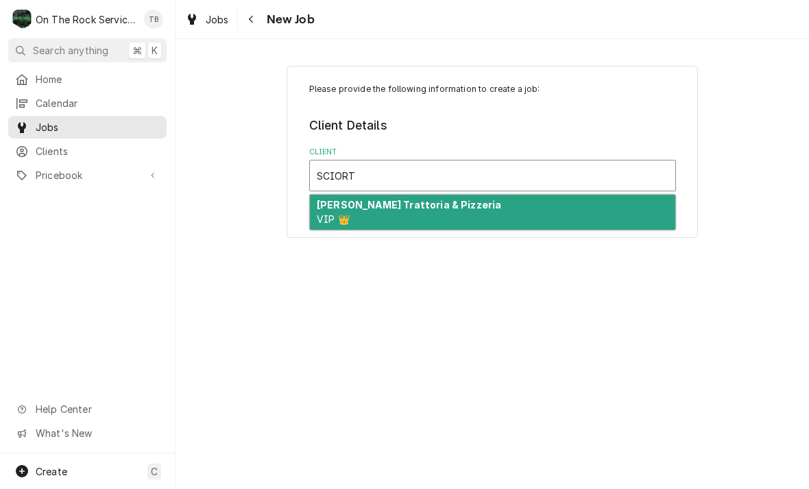
click at [419, 216] on div "Sciortino's Trattoria & Pizzeria VIP 👑" at bounding box center [492, 213] width 365 height 36
type input "SCIORT"
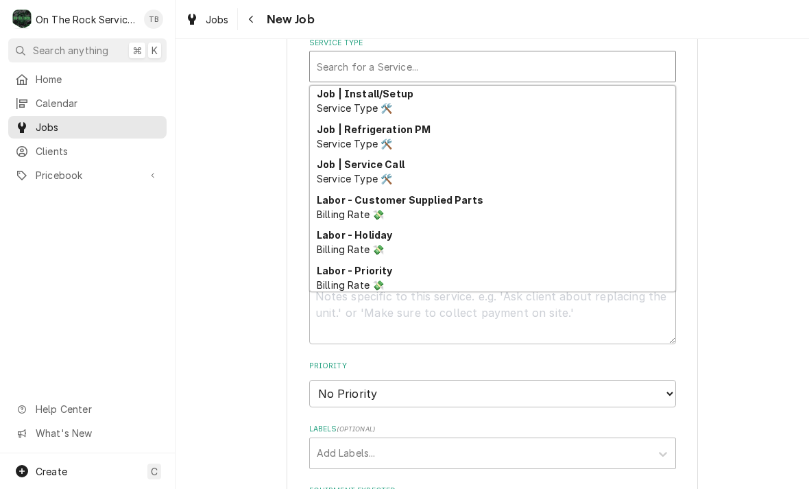
scroll to position [527, 0]
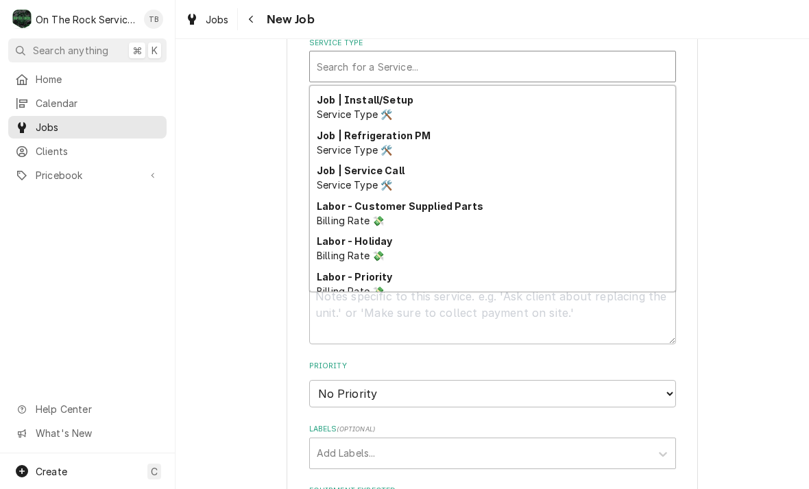
click at [391, 180] on span "Service Type 🛠️" at bounding box center [354, 185] width 75 height 12
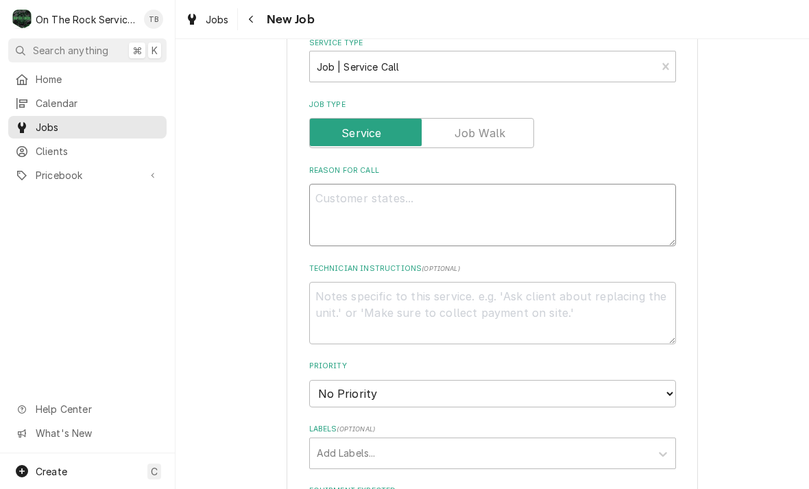
click at [382, 211] on textarea "Reason For Call" at bounding box center [492, 215] width 367 height 62
type textarea "x"
type textarea "I"
type textarea "x"
type textarea "IC"
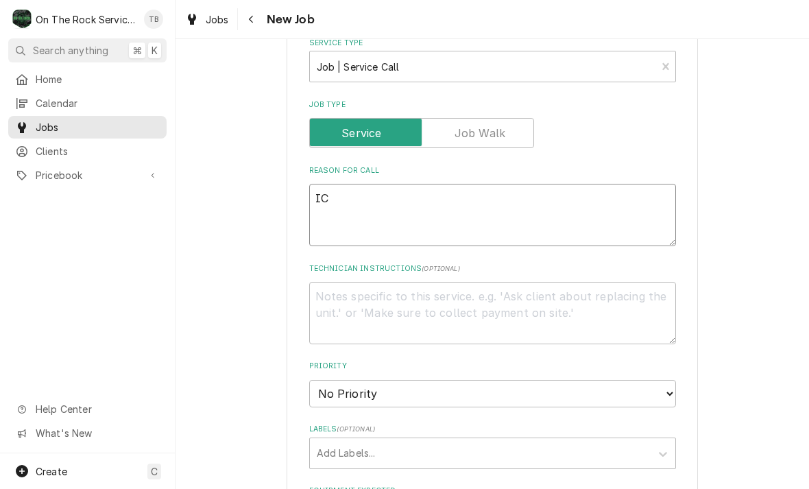
type textarea "x"
type textarea "ICE"
type textarea "x"
type textarea "ICE"
type textarea "x"
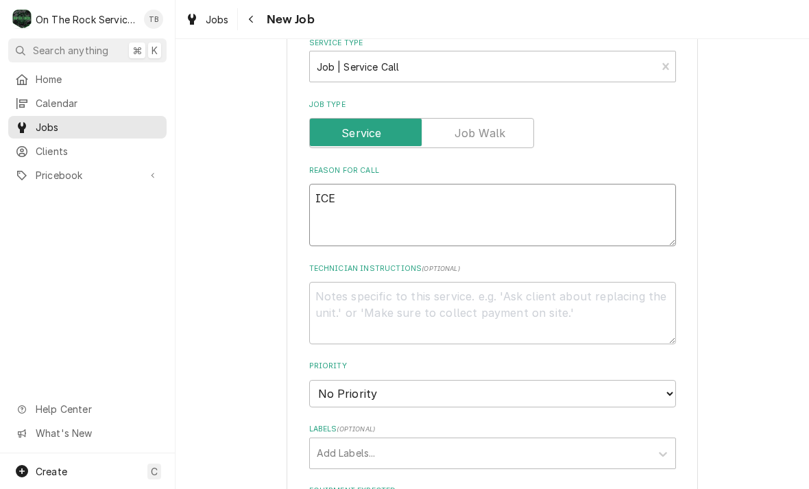
type textarea "ICE M"
type textarea "x"
type textarea "ICE MA"
type textarea "x"
type textarea "ICE MAL"
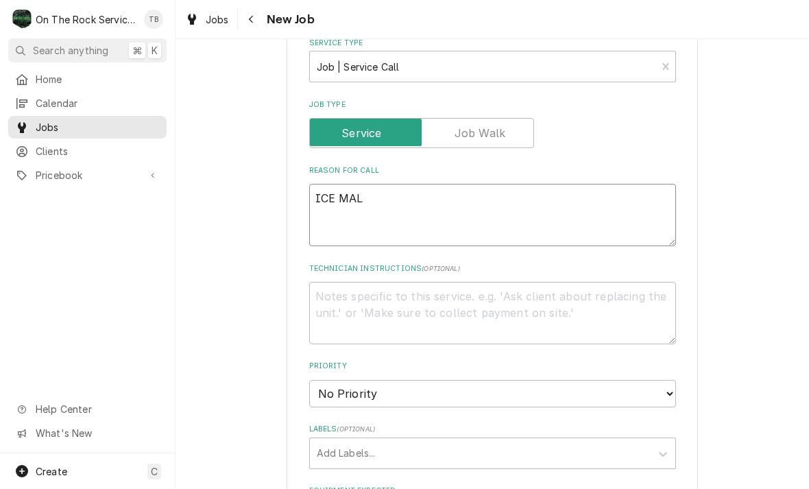
type textarea "x"
type textarea "ICE MALC"
type textarea "x"
type textarea "ICE MALCH"
type textarea "x"
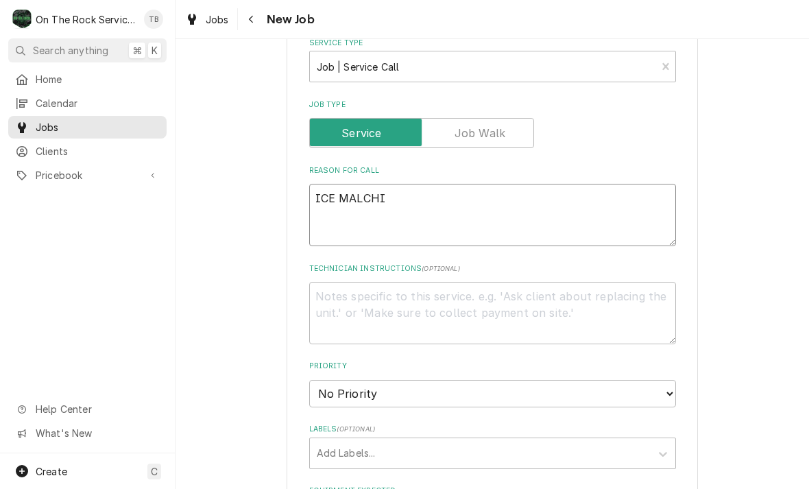
type textarea "ICE MALCHIN"
type textarea "x"
type textarea "ICE MALCHINE"
type textarea "x"
type textarea "ICE MALCHINE"
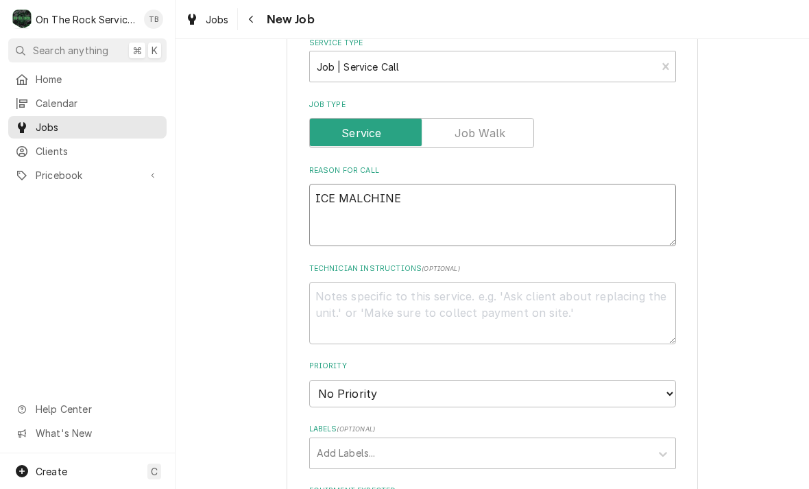
type textarea "x"
type textarea "ICE MALCHINE"
type textarea "x"
type textarea "ICE MALCHIN"
type textarea "x"
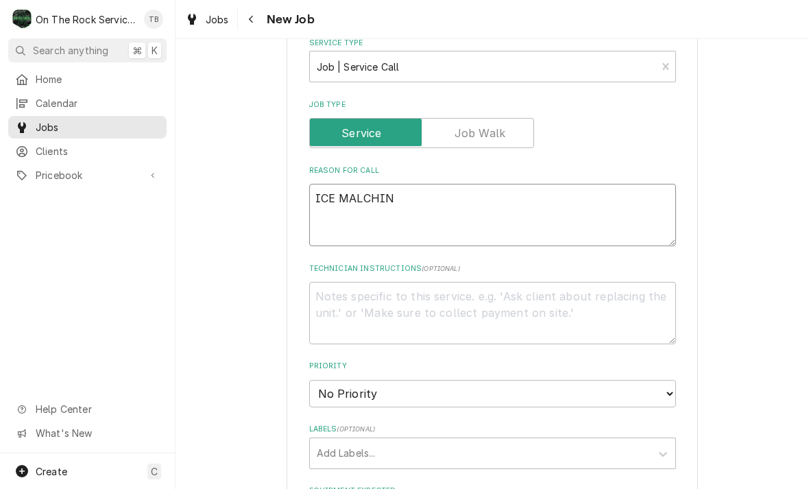
type textarea "ICE MALCHI"
type textarea "x"
type textarea "ICE MALCH"
type textarea "x"
type textarea "ICE MALC"
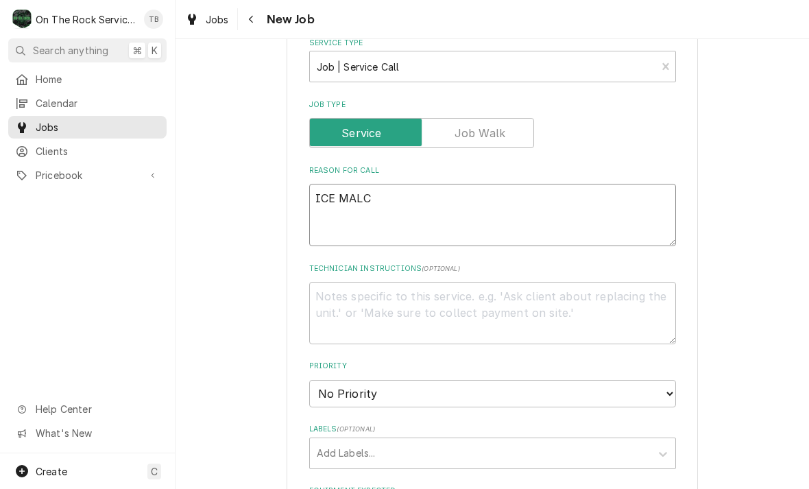
type textarea "x"
type textarea "ICE MAL"
type textarea "x"
type textarea "ICE MA"
type textarea "x"
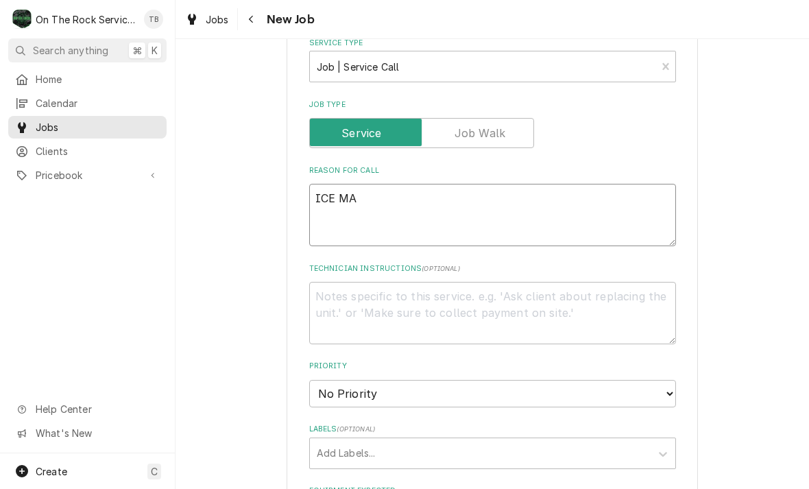
type textarea "ICE M"
type textarea "x"
type textarea "ICE MA"
type textarea "x"
type textarea "ICE MAC"
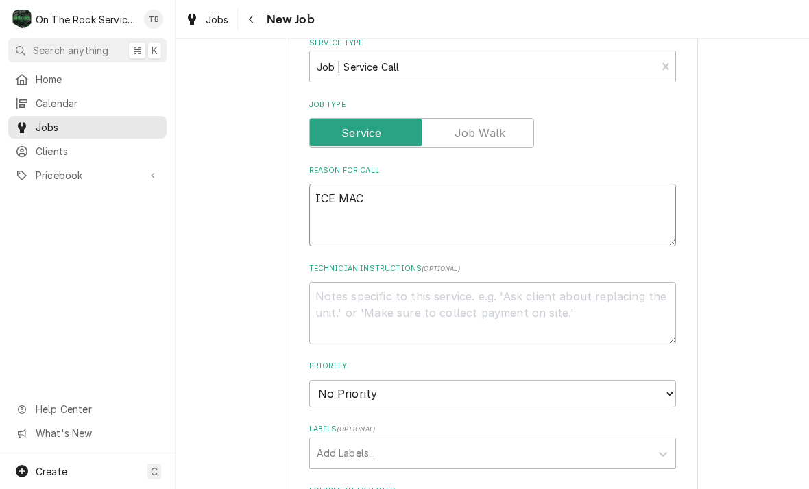
type textarea "x"
type textarea "ICE MACH"
type textarea "x"
type textarea "ICE MACHI"
type textarea "x"
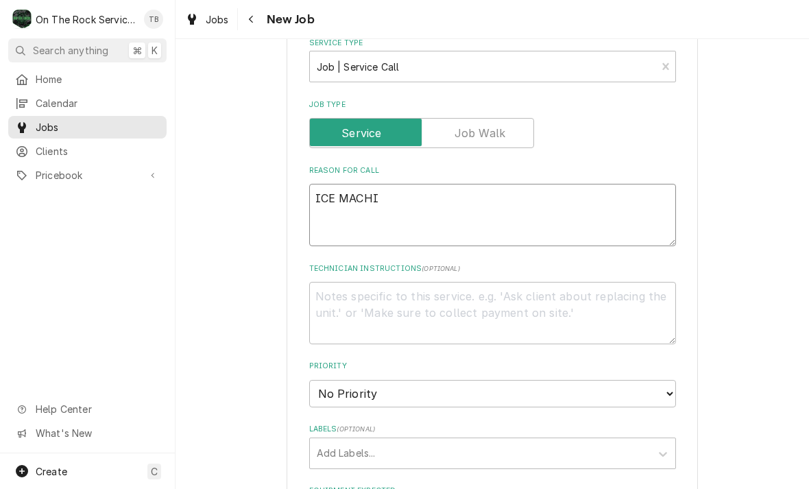
type textarea "ICE MACHIN"
type textarea "x"
type textarea "ICE MACHINE"
type textarea "x"
type textarea "ICE MACHINE"
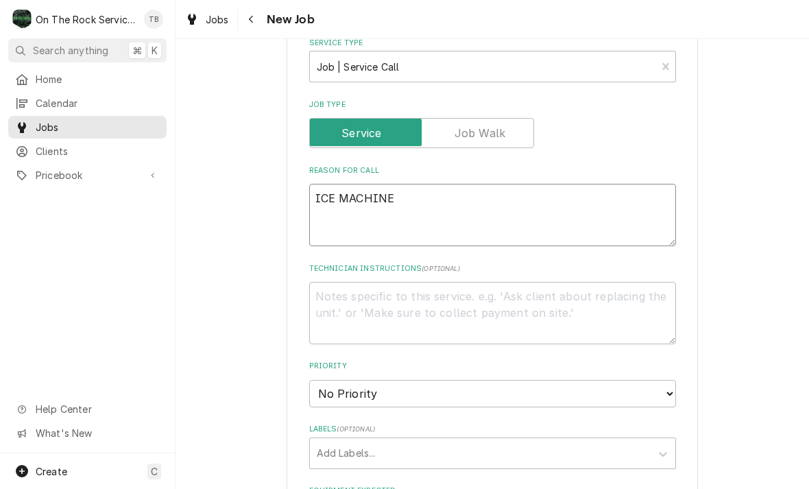
type textarea "x"
type textarea "ICE MACHINE L"
type textarea "x"
type textarea "ICE MACHINE LE"
type textarea "x"
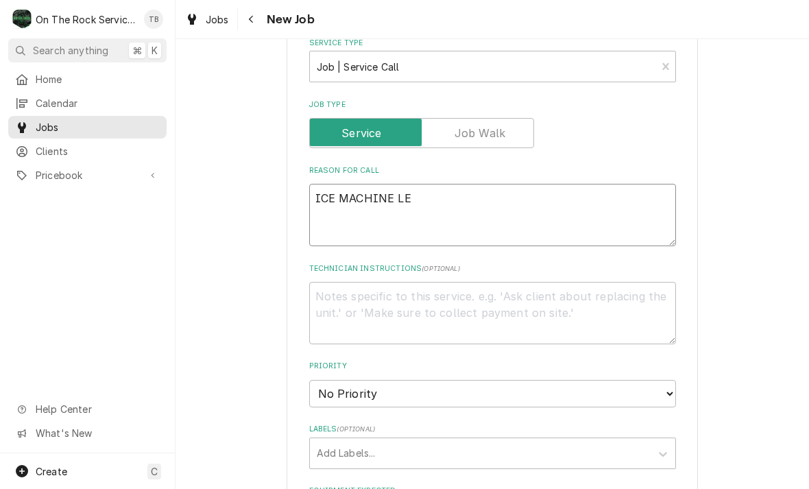
type textarea "ICE MACHINE LEA"
type textarea "x"
type textarea "ICE MACHINE LEAK"
type textarea "x"
type textarea "ICE MACHINE LEAKIN"
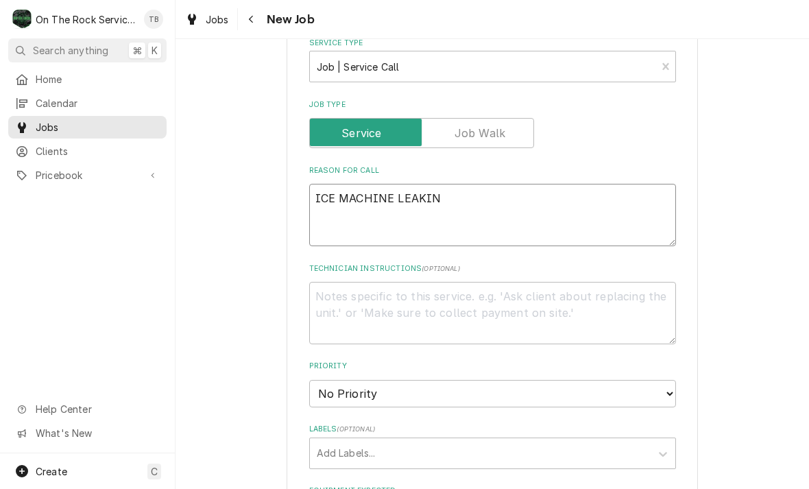
type textarea "x"
type textarea "ICE MACHINE LEAKING"
type textarea "x"
type textarea "ICE MACHINE LEAKING"
type textarea "x"
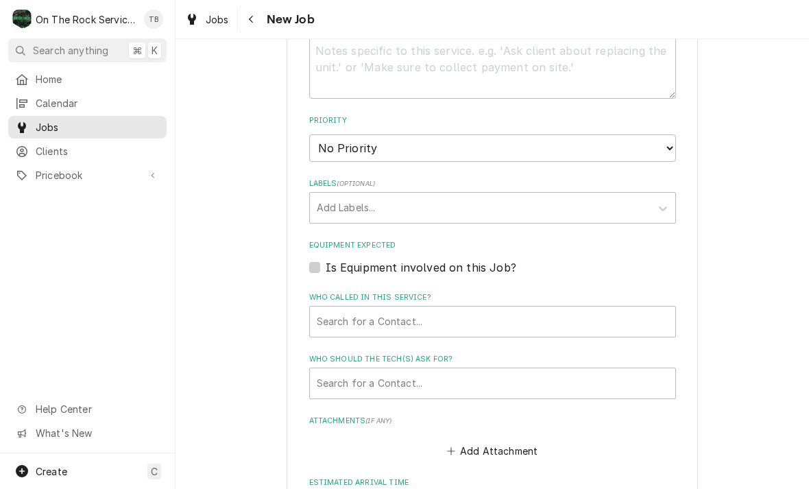
scroll to position [589, 0]
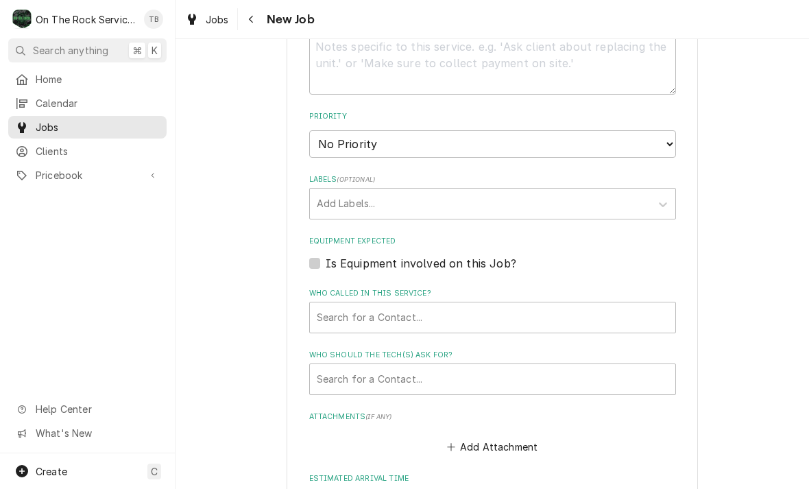
type textarea "ICE MACHINE LEAKING"
click at [666, 144] on select "No Priority Urgent High Medium Low" at bounding box center [492, 143] width 367 height 27
select select "3"
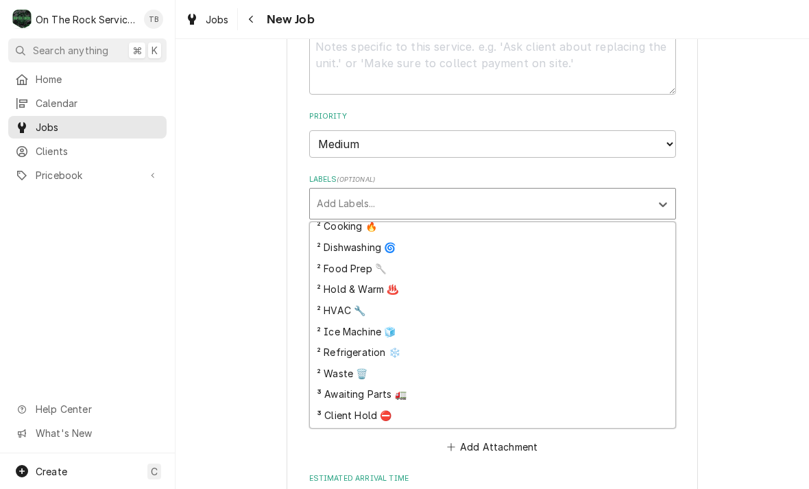
scroll to position [154, 0]
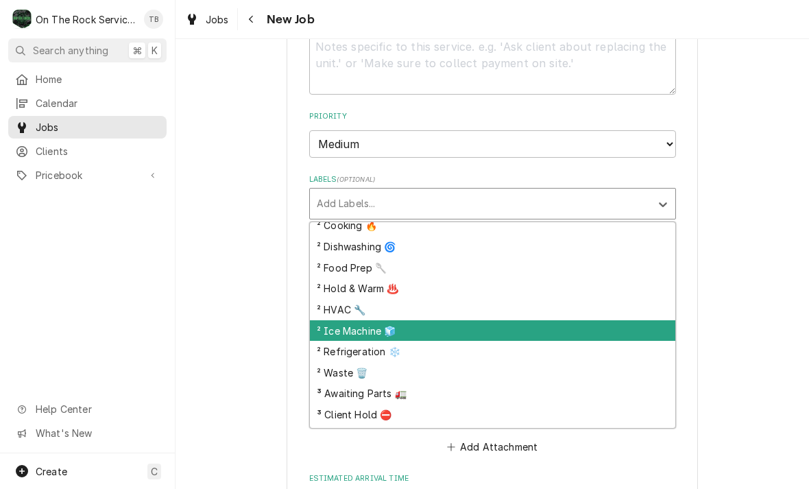
click at [385, 332] on div "² Ice Machine 🧊" at bounding box center [492, 330] width 365 height 21
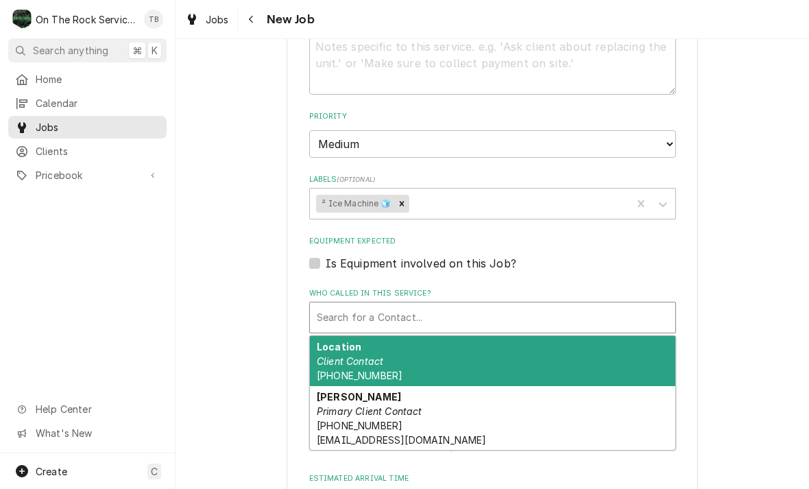
type textarea "x"
type input "T"
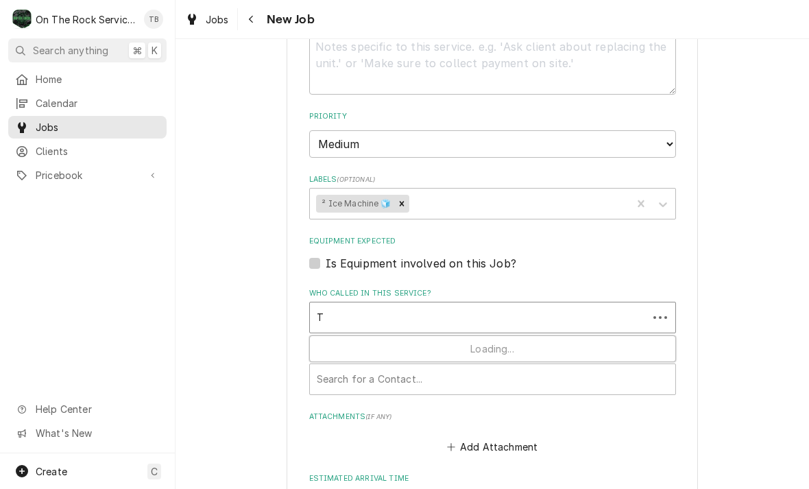
type textarea "x"
type input "TO"
type textarea "x"
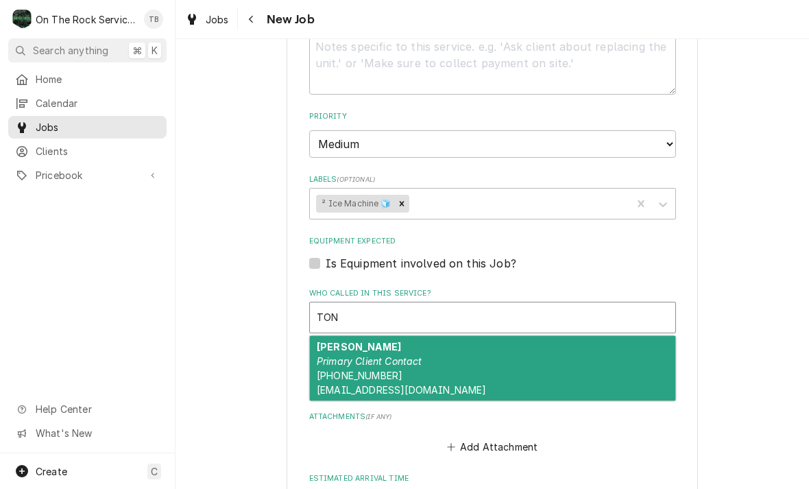
click at [380, 356] on em "Primary Client Contact" at bounding box center [370, 361] width 106 height 12
type input "TON"
type textarea "x"
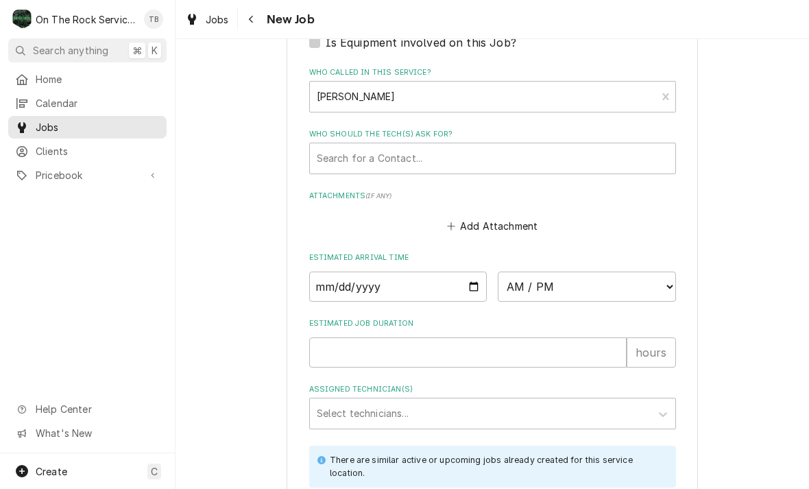
scroll to position [811, 0]
click at [400, 286] on input "Date" at bounding box center [398, 286] width 178 height 30
type input "2025-09-23"
type textarea "x"
click at [606, 301] on fieldset "Job Details Date Received 2025-09-23 Service Type Job | Service Call Service Ty…" at bounding box center [492, 12] width 367 height 1083
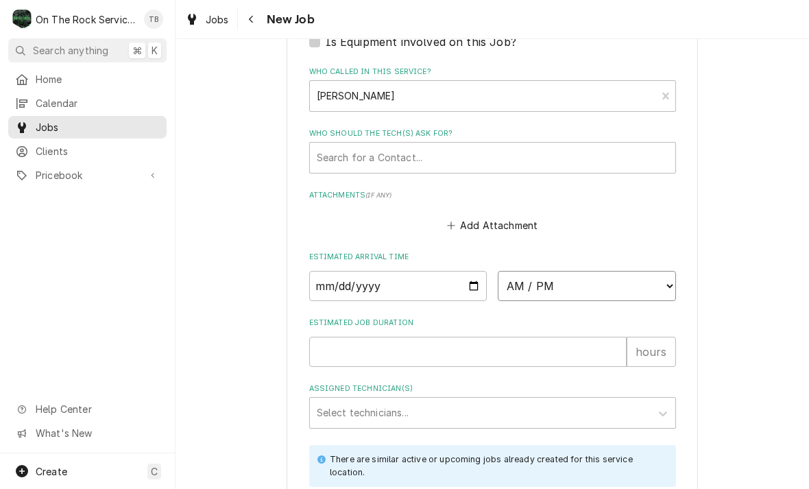
click at [661, 279] on select "AM / PM 6:00 AM 6:15 AM 6:30 AM 6:45 AM 7:00 AM 7:15 AM 7:30 AM 7:45 AM 8:00 AM…" at bounding box center [587, 286] width 178 height 30
select select "03:00:00"
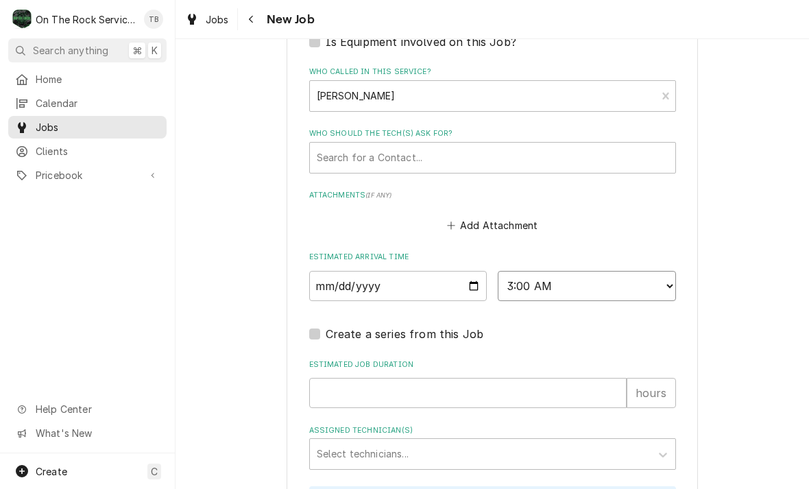
type textarea "x"
click at [663, 281] on select "AM / PM 6:00 AM 6:15 AM 6:30 AM 6:45 AM 7:00 AM 7:15 AM 7:30 AM 7:45 AM 8:00 AM…" at bounding box center [587, 286] width 178 height 30
select select "15:00:00"
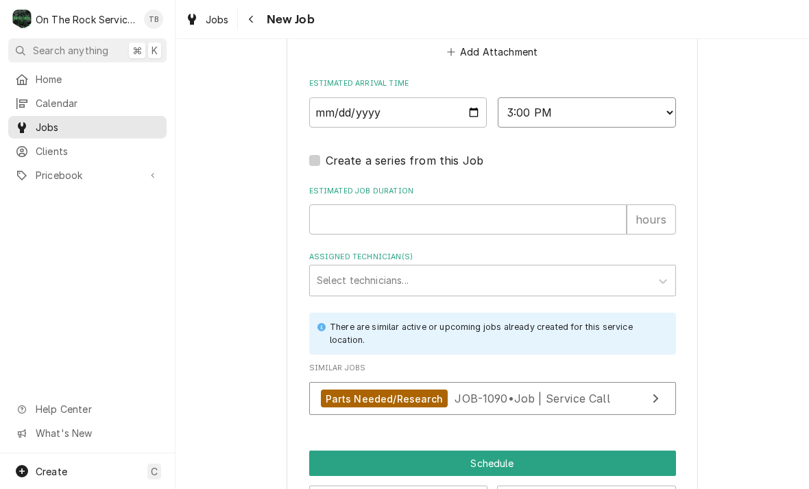
scroll to position [1004, 0]
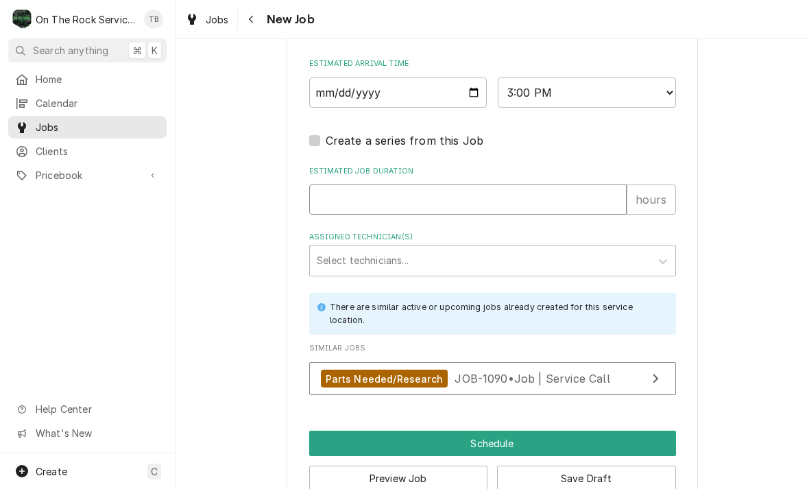
click at [596, 201] on input "Estimated Job Duration" at bounding box center [467, 199] width 317 height 30
type textarea "x"
type input "2"
type textarea "x"
type input "2"
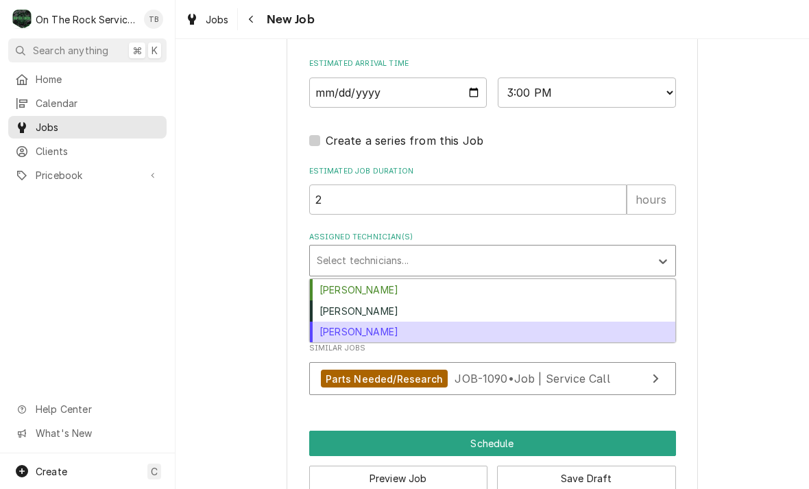
click at [378, 332] on div "Todd Brady" at bounding box center [492, 331] width 365 height 21
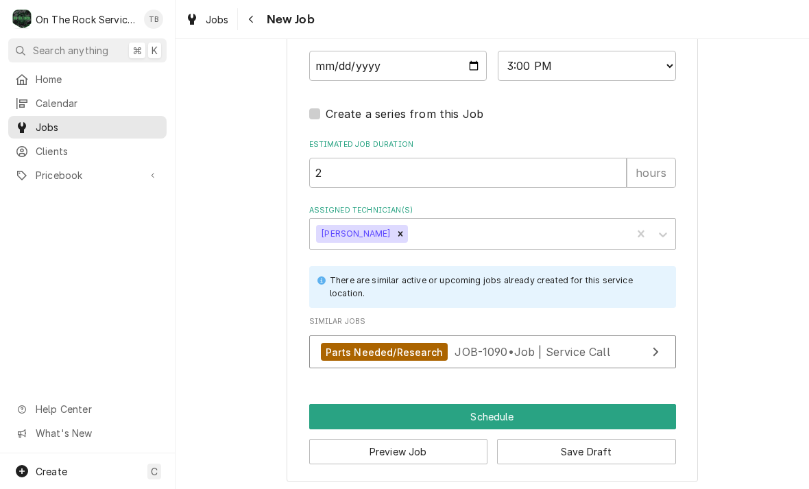
scroll to position [1030, 0]
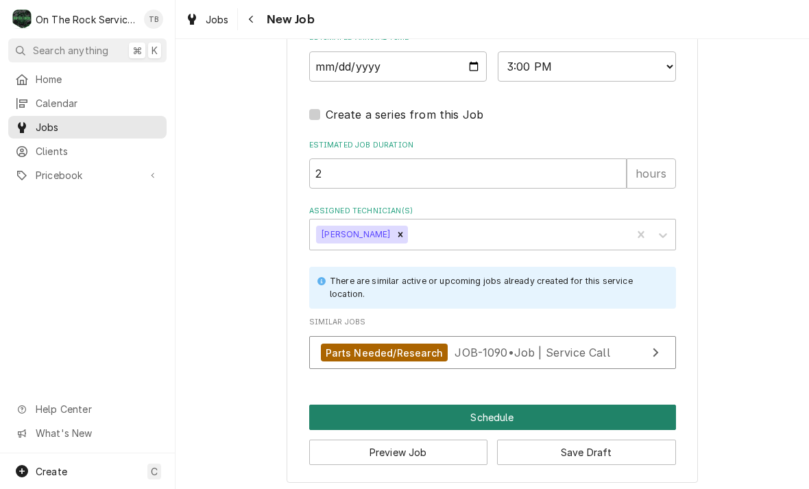
click at [626, 412] on button "Schedule" at bounding box center [492, 416] width 367 height 25
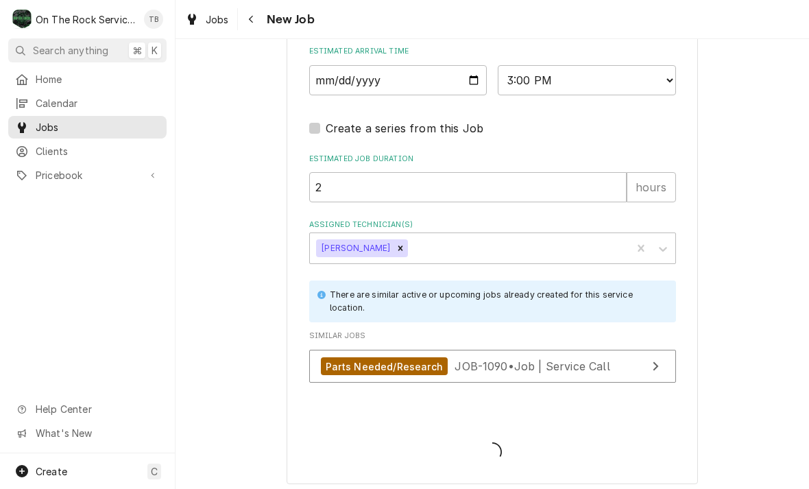
type textarea "x"
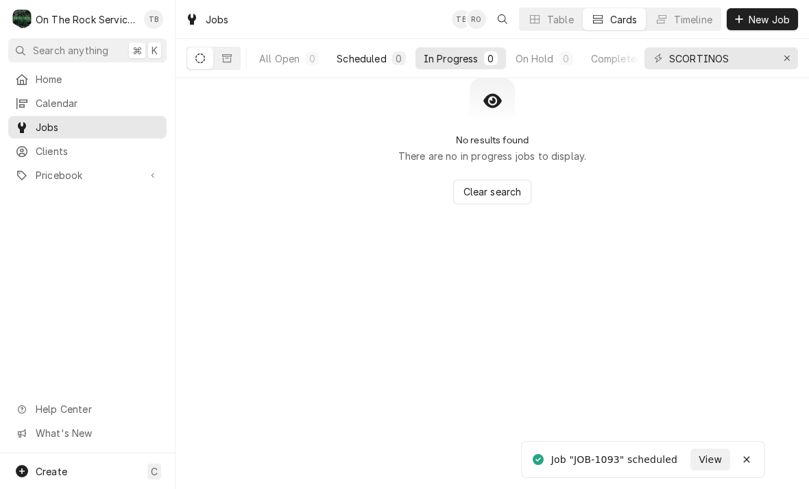
click at [354, 62] on div "Scheduled" at bounding box center [360, 58] width 49 height 14
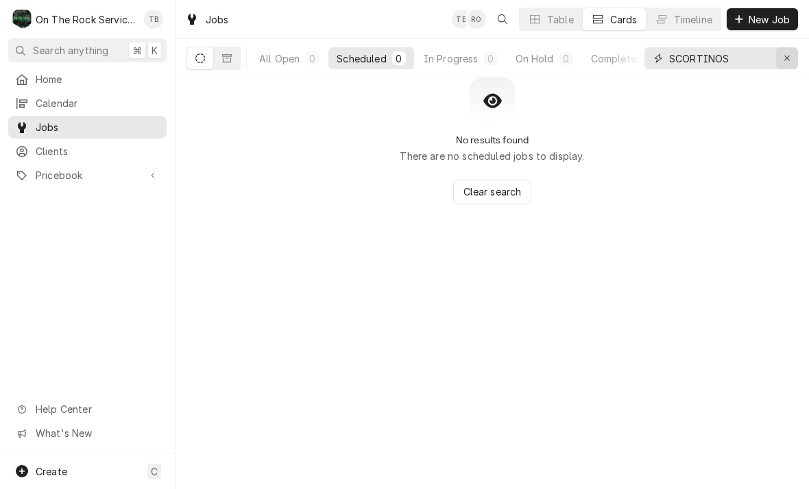
click at [793, 58] on div "Erase input" at bounding box center [787, 58] width 14 height 14
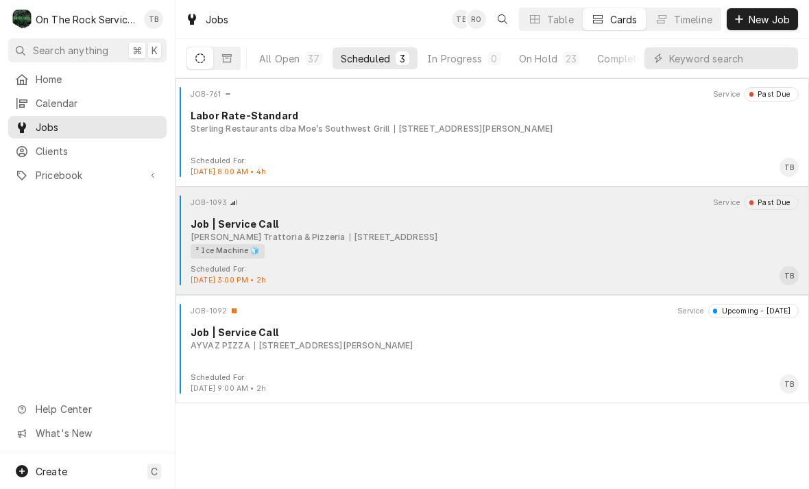
click at [562, 253] on div "² Ice Machine 🧊" at bounding box center [490, 251] width 598 height 14
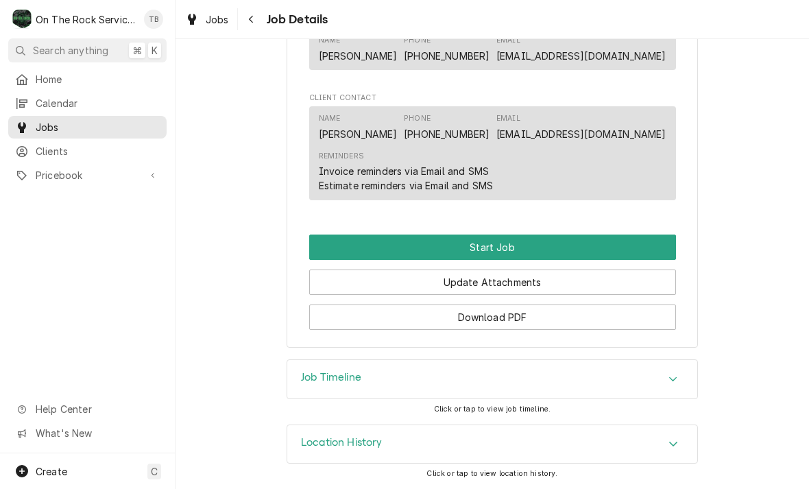
scroll to position [838, 0]
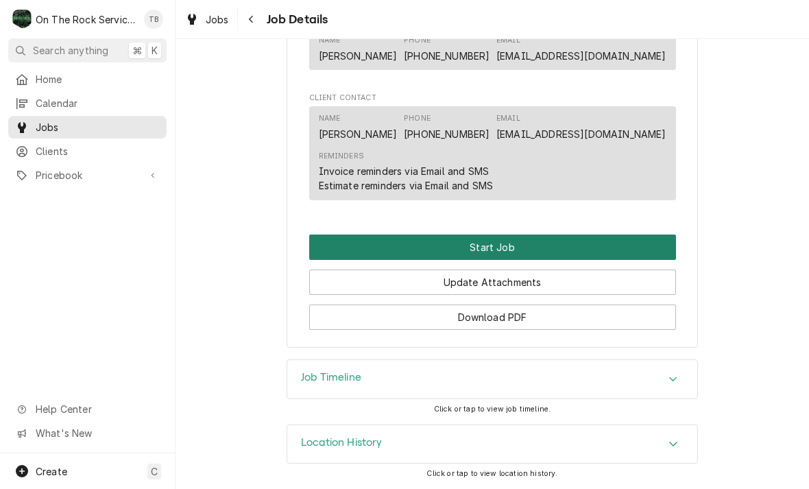
click at [514, 246] on button "Start Job" at bounding box center [492, 246] width 367 height 25
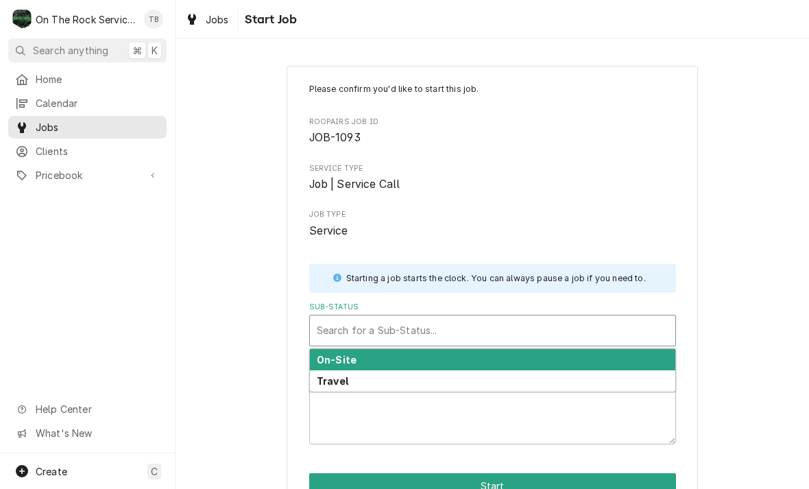
click at [367, 358] on div "On-Site" at bounding box center [492, 359] width 365 height 21
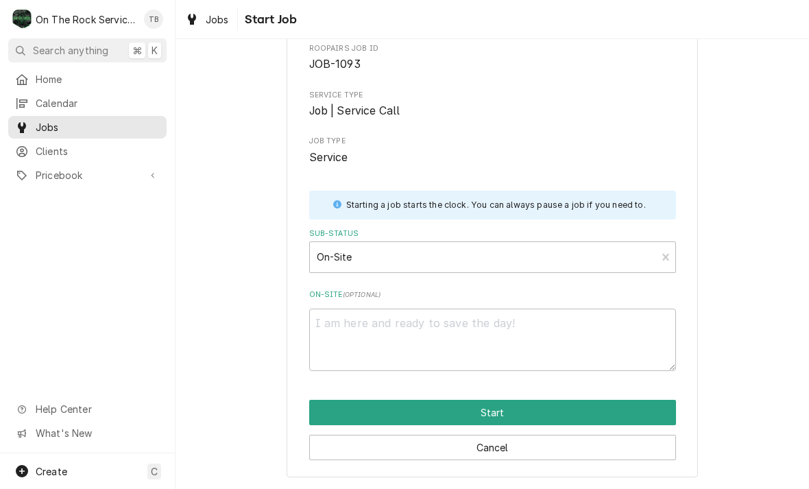
scroll to position [71, 0]
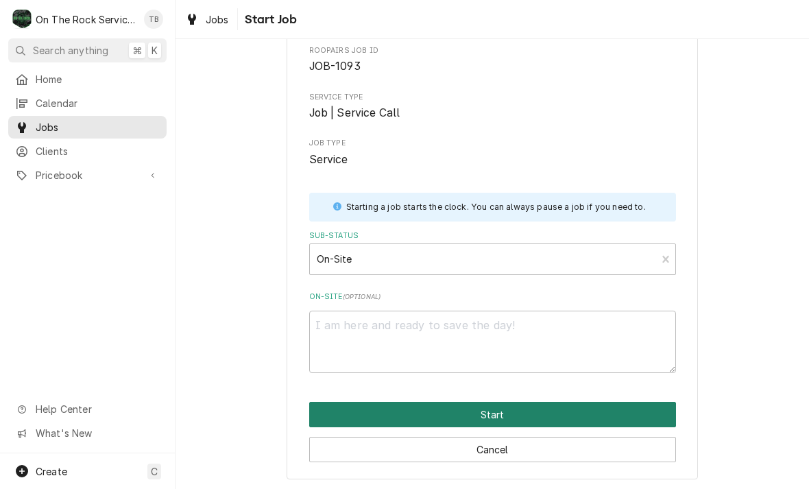
click at [514, 411] on button "Start" at bounding box center [492, 414] width 367 height 25
type textarea "x"
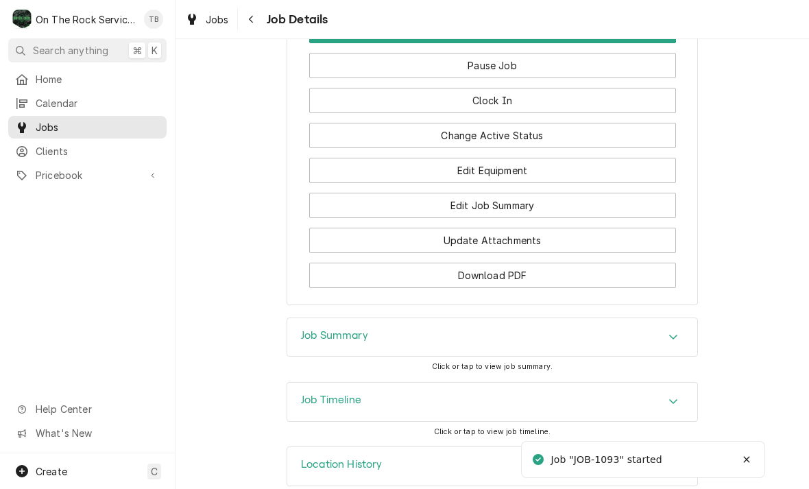
scroll to position [1146, 0]
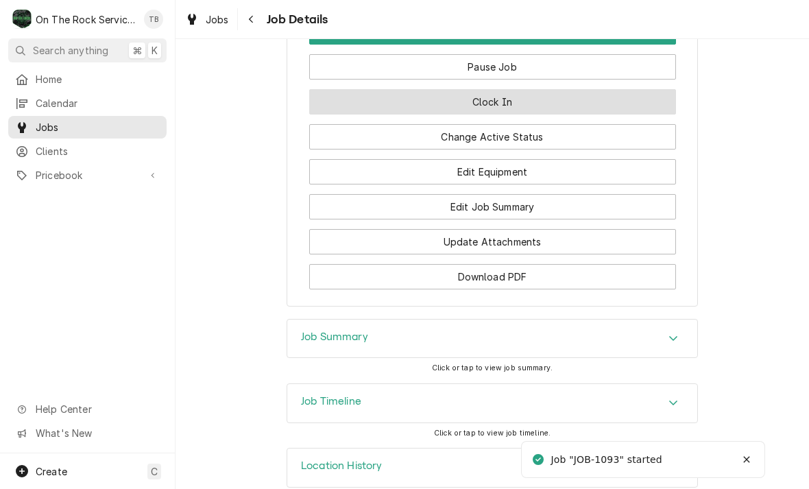
click at [507, 107] on button "Clock In" at bounding box center [492, 101] width 367 height 25
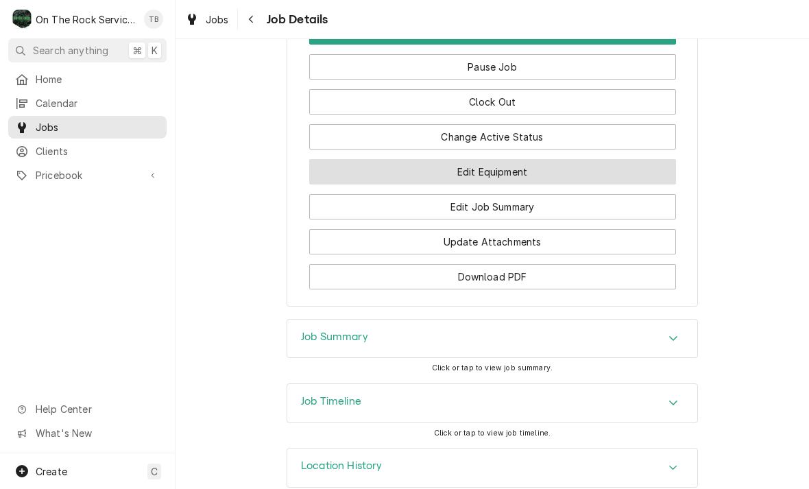
click at [519, 174] on button "Edit Equipment" at bounding box center [492, 171] width 367 height 25
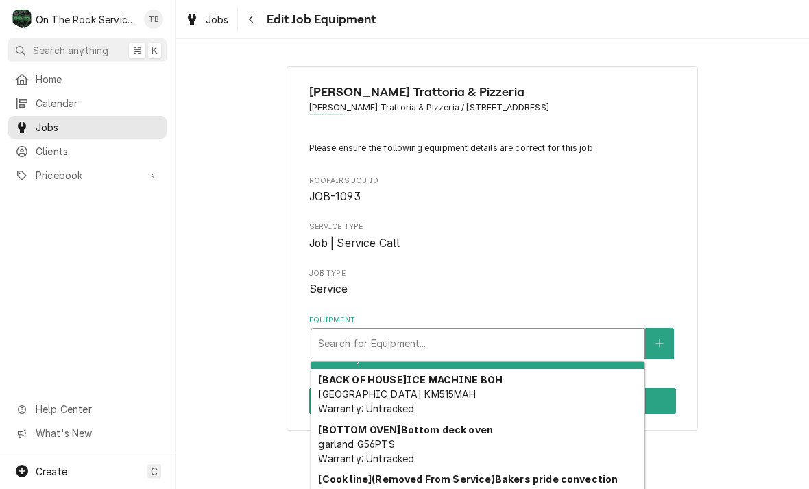
scroll to position [40, 0]
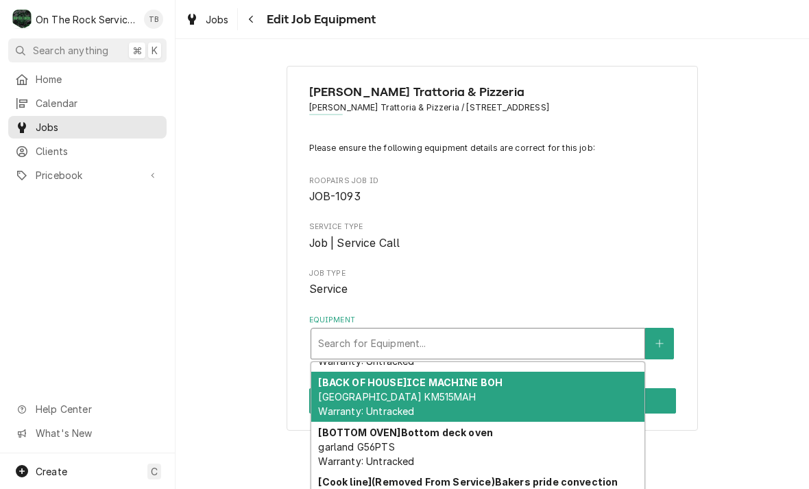
click at [487, 393] on div "[BACK OF HOUSE] ICE MACHINE BOH HOSHIZAKI KM515MAH Warranty: Untracked" at bounding box center [477, 396] width 333 height 50
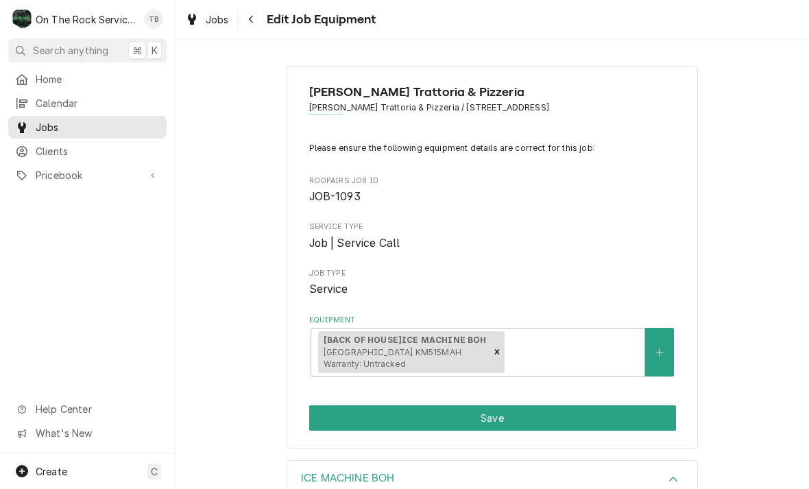
scroll to position [176, 0]
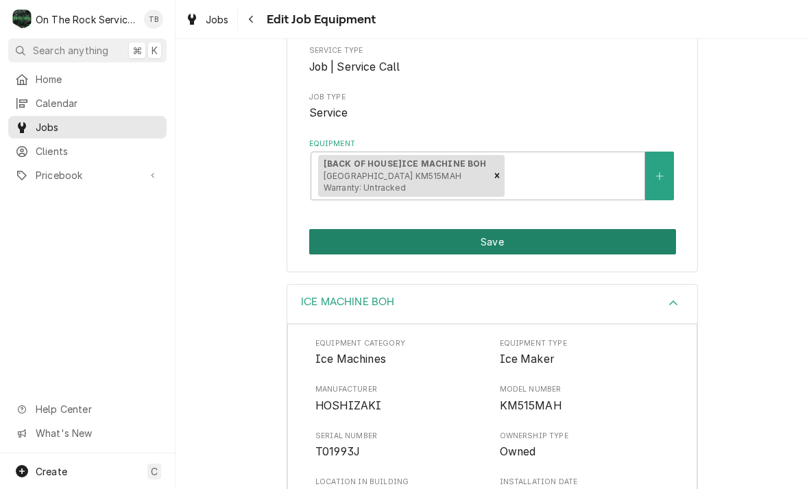
click at [506, 247] on button "Save" at bounding box center [492, 241] width 367 height 25
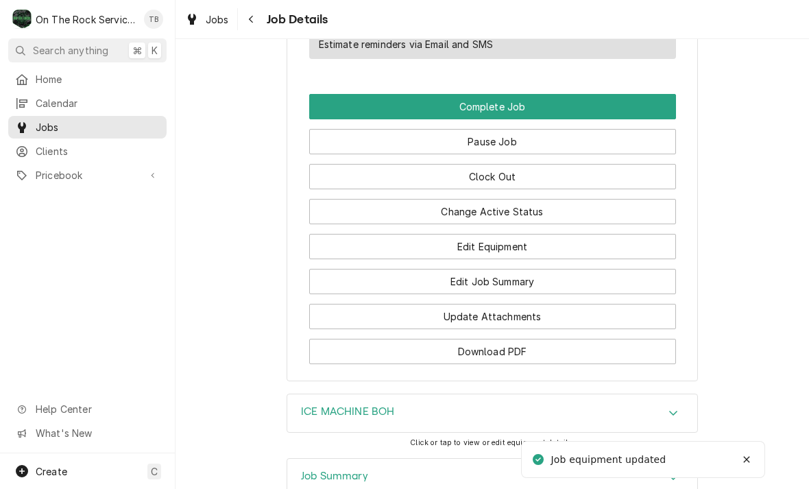
scroll to position [1069, 0]
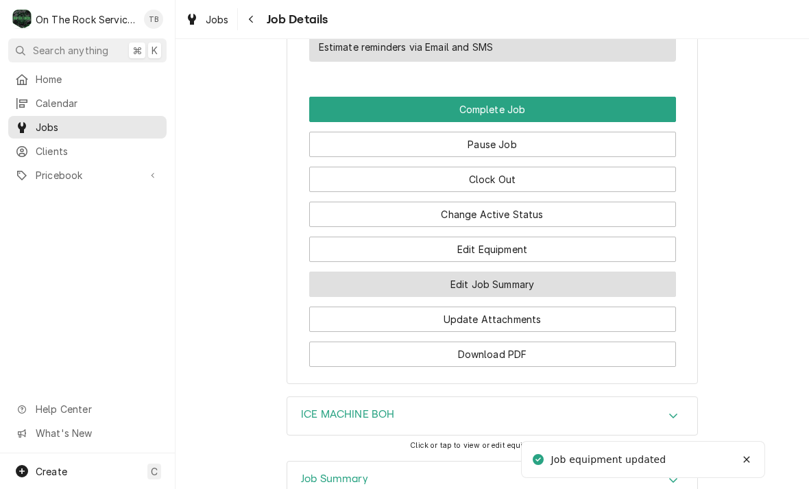
click at [521, 289] on button "Edit Job Summary" at bounding box center [492, 283] width 367 height 25
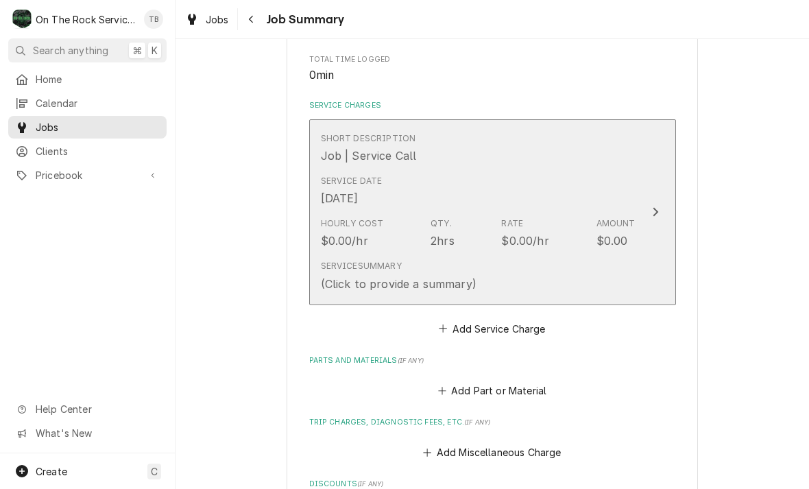
click at [484, 273] on div "Service Summary (Click to provide a summary)" at bounding box center [478, 275] width 315 height 42
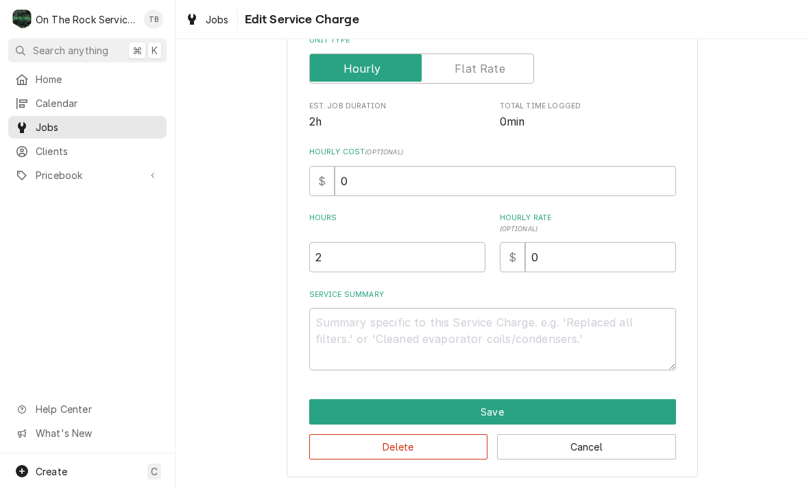
scroll to position [208, 0]
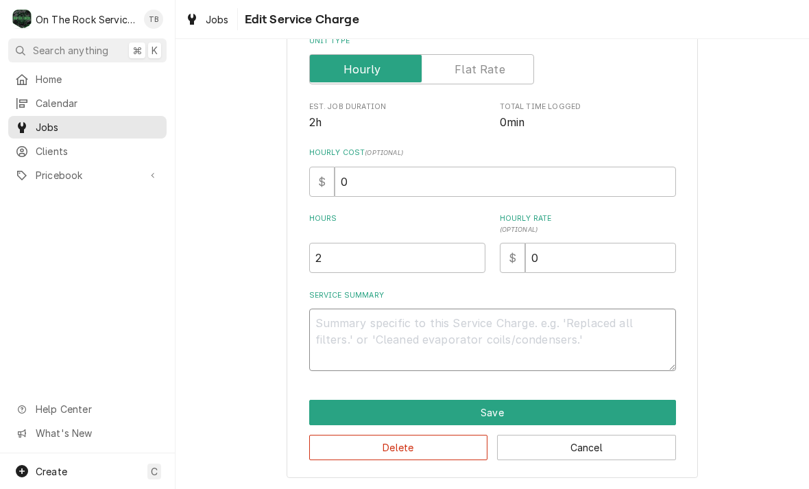
click at [338, 331] on textarea "Service Summary" at bounding box center [492, 339] width 367 height 62
type textarea "x"
type textarea "9"
type textarea "x"
type textarea "9/"
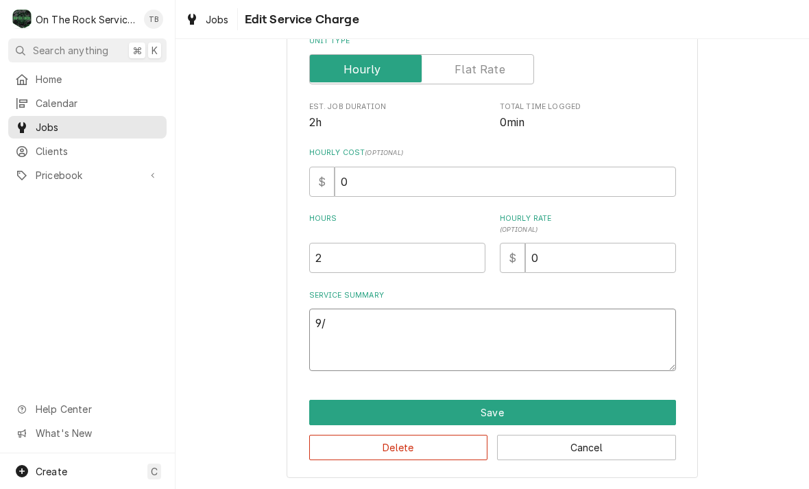
type textarea "x"
type textarea "9/2"
type textarea "x"
type textarea "9/23"
type textarea "x"
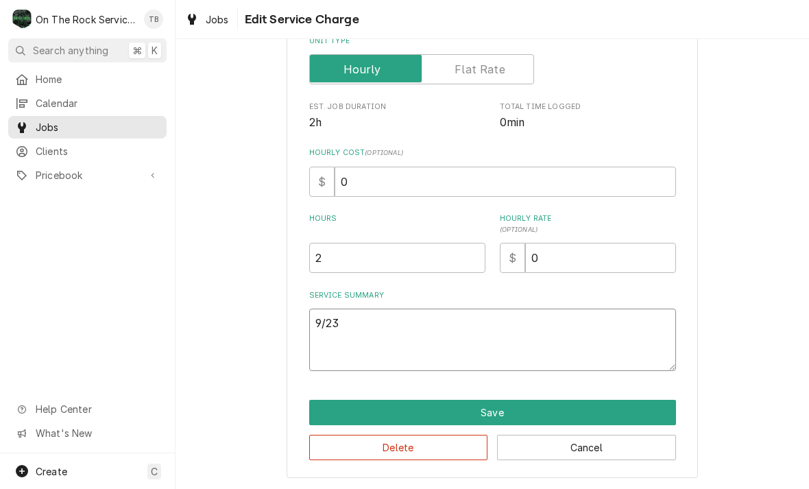
type textarea "9/23/"
type textarea "x"
type textarea "9/23/2"
type textarea "x"
type textarea "9/23/25"
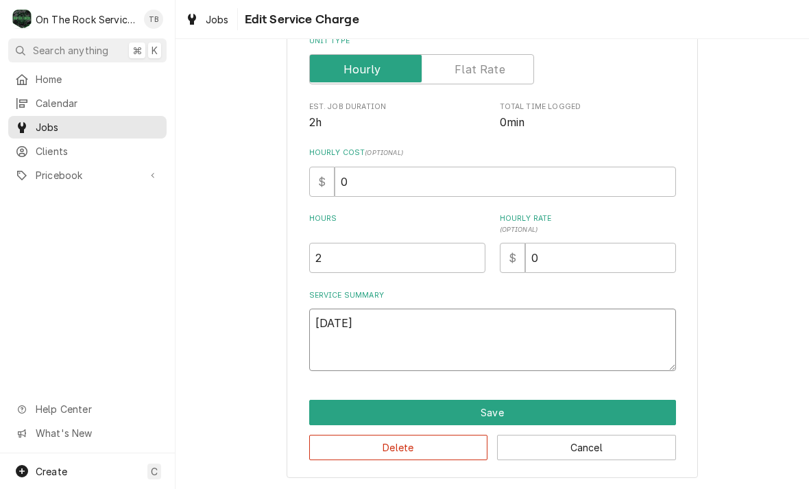
type textarea "x"
type textarea "9/23/25"
type textarea "x"
type textarea "9/23/25 T"
type textarea "x"
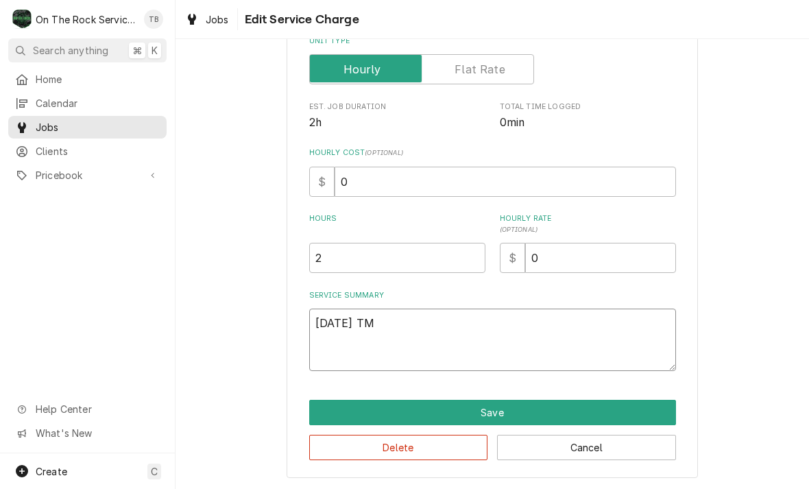
type textarea "9/23/25 TMB"
type textarea "x"
type textarea "9/23/25 TMB"
type textarea "x"
type textarea "9/23/25 TMB P"
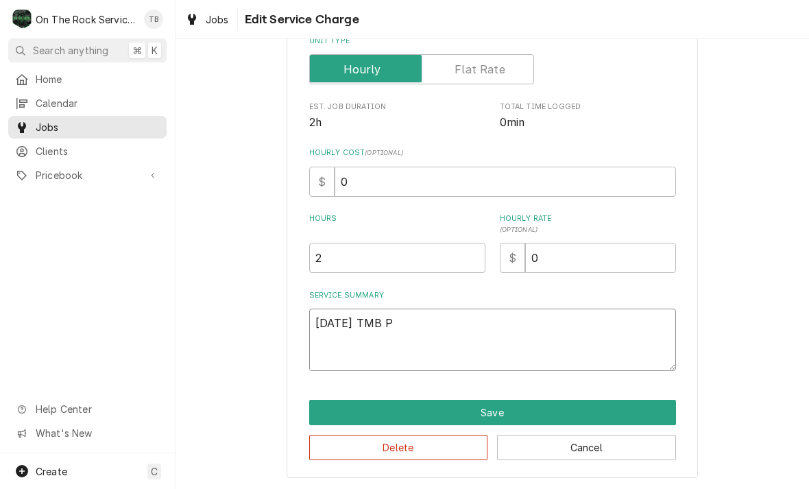
type textarea "x"
type textarea "9/23/25 TMB PR"
type textarea "x"
type textarea "9/23/25 TMB PRO"
type textarea "x"
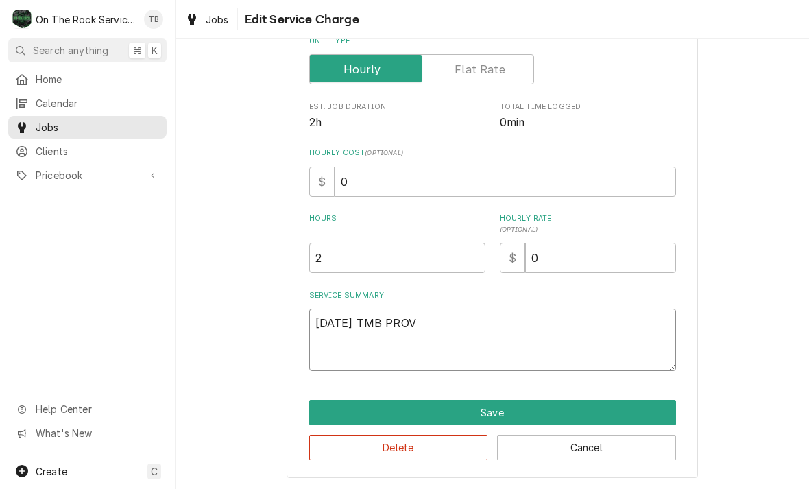
type textarea "9/23/25 TMB PROVI"
type textarea "x"
type textarea "9/23/25 TMB PROVID"
type textarea "x"
type textarea "9/23/25 TMB PROVIDE"
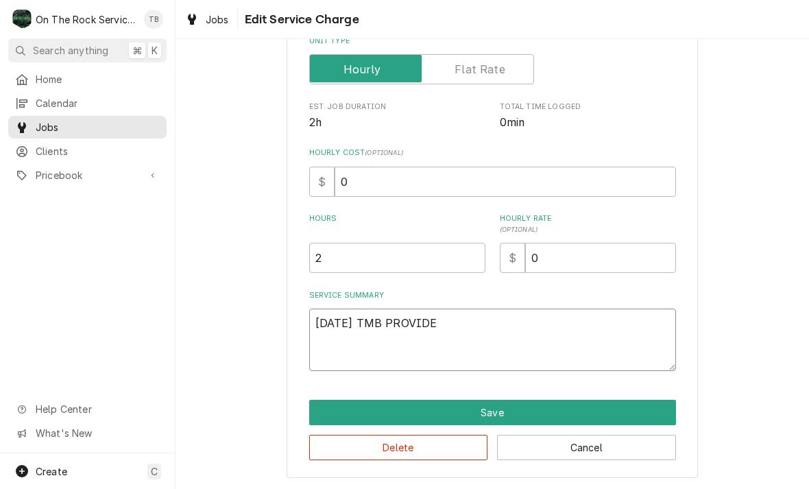
type textarea "x"
type textarea "9/23/25 TMB PROVIDE S"
type textarea "x"
type textarea "9/23/25 TMB PROVIDE SE"
type textarea "x"
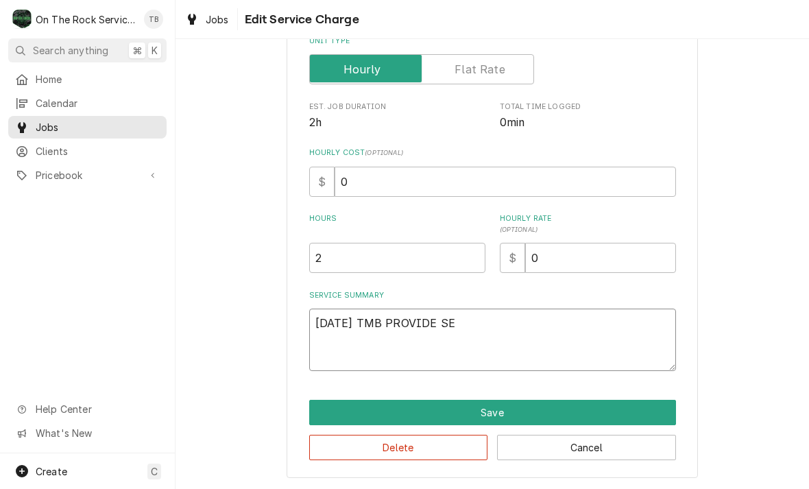
type textarea "9/23/25 TMB PROVIDE SER"
type textarea "x"
type textarea "9/23/25 TMB PROVIDE SERV"
type textarea "x"
type textarea "9/23/25 TMB PROVIDE SERVI"
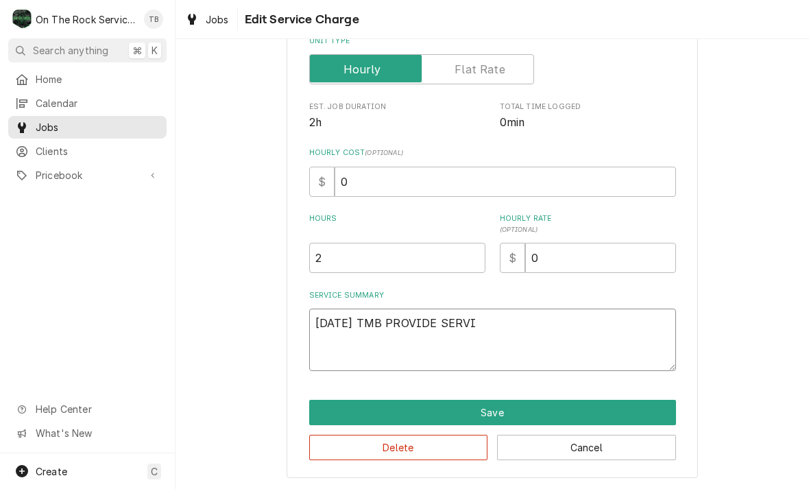
type textarea "x"
type textarea "9/23/25 TMB PROVIDE SERVIC"
type textarea "x"
type textarea "9/23/25 TMB PROVIDE SERVICE"
type textarea "x"
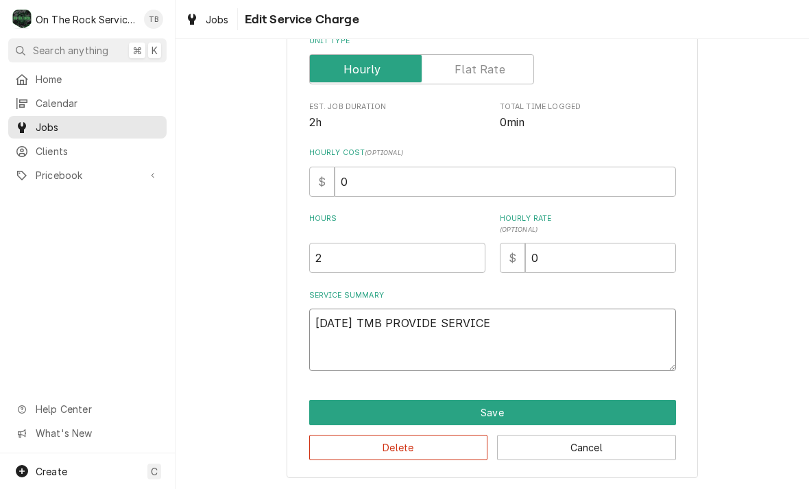
type textarea "9/23/25 TMB PROVIDE SERVICE"
type textarea "x"
type textarea "9/23/25 TMB PROVIDE SERVICE PA"
type textarea "x"
type textarea "9/23/25 TMB PROVIDE SERVICE PAR"
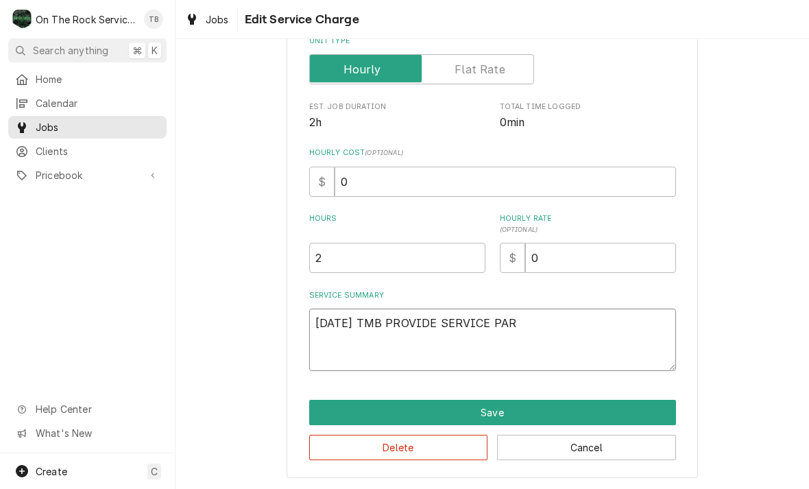
type textarea "x"
type textarea "9/23/25 TMB PROVIDE SERVICE PART"
type textarea "x"
type textarea "9/23/25 TMB PROVIDE SERVICE PARTS"
type textarea "x"
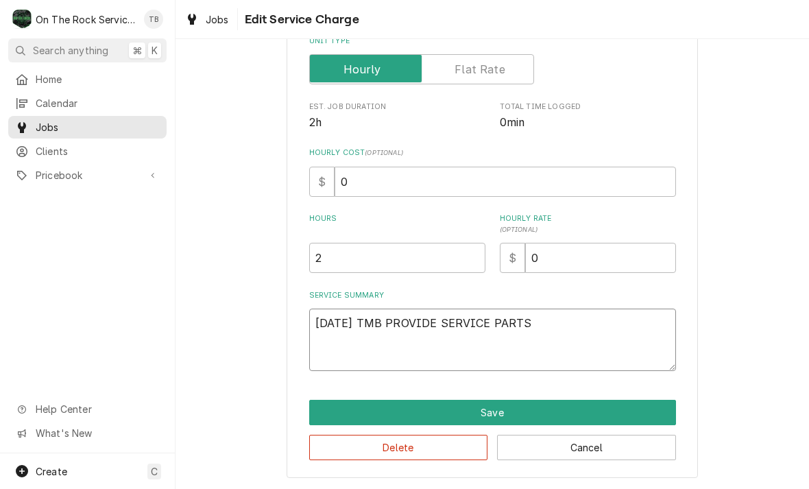
type textarea "9/23/25 TMB PROVIDE SERVICE PARTS"
type textarea "x"
type textarea "9/23/25 TMB PROVIDE SERVICE PARTS A"
type textarea "x"
type textarea "9/23/25 TMB PROVIDE SERVICE PARTS AN"
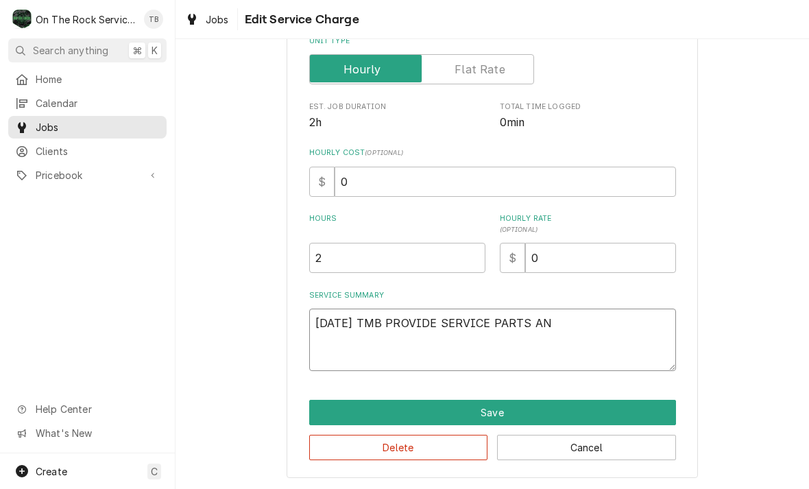
type textarea "x"
type textarea "9/23/25 TMB PROVIDE SERVICE PARTS AND"
type textarea "x"
type textarea "9/23/25 TMB PROVIDE SERVICE PARTS AND L"
type textarea "x"
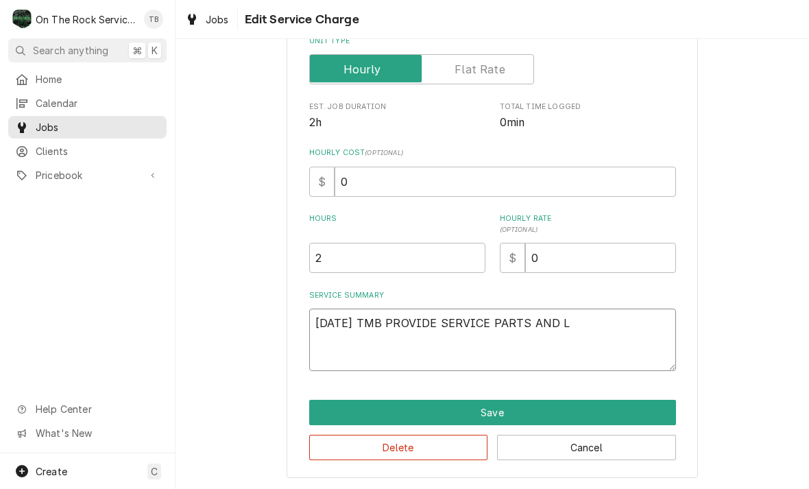
type textarea "9/23/25 TMB PROVIDE SERVICE PARTS AND LA"
type textarea "x"
type textarea "9/23/25 TMB PROVIDE SERVICE PARTS AND LAB"
type textarea "x"
type textarea "9/23/25 TMB PROVIDE SERVICE PARTS AND LABO"
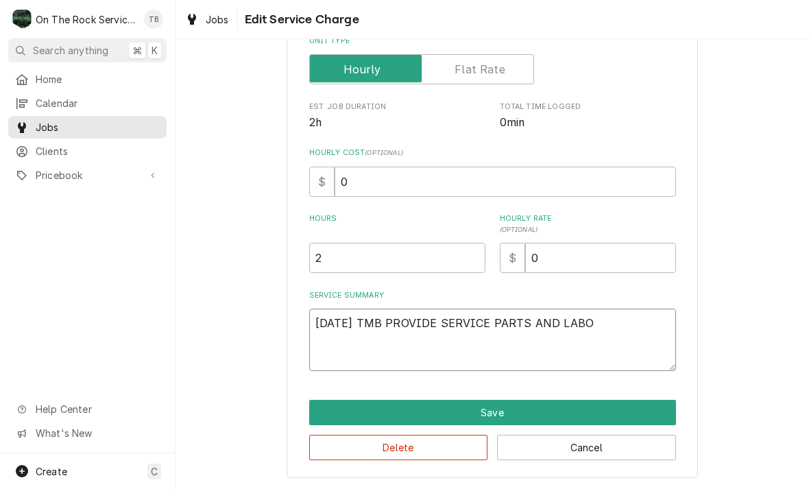
type textarea "x"
type textarea "9/23/25 TMB PROVIDE SERVICE PARTS AND LABOR"
type textarea "x"
type textarea "9/23/25 TMB PROVIDE SERVICE PARTS AND LABOR O"
type textarea "x"
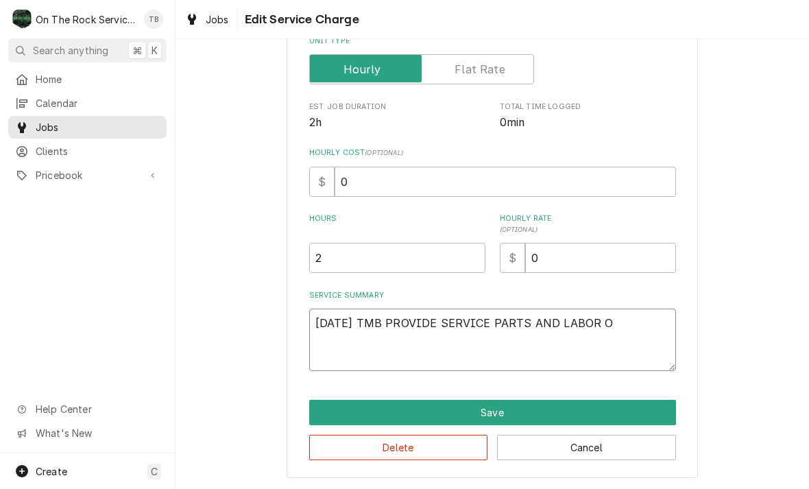
type textarea "9/23/25 TMB PROVIDE SERVICE PARTS AND LABOR OT"
type textarea "x"
type textarea "9/23/25 TMB PROVIDE SERVICE PARTS AND LABOR OT"
type textarea "x"
type textarea "9/23/25 TMB PROVIDE SERVICE PARTS AND LABOR OT"
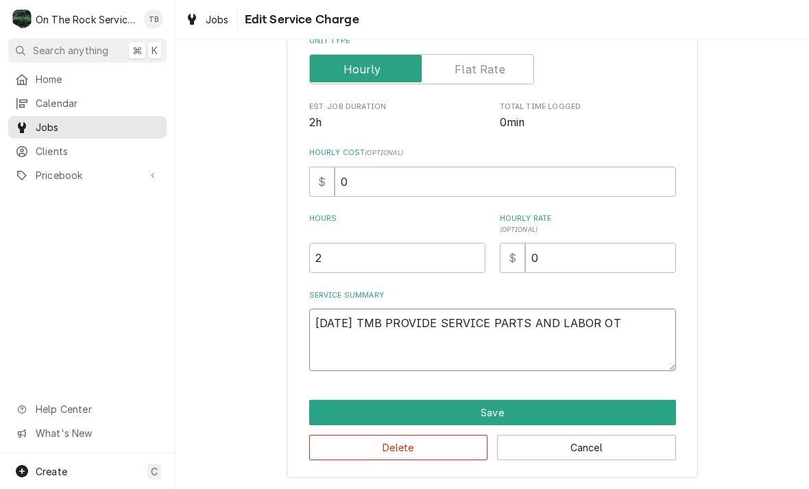
type textarea "x"
type textarea "9/23/25 TMB PROVIDE SERVICE PARTS AND LABOR O"
type textarea "x"
type textarea "9/23/25 TMB PROVIDE SERVICE PARTS AND LABOR"
type textarea "x"
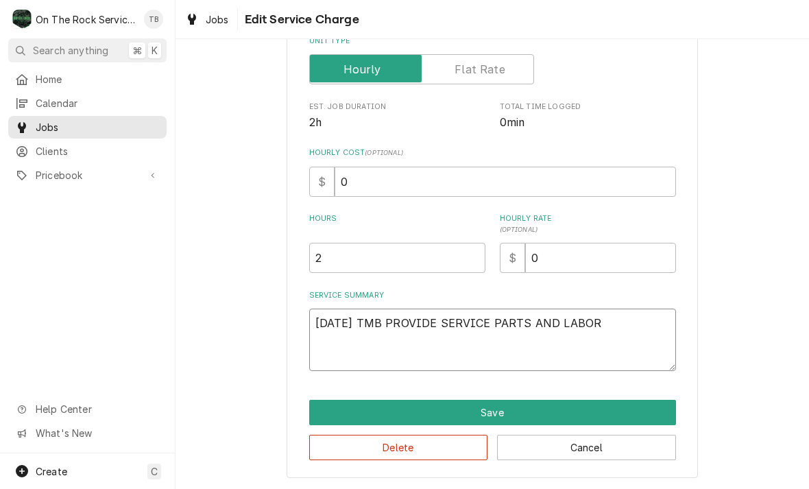
type textarea "9/23/25 TMB PROVIDE SERVICE PARTS AND LABOR T"
type textarea "x"
type textarea "9/23/25 TMB PROVIDE SERVICE PARTS AND LABOR TO"
type textarea "x"
type textarea "9/23/25 TMB PROVIDE SERVICE PARTS AND LABOR TO D"
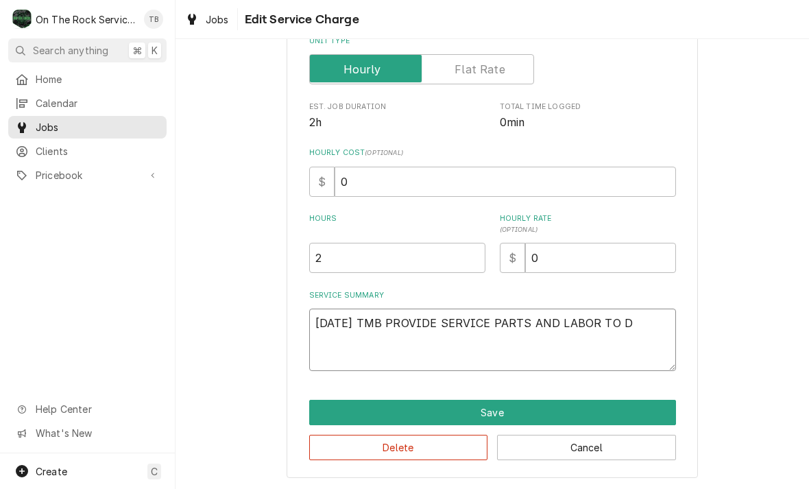
type textarea "x"
type textarea "9/23/25 TMB PROVIDE SERVICE PARTS AND LABOR TO DE"
type textarea "x"
type textarea "9/23/25 TMB PROVIDE SERVICE PARTS AND LABOR TO DET"
type textarea "x"
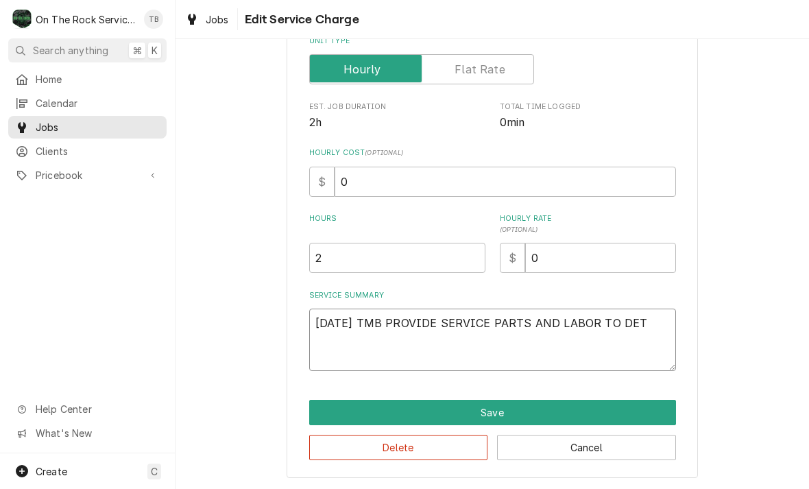
type textarea "9/23/25 TMB PROVIDE SERVICE PARTS AND LABOR TO DETE"
type textarea "x"
type textarea "9/23/25 TMB PROVIDE SERVICE PARTS AND LABOR TO DETER"
type textarea "x"
type textarea "9/23/25 TMB PROVIDE SERVICE PARTS AND LABOR TO DETERM"
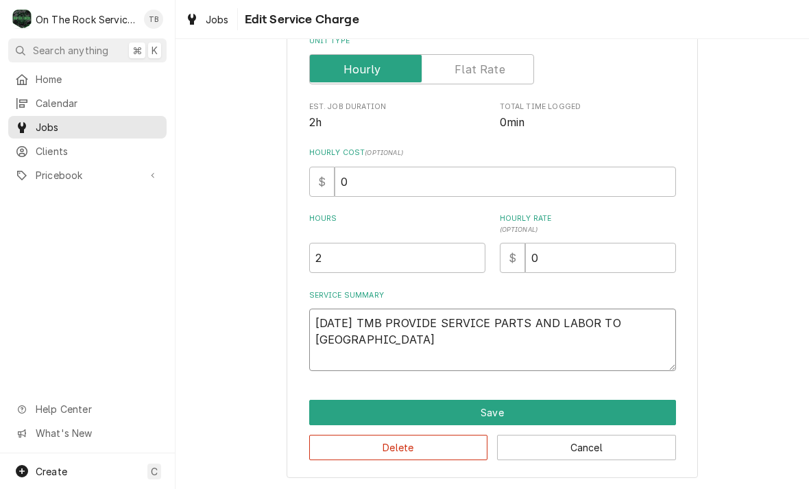
type textarea "x"
type textarea "9/23/25 TMB PROVIDE SERVICE PARTS AND LABOR TO DETERMI"
type textarea "x"
type textarea "9/23/25 TMB PROVIDE SERVICE PARTS AND LABOR TO DETERMIN"
type textarea "x"
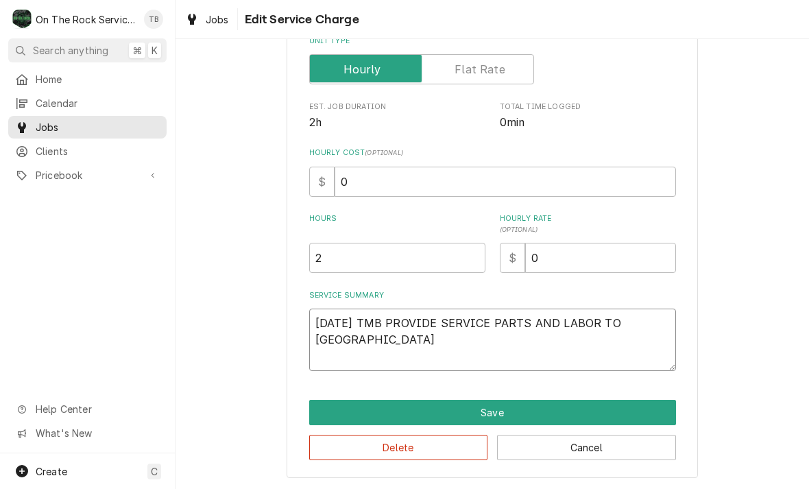
type textarea "9/23/25 TMB PROVIDE SERVICE PARTS AND LABOR TO DETERMINE"
type textarea "x"
type textarea "9/23/25 TMB PROVIDE SERVICE PARTS AND LABOR TO DETERMINE"
type textarea "x"
type textarea "9/23/25 TMB PROVIDE SERVICE PARTS AND LABOR TO DETERMINE T"
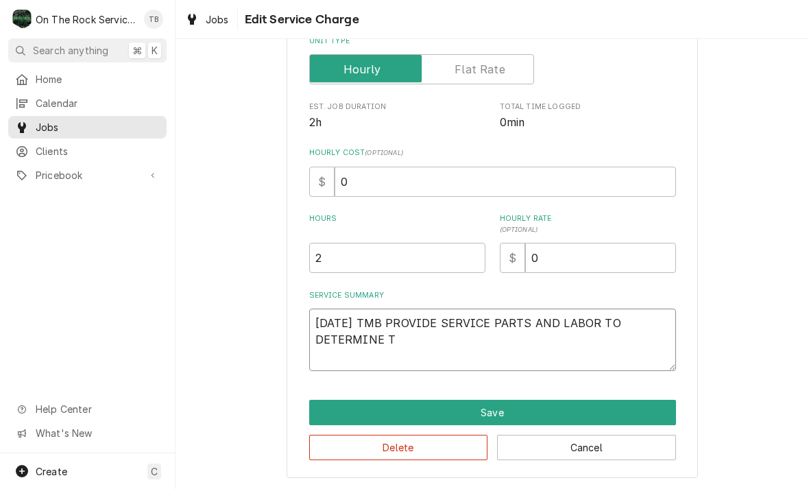
type textarea "x"
type textarea "9/23/25 TMB PROVIDE SERVICE PARTS AND LABOR TO DETERMINE TH"
type textarea "x"
type textarea "9/23/25 TMB PROVIDE SERVICE PARTS AND LABOR TO DETERMINE THA"
type textarea "x"
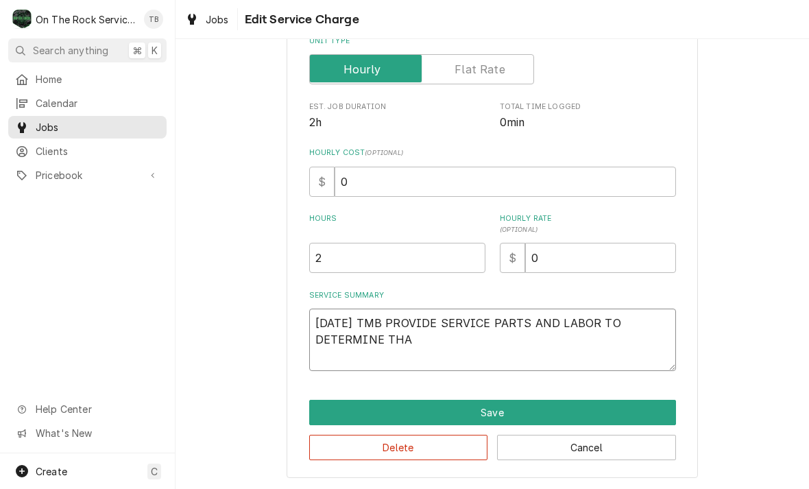
type textarea "9/23/25 TMB PROVIDE SERVICE PARTS AND LABOR TO DETERMINE THAT"
type textarea "x"
type textarea "9/23/25 TMB PROVIDE SERVICE PARTS AND LABOR TO DETERMINE THAT"
type textarea "x"
type textarea "9/23/25 TMB PROVIDE SERVICE PARTS AND LABOR TO DETERMINE THAT O"
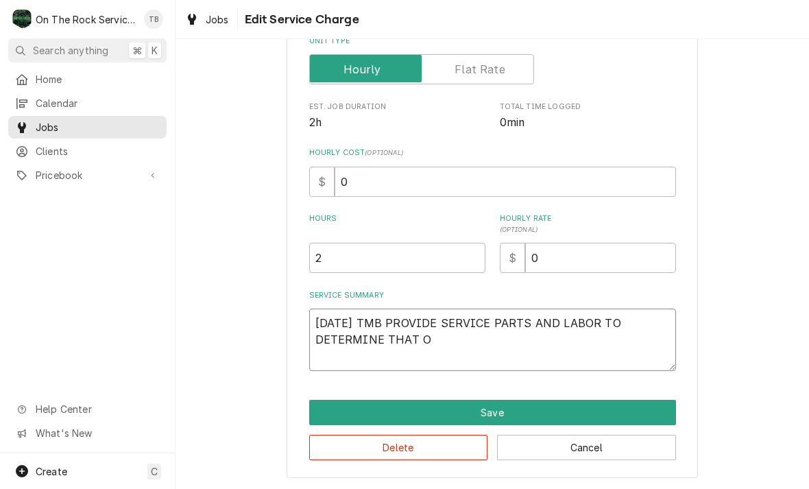
type textarea "x"
type textarea "9/23/25 TMB PROVIDE SERVICE PARTS AND LABOR TO DETERMINE THAT ON"
type textarea "x"
type textarea "9/23/25 TMB PROVIDE SERVICE PARTS AND LABOR TO DETERMINE THAT ON I"
type textarea "x"
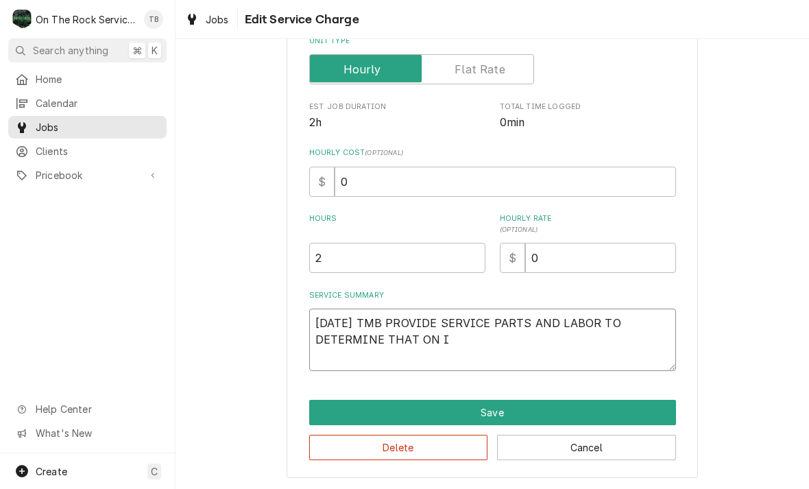
type textarea "9/23/25 TMB PROVIDE SERVICE PARTS AND LABOR TO DETERMINE THAT ON IN"
type textarea "x"
type textarea "9/23/25 TMB PROVIDE SERVICE PARTS AND LABOR TO DETERMINE THAT ON INC"
type textarea "x"
type textarea "9/23/25 TMB PROVIDE SERVICE PARTS AND LABOR TO DETERMINE THAT ON INCO"
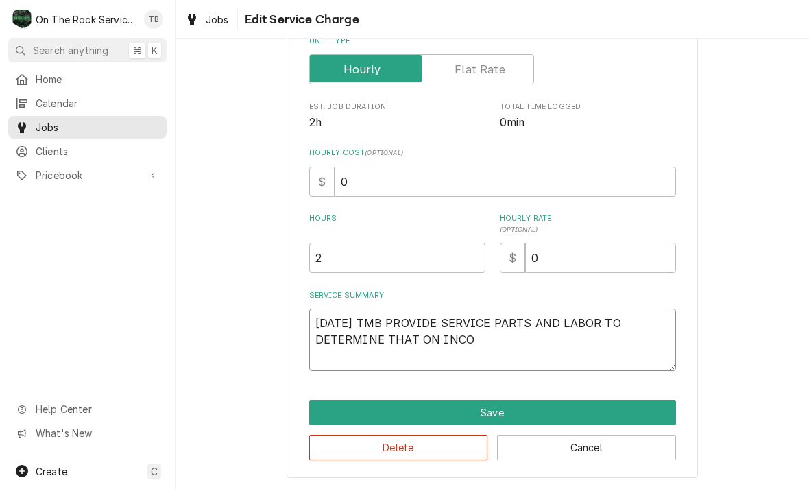
type textarea "x"
type textarea "9/23/25 TMB PROVIDE SERVICE PARTS AND LABOR TO DETERMINE THAT ON INCOM"
type textarea "x"
type textarea "9/23/25 TMB PROVIDE SERVICE PARTS AND LABOR TO DETERMINE THAT ON INCOMI"
type textarea "x"
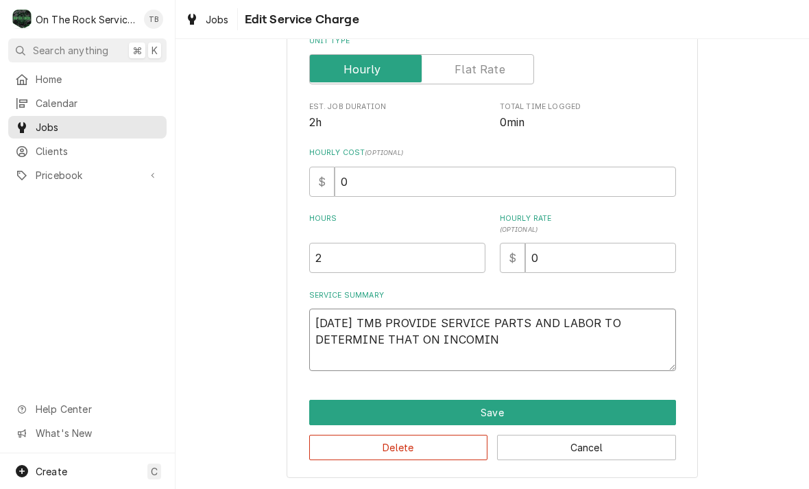
type textarea "9/23/25 TMB PROVIDE SERVICE PARTS AND LABOR TO DETERMINE THAT ON INCOMING"
type textarea "x"
type textarea "9/23/25 TMB PROVIDE SERVICE PARTS AND LABOR TO DETERMINE THAT ON INCOMING"
type textarea "x"
type textarea "9/23/25 TMB PROVIDE SERVICE PARTS AND LABOR TO DETERMINE THAT ON INCOMING WA"
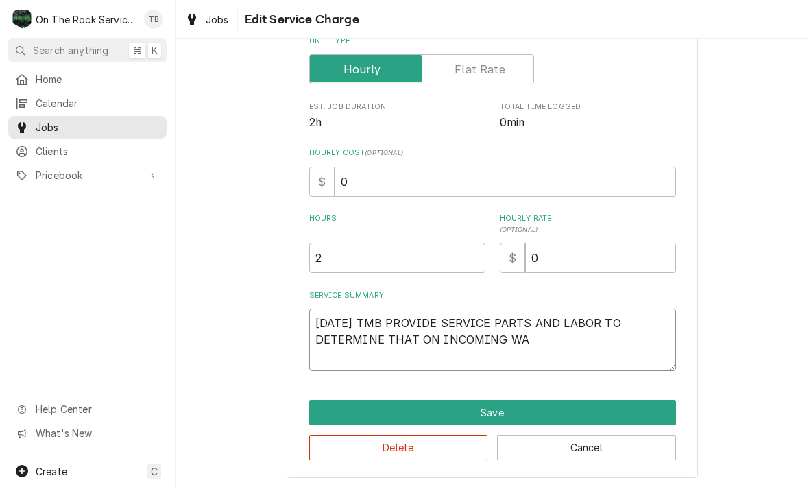
type textarea "x"
type textarea "9/23/25 TMB PROVIDE SERVICE PARTS AND LABOR TO DETERMINE THAT ON INCOMING WAT"
type textarea "x"
type textarea "9/23/25 TMB PROVIDE SERVICE PARTS AND LABOR TO DETERMINE THAT ON INCOMING WATE"
type textarea "x"
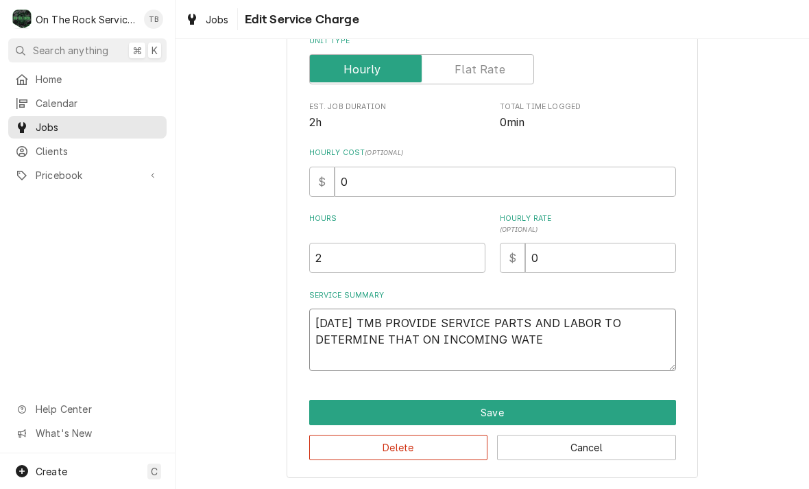
type textarea "9/23/25 TMB PROVIDE SERVICE PARTS AND LABOR TO DETERMINE THAT ON INCOMING WATER"
type textarea "x"
type textarea "9/23/25 TMB PROVIDE SERVICE PARTS AND LABOR TO DETERMINE THAT ON INCOMING WATER"
type textarea "x"
type textarea "9/23/25 TMB PROVIDE SERVICE PARTS AND LABOR TO DETERMINE THAT ON INCOMING WATER…"
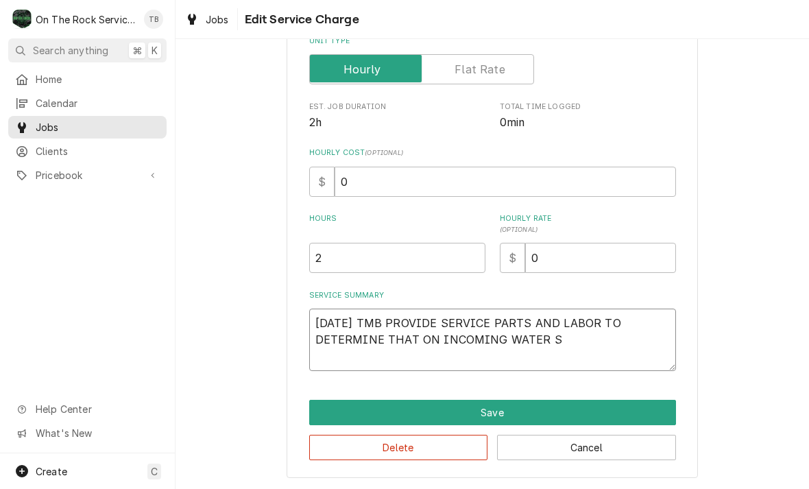
type textarea "x"
type textarea "9/23/25 TMB PROVIDE SERVICE PARTS AND LABOR TO DETERMINE THAT ON INCOMING WATER…"
type textarea "x"
type textarea "9/23/25 TMB PROVIDE SERVICE PARTS AND LABOR TO DETERMINE THAT ON INCOMING WATER…"
type textarea "x"
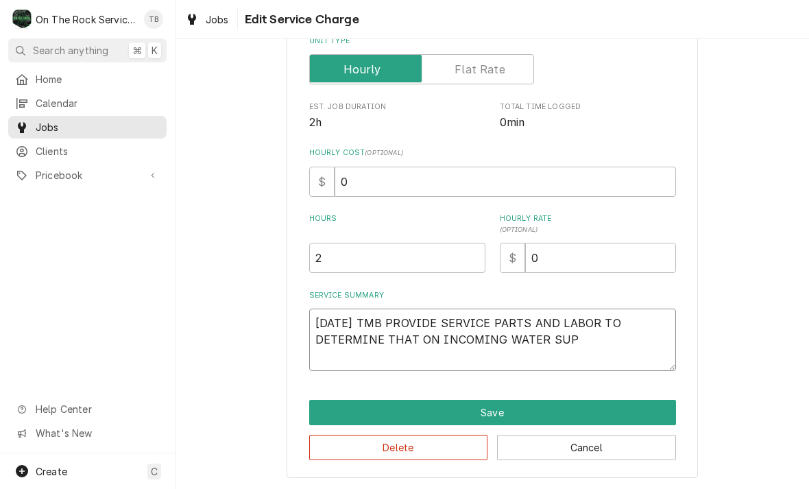
type textarea "9/23/25 TMB PROVIDE SERVICE PARTS AND LABOR TO DETERMINE THAT ON INCOMING WATER…"
type textarea "x"
type textarea "9/23/25 TMB PROVIDE SERVICE PARTS AND LABOR TO DETERMINE THAT ON INCOMING WATER…"
type textarea "x"
type textarea "9/23/25 TMB PROVIDE SERVICE PARTS AND LABOR TO DETERMINE THAT ON INCOMING WATER…"
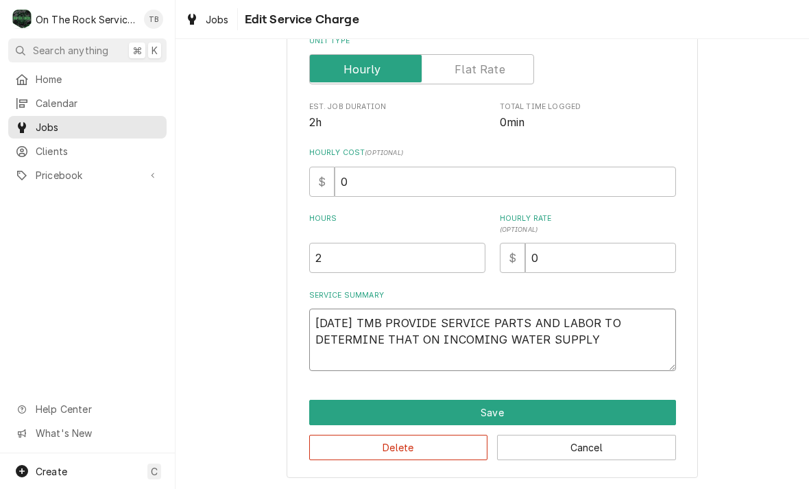
type textarea "x"
type textarea "9/23/25 TMB PROVIDE SERVICE PARTS AND LABOR TO DETERMINE THAT ON INCOMING WATER…"
type textarea "x"
type textarea "9/23/25 TMB PROVIDE SERVICE PARTS AND LABOR TO DETERMINE THAT ON INCOMING WATER…"
type textarea "x"
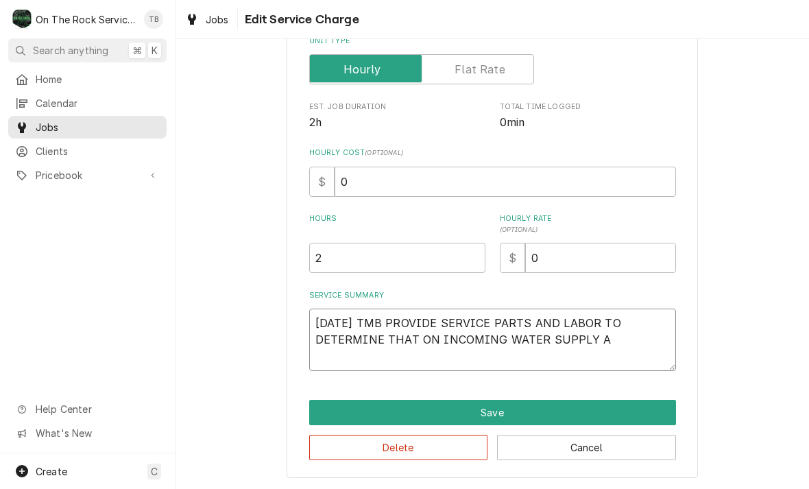
type textarea "9/23/25 TMB PROVIDE SERVICE PARTS AND LABOR TO DETERMINE THAT ON INCOMING WATER…"
type textarea "x"
type textarea "9/23/25 TMB PROVIDE SERVICE PARTS AND LABOR TO DETERMINE THAT ON INCOMING WATER…"
type textarea "x"
type textarea "9/23/25 TMB PROVIDE SERVICE PARTS AND LABOR TO DETERMINE THAT ON INCOMING WATER…"
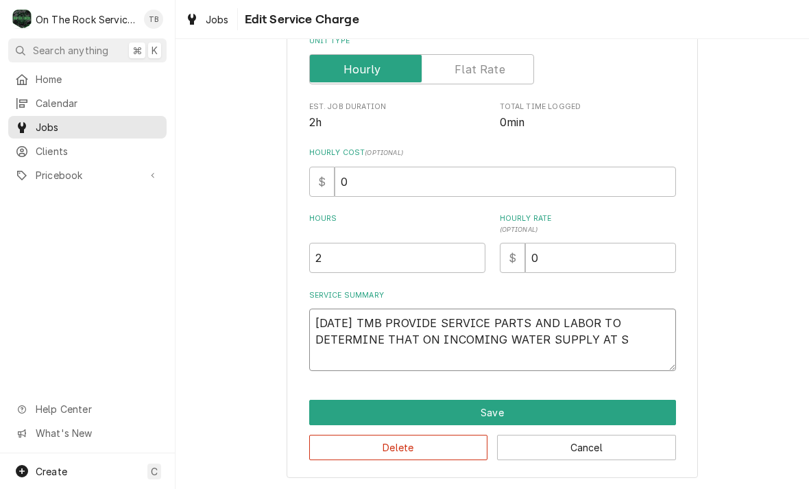
type textarea "x"
type textarea "9/23/25 TMB PROVIDE SERVICE PARTS AND LABOR TO DETERMINE THAT ON INCOMING WATER…"
type textarea "x"
type textarea "9/23/25 TMB PROVIDE SERVICE PARTS AND LABOR TO DETERMINE THAT ON INCOMING WATER…"
type textarea "x"
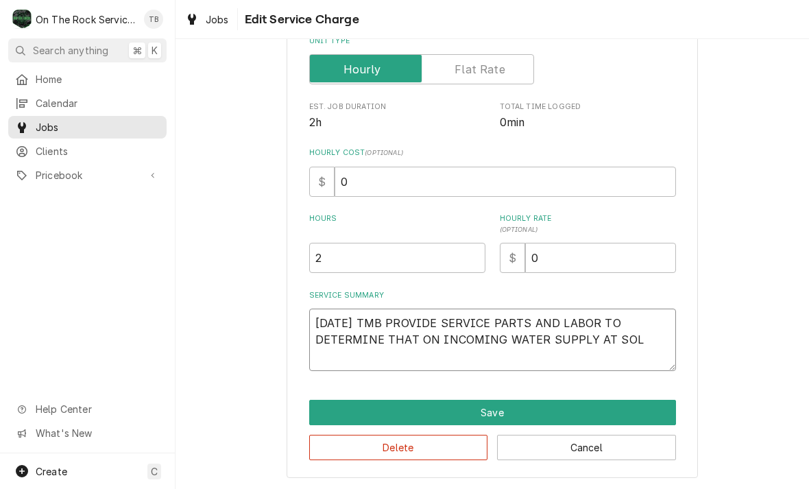
type textarea "9/23/25 TMB PROVIDE SERVICE PARTS AND LABOR TO DETERMINE THAT ON INCOMING WATER…"
type textarea "x"
type textarea "9/23/25 TMB PROVIDE SERVICE PARTS AND LABOR TO DETERMINE THAT ON INCOMING WATER…"
type textarea "x"
type textarea "9/23/25 TMB PROVIDE SERVICE PARTS AND LABOR TO DETERMINE THAT ON INCOMING WATER…"
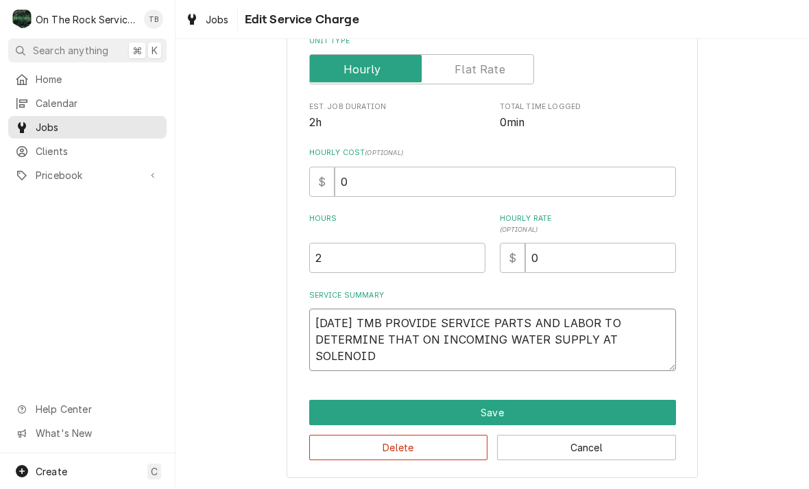
type textarea "x"
type textarea "9/23/25 TMB PROVIDE SERVICE PARTS AND LABOR TO DETERMINE THAT ON INCOMING WATER…"
type textarea "x"
type textarea "9/23/25 TMB PROVIDE SERVICE PARTS AND LABOR TO DETERMINE THAT ON INCOMING WATER…"
type textarea "x"
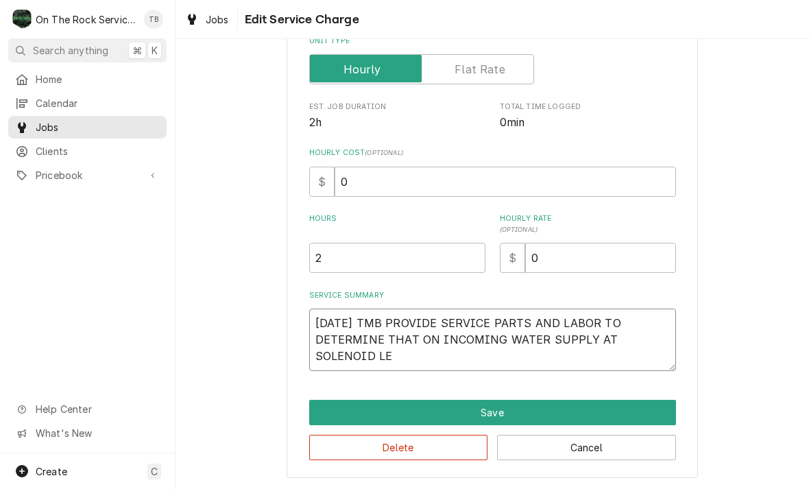
type textarea "9/23/25 TMB PROVIDE SERVICE PARTS AND LABOR TO DETERMINE THAT ON INCOMING WATER…"
type textarea "x"
type textarea "9/23/25 TMB PROVIDE SERVICE PARTS AND LABOR TO DETERMINE THAT ON INCOMING WATER…"
type textarea "x"
type textarea "9/23/25 TMB PROVIDE SERVICE PARTS AND LABOR TO DETERMINE THAT ON INCOMING WATER…"
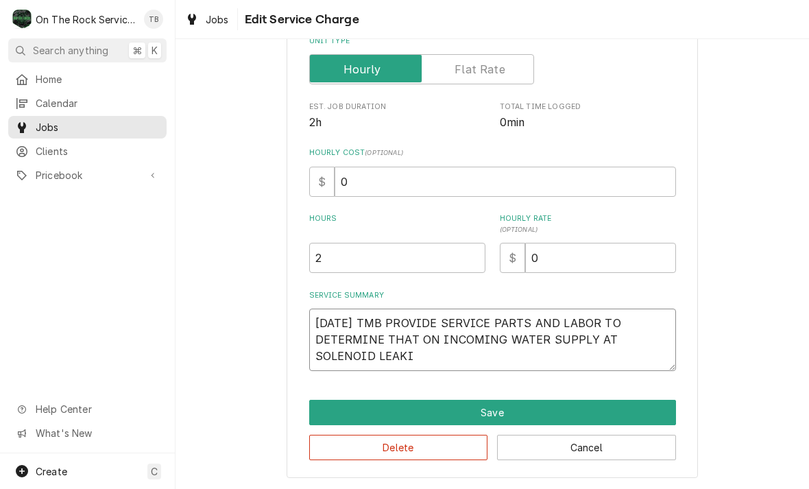
type textarea "x"
type textarea "9/23/25 TMB PROVIDE SERVICE PARTS AND LABOR TO DETERMINE THAT ON INCOMING WATER…"
type textarea "x"
type textarea "9/23/25 TMB PROVIDE SERVICE PARTS AND LABOR TO DETERMINE THAT ON INCOMING WATER…"
type textarea "x"
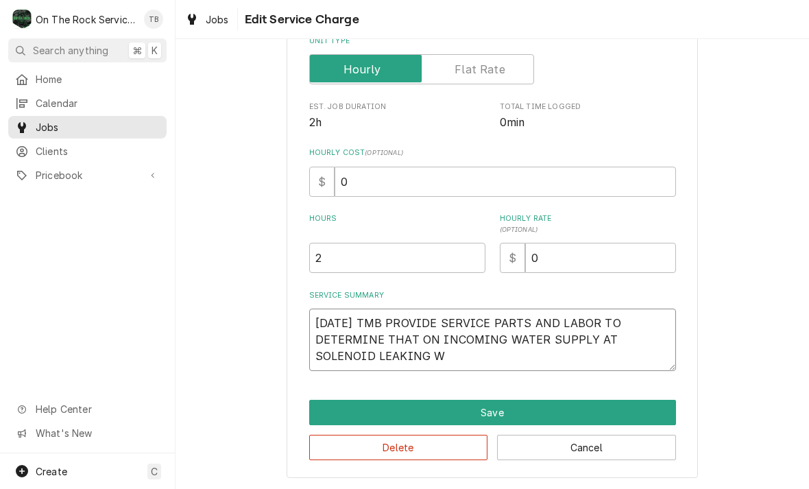
type textarea "9/23/25 TMB PROVIDE SERVICE PARTS AND LABOR TO DETERMINE THAT ON INCOMING WATER…"
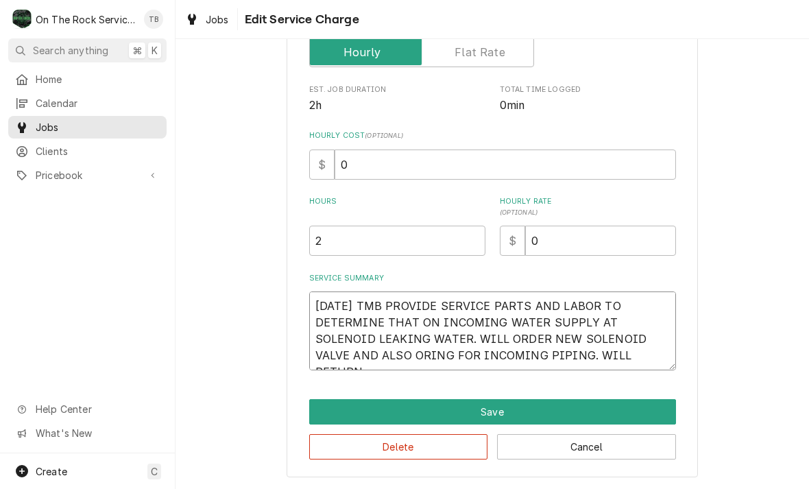
scroll to position [225, 0]
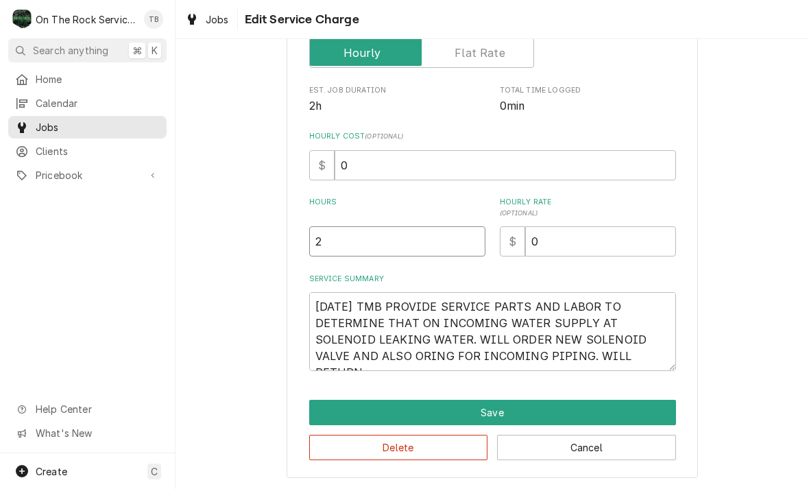
click at [360, 244] on input "2" at bounding box center [397, 241] width 176 height 30
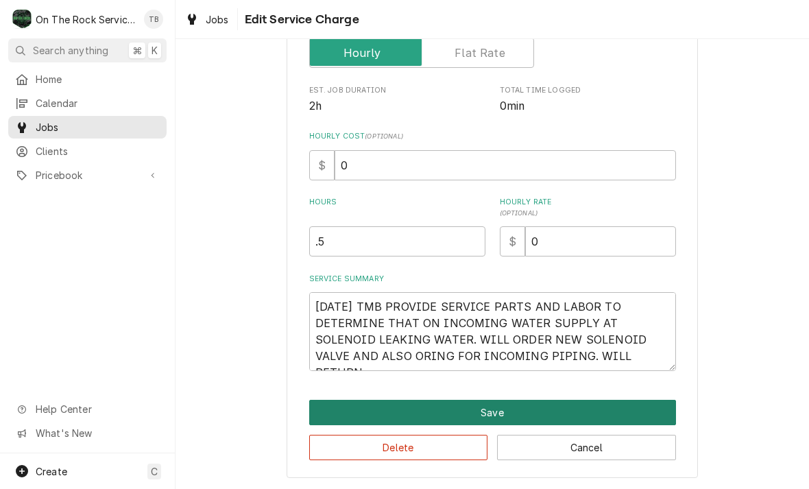
click at [527, 419] on button "Save" at bounding box center [492, 412] width 367 height 25
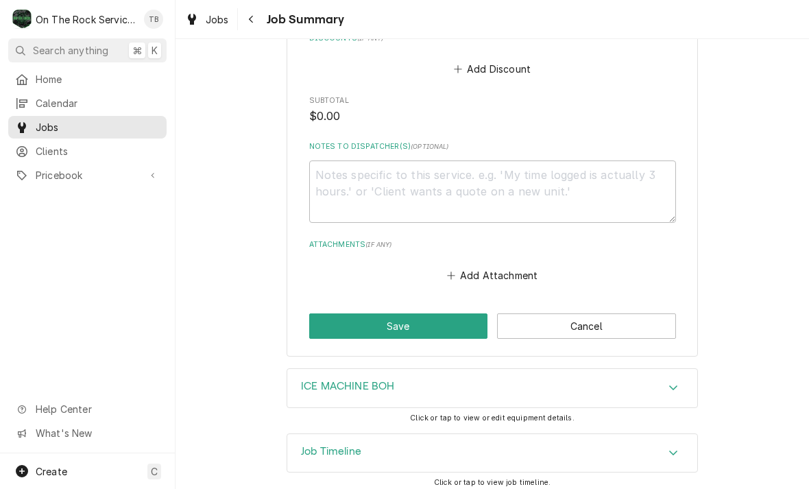
scroll to position [784, 0]
click at [397, 323] on button "Save" at bounding box center [398, 325] width 179 height 25
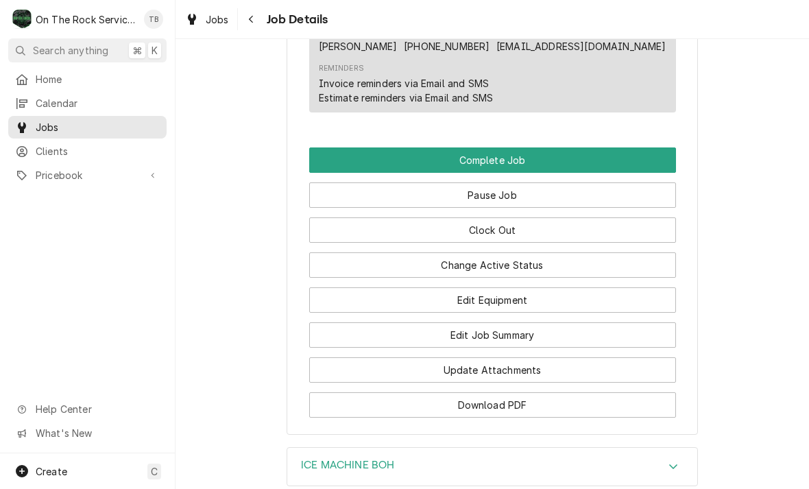
scroll to position [1195, 0]
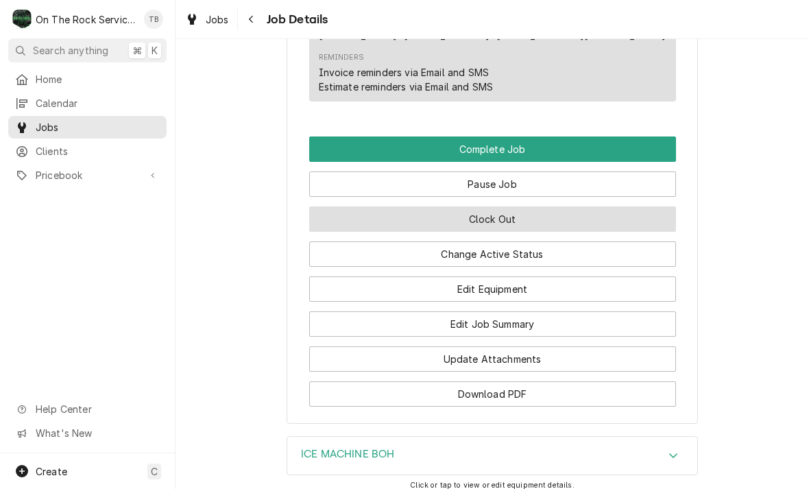
click at [520, 217] on button "Clock Out" at bounding box center [492, 218] width 367 height 25
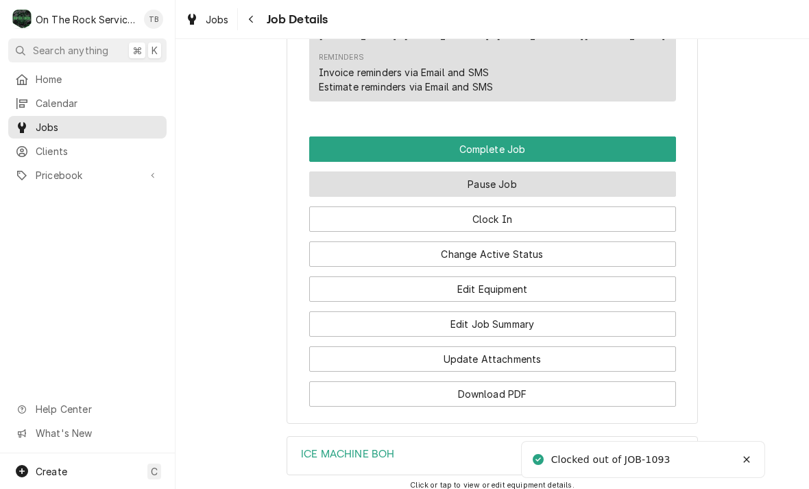
click at [517, 184] on button "Pause Job" at bounding box center [492, 183] width 367 height 25
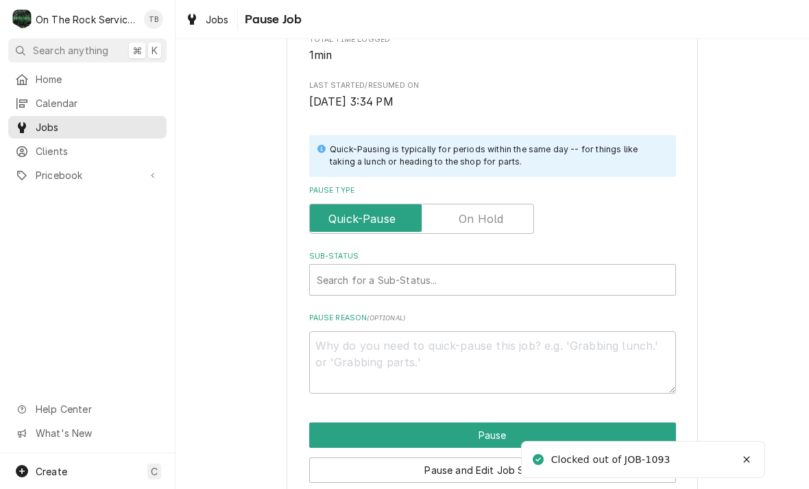
scroll to position [240, 0]
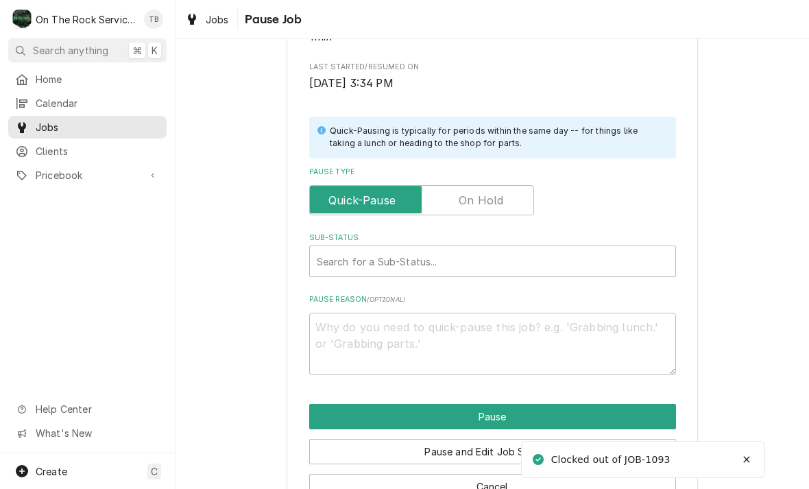
click at [507, 202] on input "Pause Type" at bounding box center [421, 200] width 212 height 30
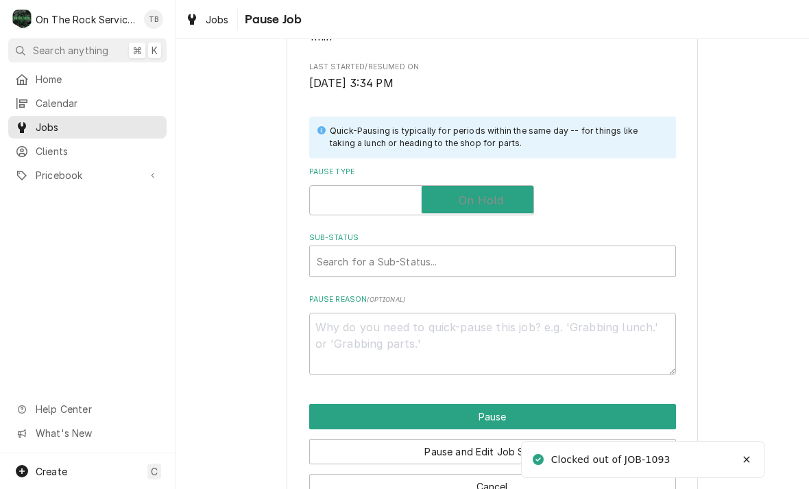
checkbox input "true"
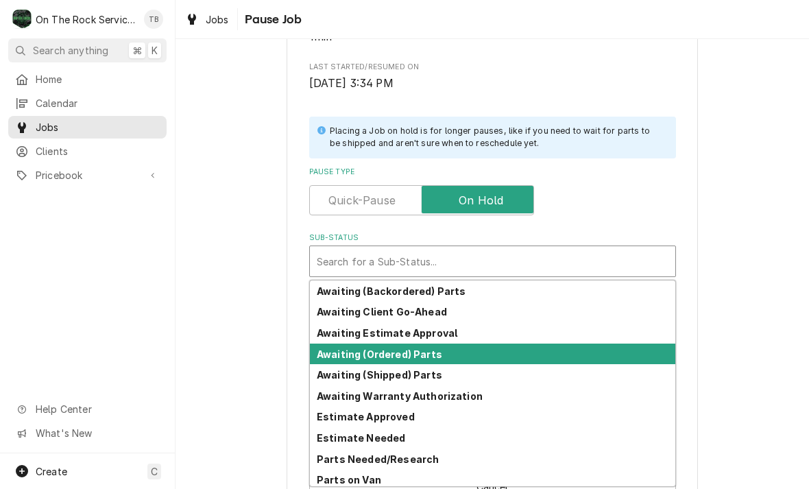
click at [426, 348] on strong "Awaiting (Ordered) Parts" at bounding box center [379, 354] width 125 height 12
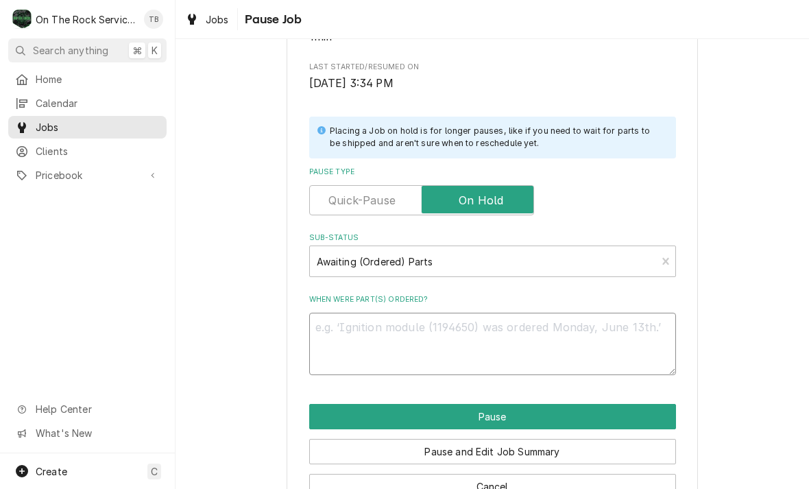
click at [375, 330] on textarea "When were part(s) ordered?" at bounding box center [492, 343] width 367 height 62
type textarea "x"
type textarea "S"
type textarea "x"
type textarea "SO"
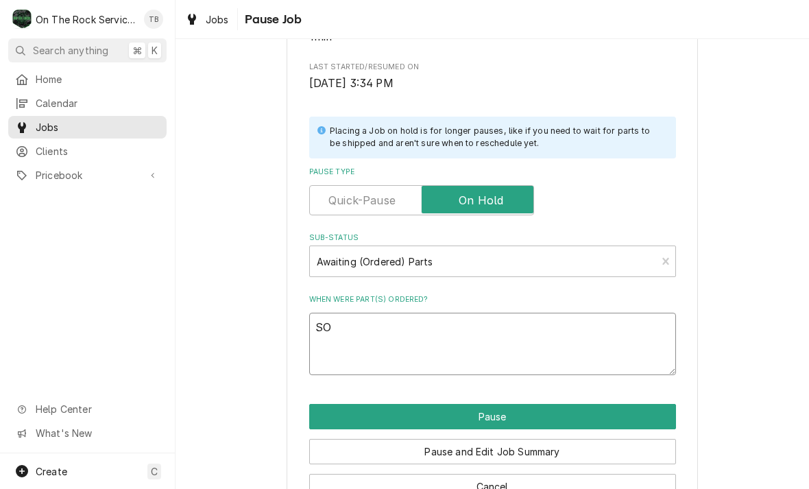
type textarea "x"
type textarea "SOL"
type textarea "x"
type textarea "SOLE"
type textarea "x"
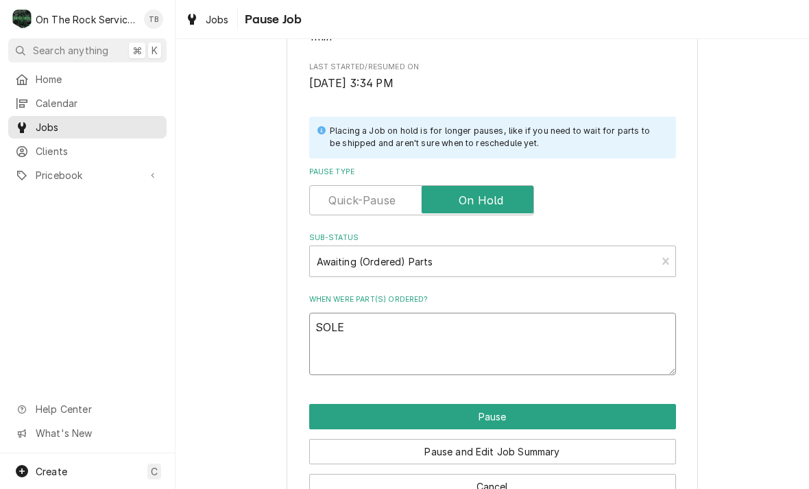
type textarea "SOLEN"
type textarea "x"
type textarea "SOLENOI"
type textarea "x"
type textarea "SOLENOID"
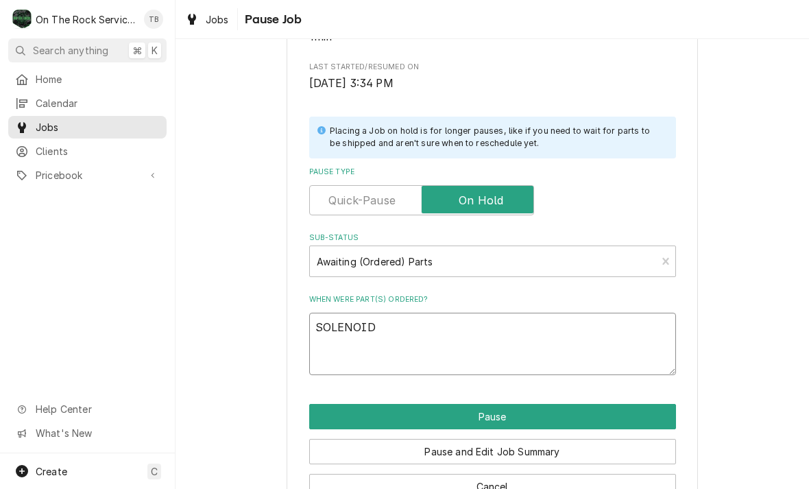
type textarea "x"
type textarea "SOLENOID"
type textarea "x"
type textarea "SOLENOID A"
type textarea "x"
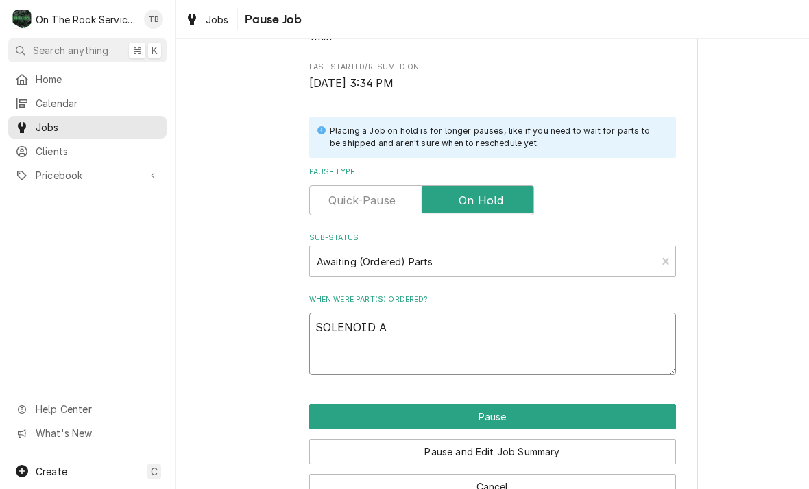
type textarea "SOLENOID AN"
type textarea "x"
type textarea "SOLENOID AND"
type textarea "x"
type textarea "SOLENOID AND"
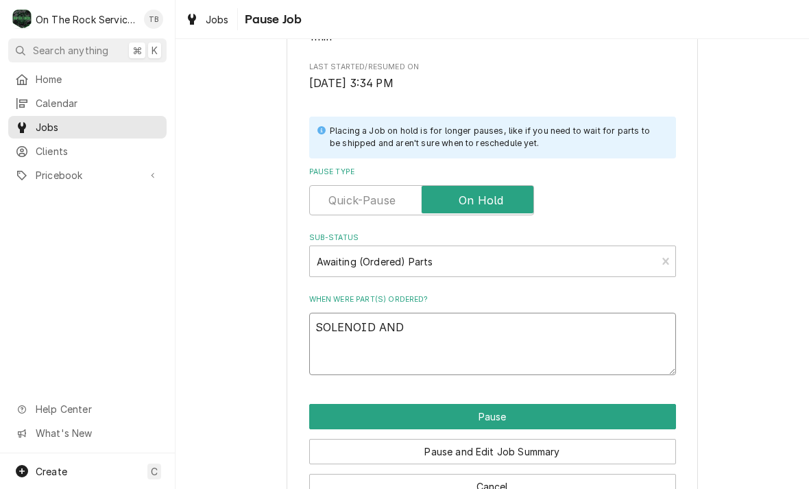
type textarea "x"
type textarea "SOLENOID AND O"
type textarea "x"
type textarea "SOLENOID AND OR"
type textarea "x"
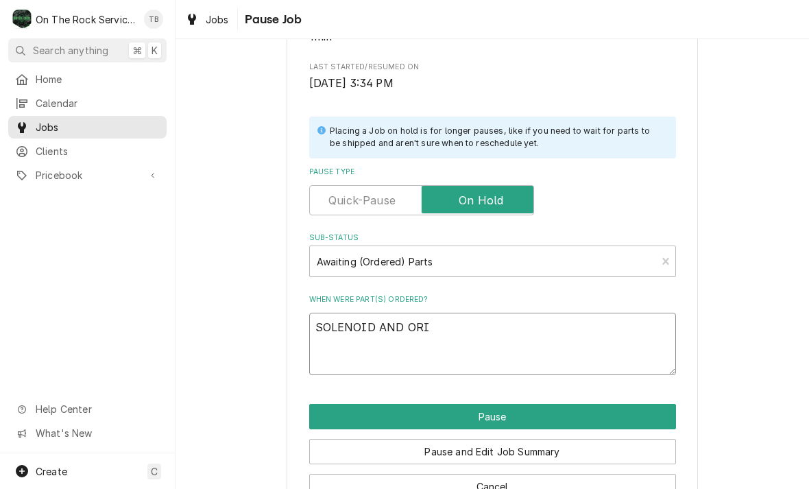
type textarea "SOLENOID AND [PERSON_NAME]"
type textarea "x"
type textarea "SOLENOID AND ORING"
type textarea "x"
type textarea "SOLENOID AND ORING"
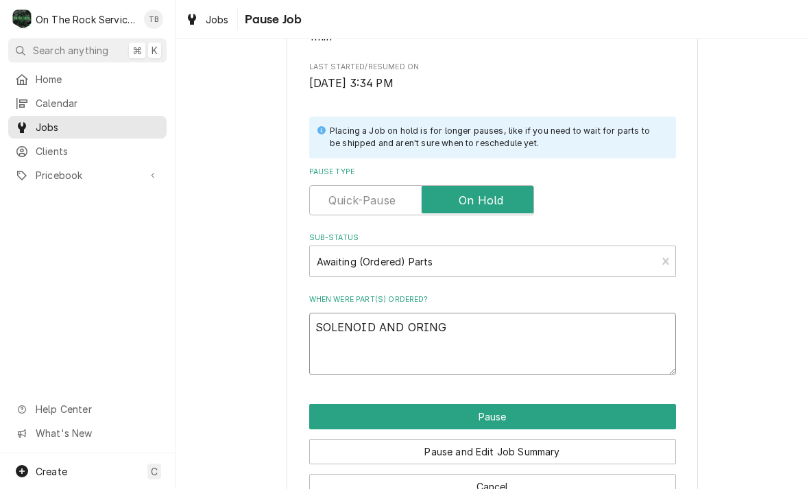
type textarea "x"
type textarea "SOLENOID AND ORING."
type textarea "x"
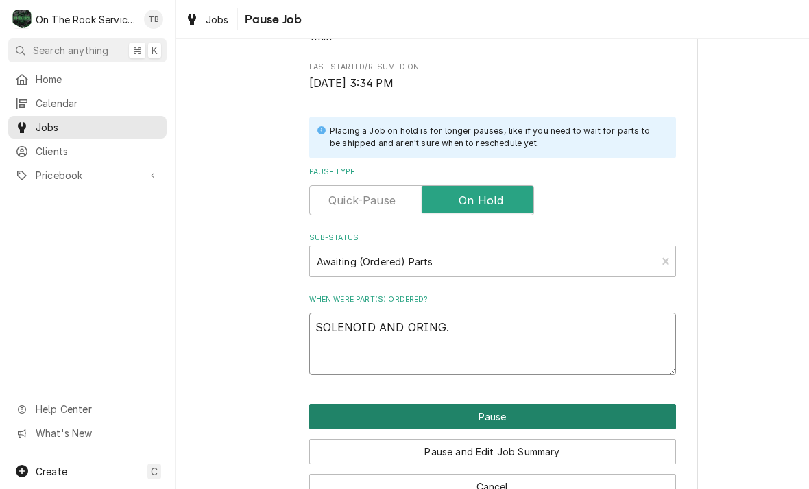
type textarea "SOLENOID AND ORING."
click at [650, 412] on button "Pause" at bounding box center [492, 416] width 367 height 25
type textarea "x"
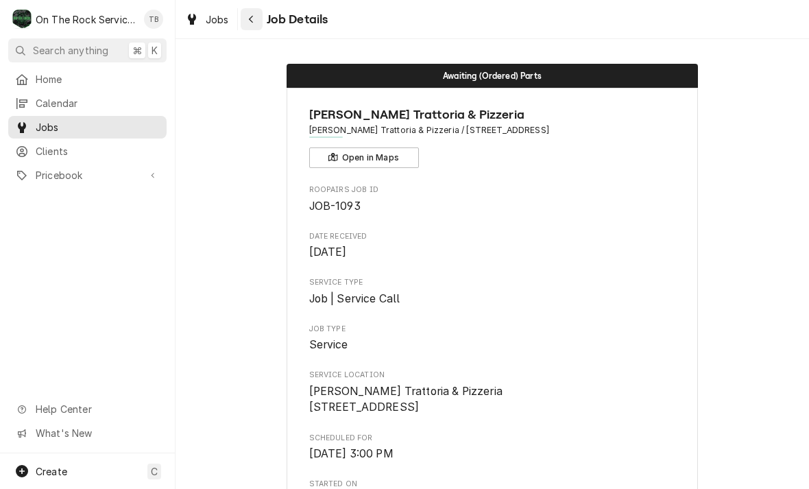
click at [258, 20] on button "Navigate back" at bounding box center [252, 19] width 22 height 22
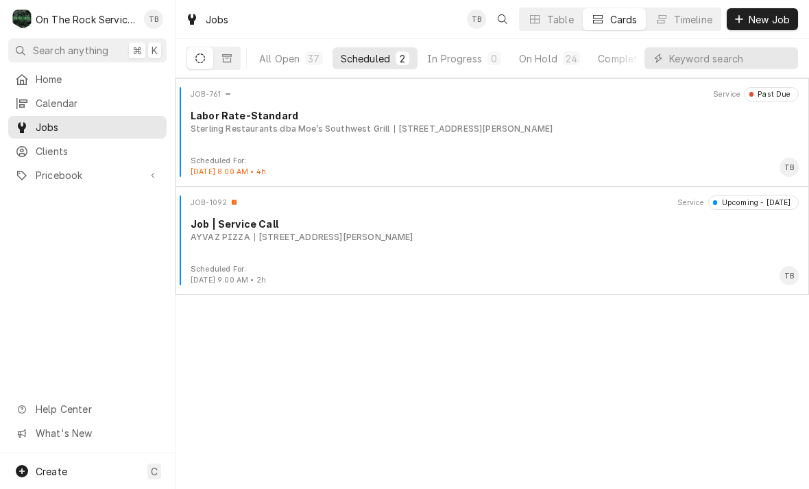
click at [356, 58] on div "Scheduled" at bounding box center [365, 58] width 49 height 14
click at [542, 53] on div "On Hold" at bounding box center [538, 58] width 38 height 14
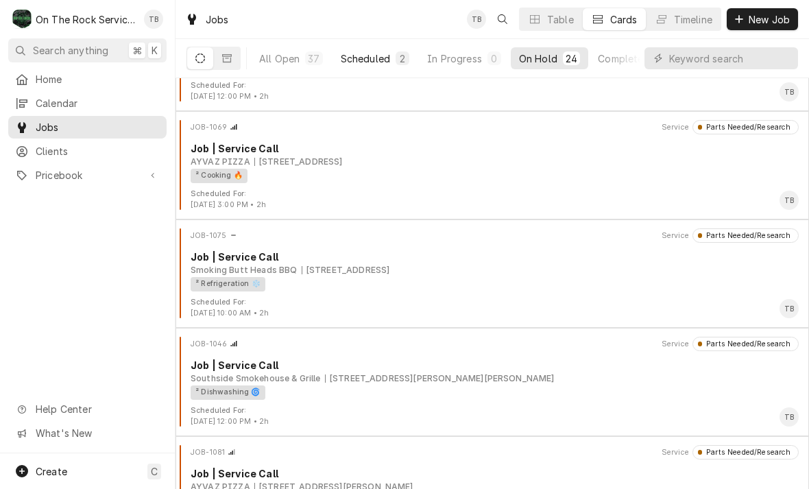
scroll to position [1698, 0]
click at [654, 172] on div "² Cooking 🔥" at bounding box center [490, 177] width 598 height 14
